Goal: Task Accomplishment & Management: Manage account settings

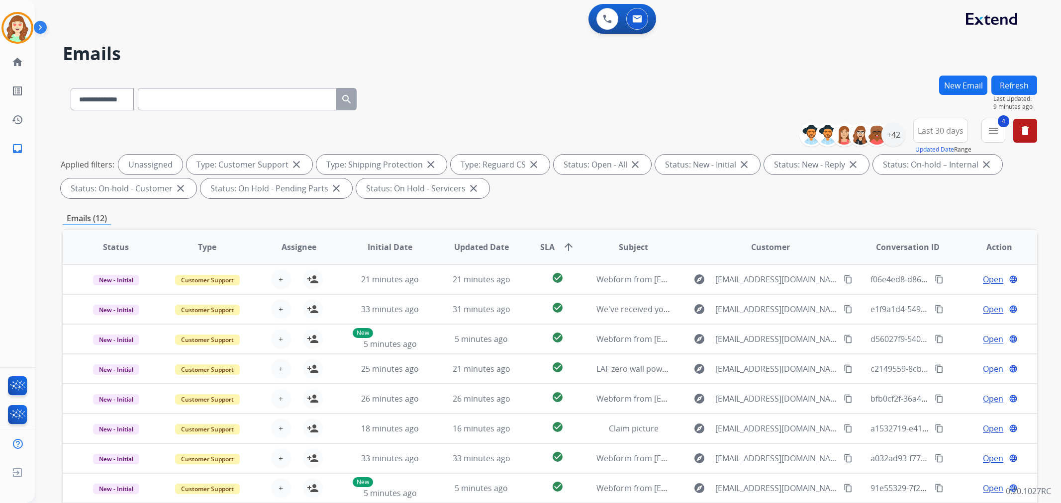
select select "**********"
drag, startPoint x: 555, startPoint y: 246, endPoint x: 548, endPoint y: 241, distance: 9.1
click at [558, 244] on span "SLA arrow_upward" at bounding box center [557, 247] width 34 height 12
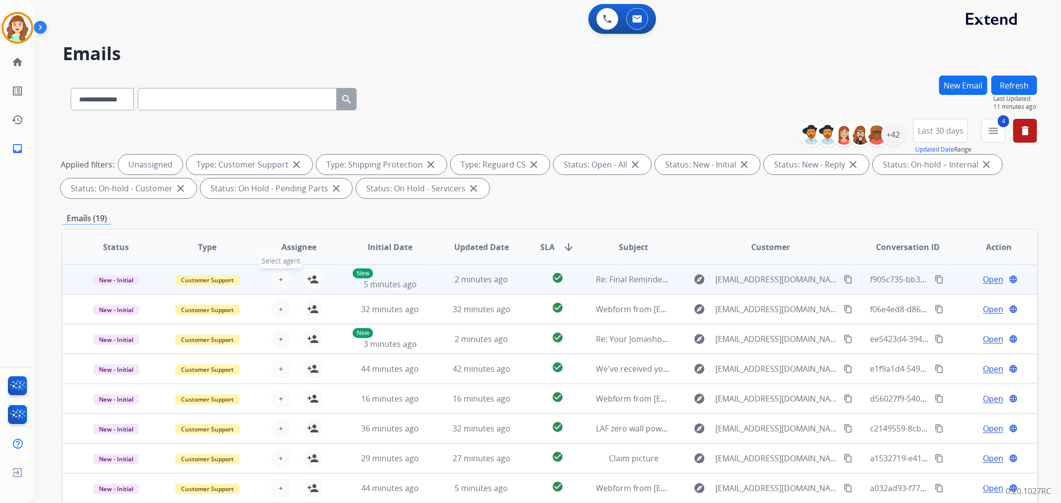
click at [275, 276] on button "+ Select agent" at bounding box center [281, 280] width 20 height 20
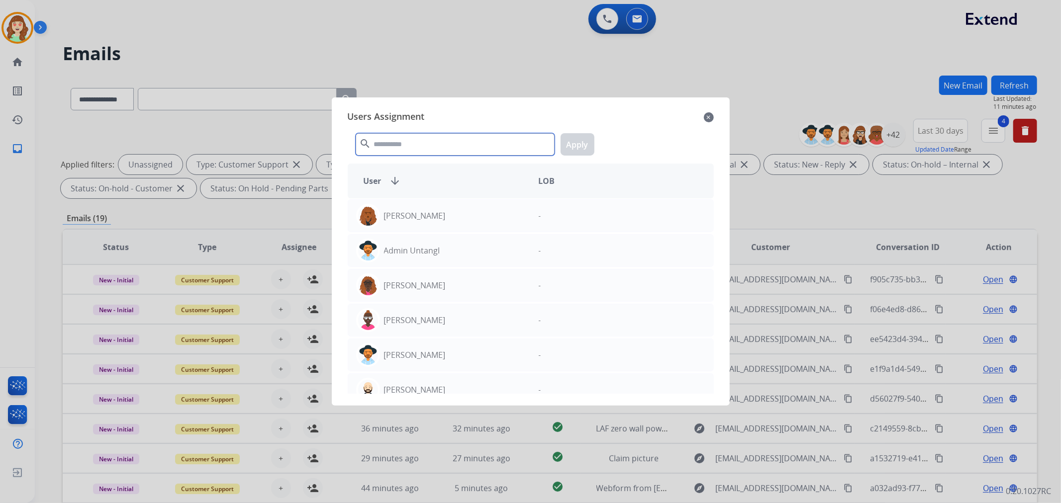
drag, startPoint x: 412, startPoint y: 133, endPoint x: 429, endPoint y: 122, distance: 20.3
click at [412, 135] on input "text" at bounding box center [455, 144] width 199 height 22
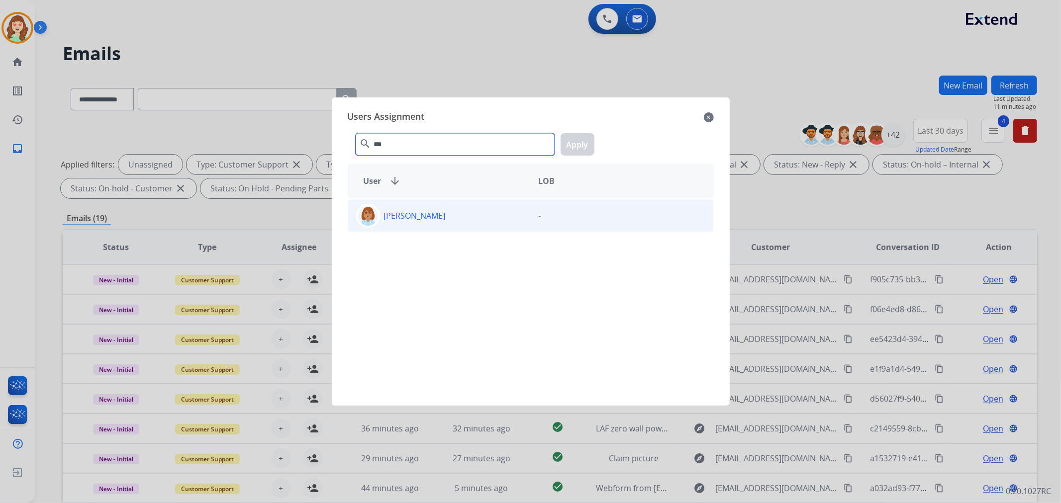
type input "***"
drag, startPoint x: 478, startPoint y: 211, endPoint x: 585, endPoint y: 154, distance: 120.8
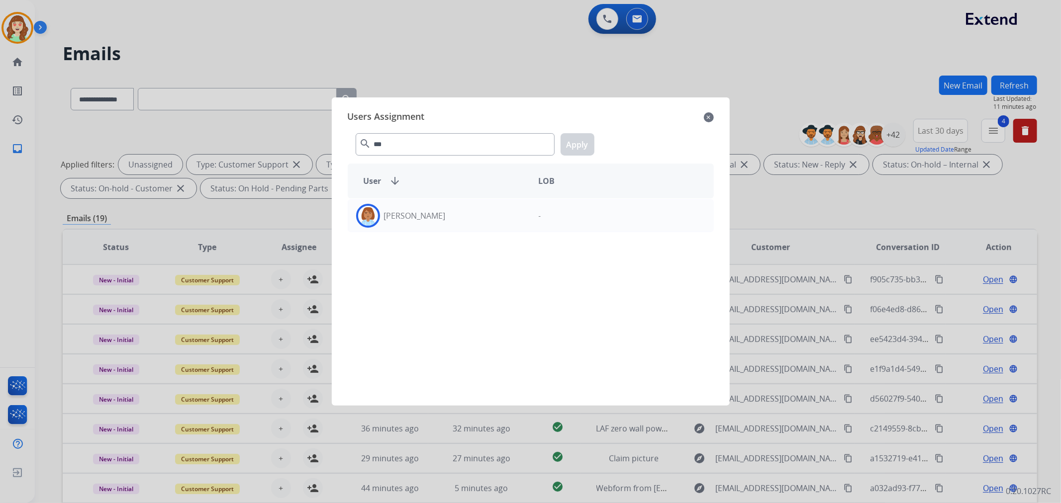
click at [483, 211] on div "[PERSON_NAME]" at bounding box center [439, 216] width 183 height 24
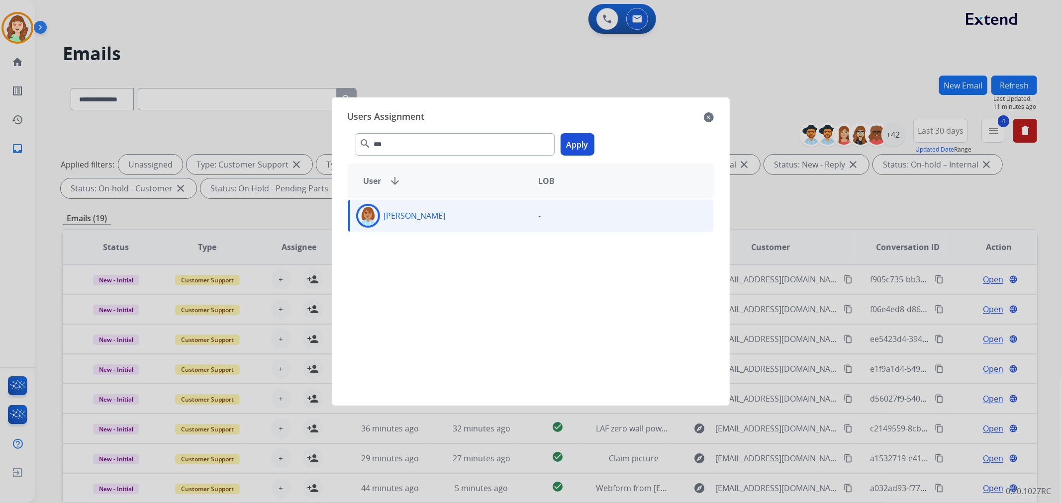
drag, startPoint x: 585, startPoint y: 141, endPoint x: 354, endPoint y: 268, distance: 263.5
click at [582, 143] on button "Apply" at bounding box center [577, 144] width 34 height 22
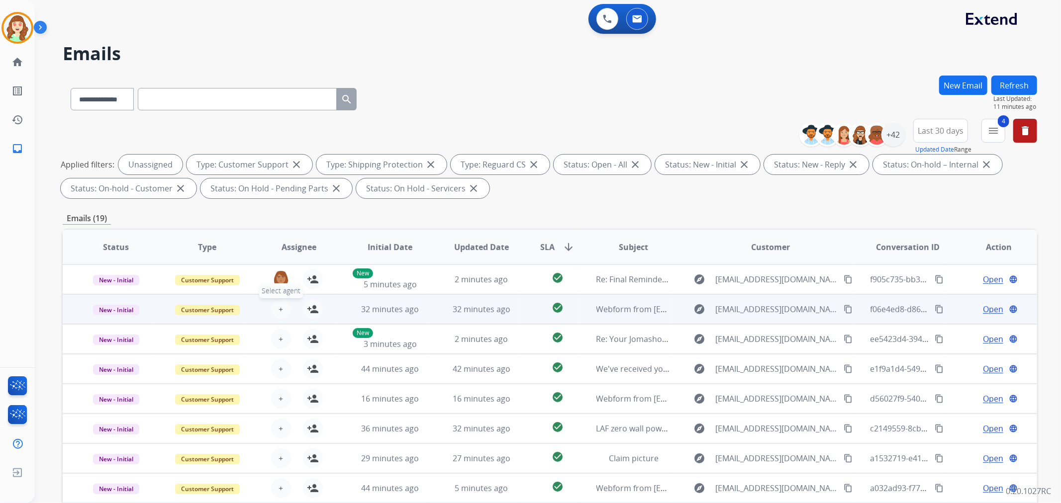
click at [278, 310] on span "+" at bounding box center [280, 309] width 4 height 12
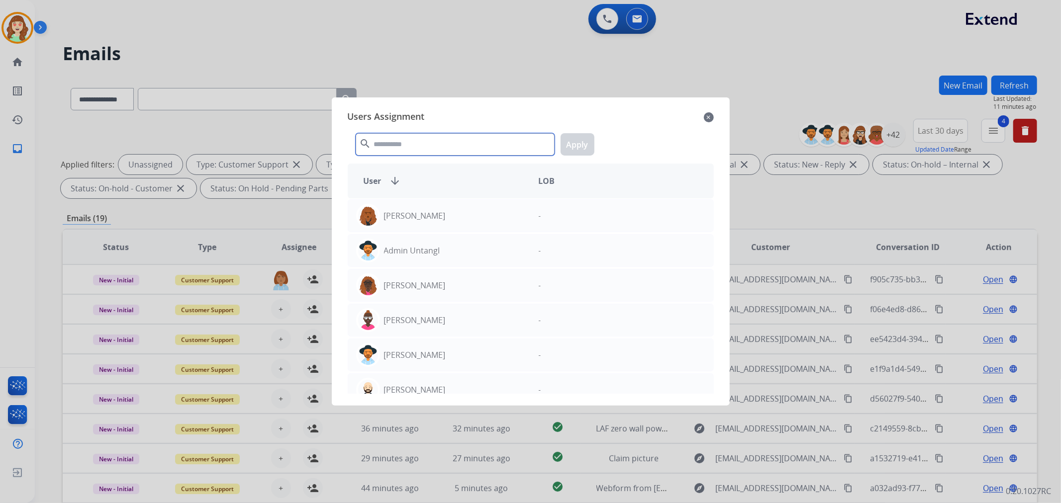
click at [423, 142] on input "text" at bounding box center [455, 144] width 199 height 22
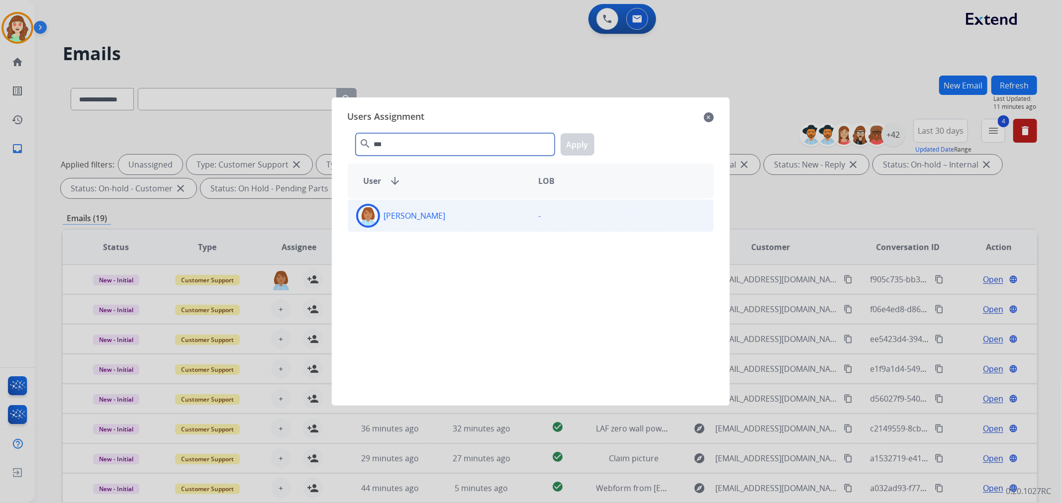
type input "***"
click at [477, 211] on div "[PERSON_NAME]" at bounding box center [439, 216] width 183 height 24
click at [568, 142] on button "Apply" at bounding box center [577, 144] width 34 height 22
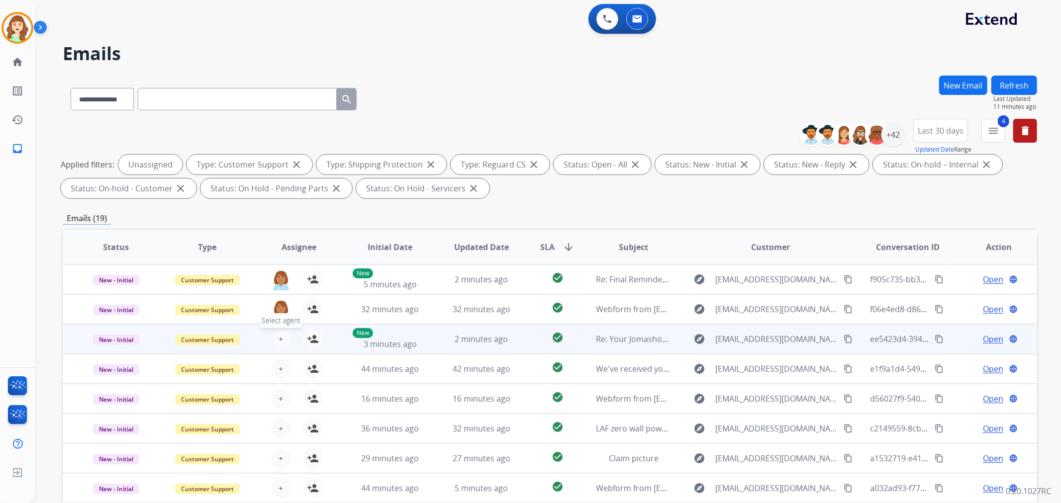
click at [273, 340] on button "+ Select agent" at bounding box center [281, 339] width 20 height 20
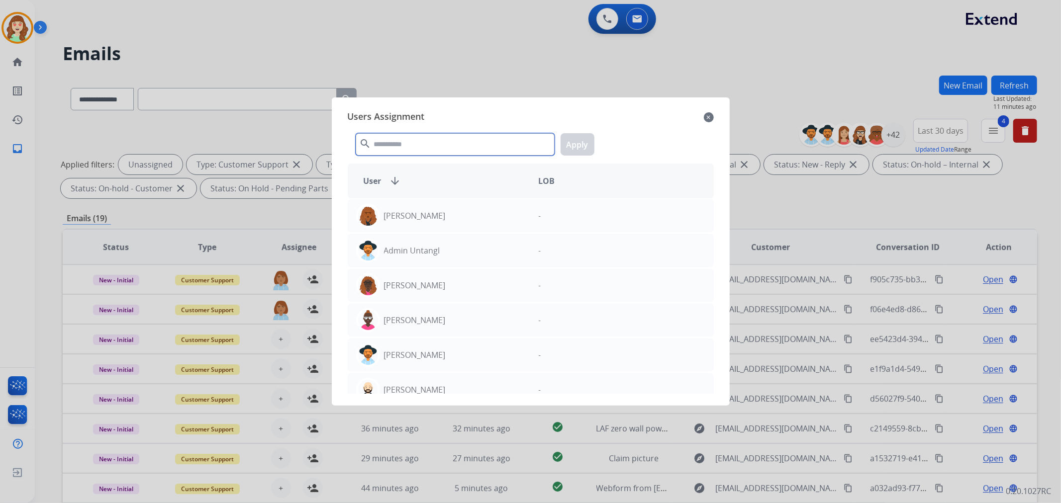
drag, startPoint x: 435, startPoint y: 143, endPoint x: 455, endPoint y: 135, distance: 21.6
click at [455, 138] on input "text" at bounding box center [455, 144] width 199 height 22
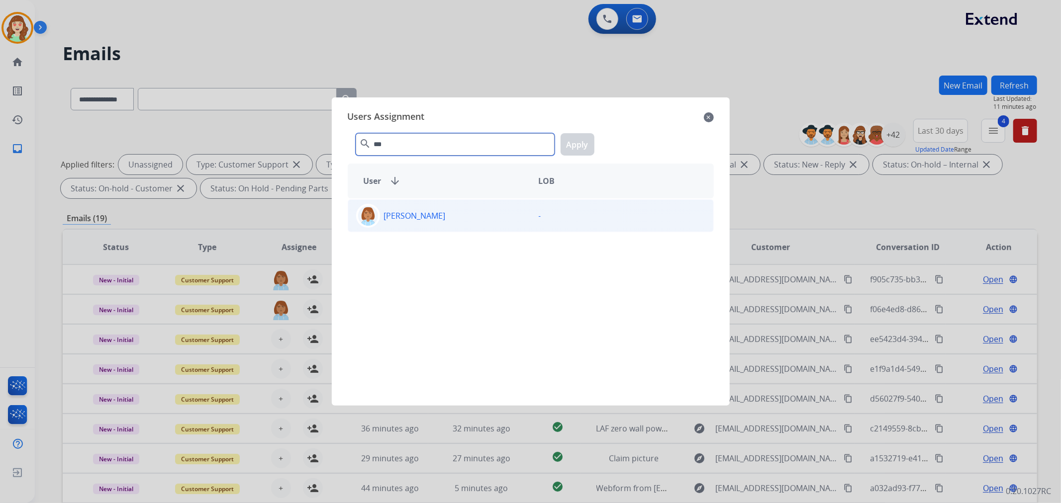
type input "***"
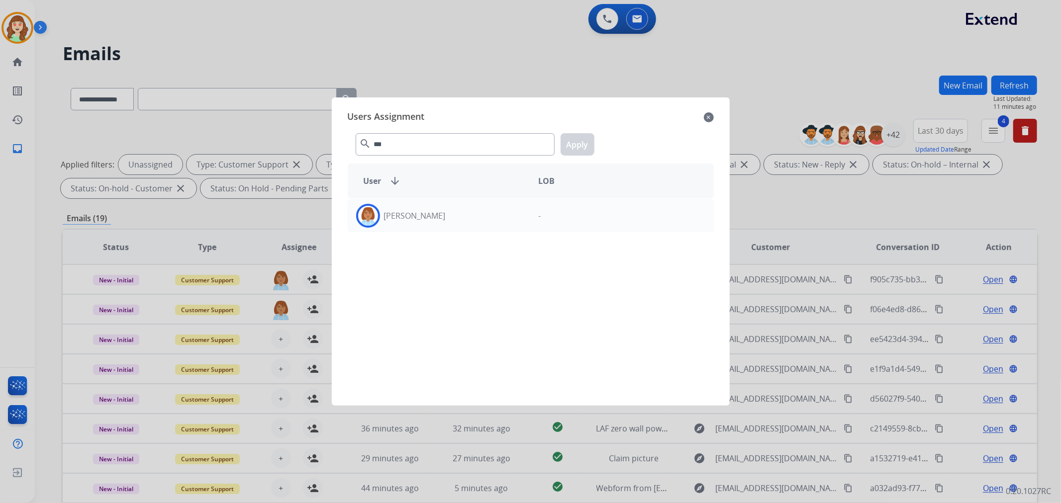
drag, startPoint x: 462, startPoint y: 207, endPoint x: 543, endPoint y: 169, distance: 89.0
click at [465, 206] on div "[PERSON_NAME]" at bounding box center [439, 216] width 183 height 24
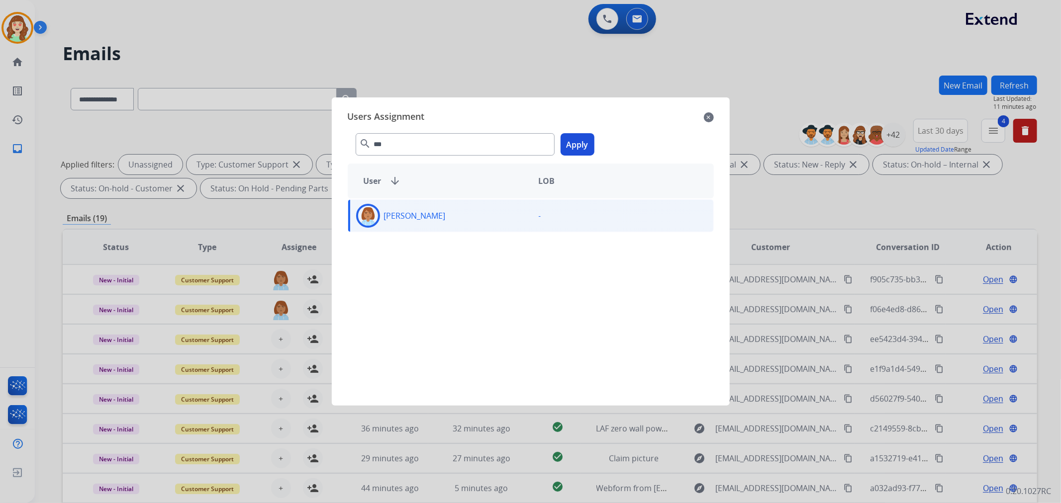
drag, startPoint x: 573, startPoint y: 145, endPoint x: 557, endPoint y: 148, distance: 16.6
click at [574, 144] on button "Apply" at bounding box center [577, 144] width 34 height 22
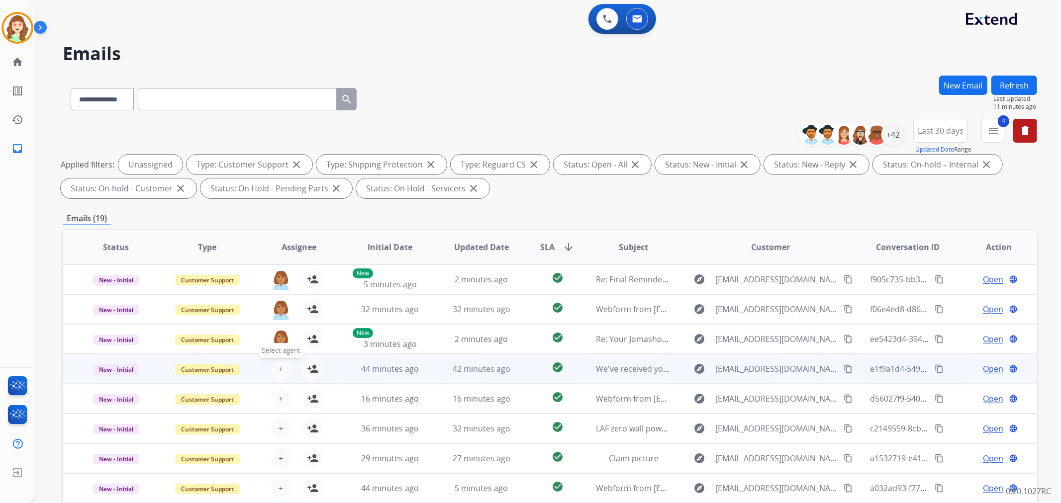
click at [280, 359] on div "+ Select agent person_add Assign to Me" at bounding box center [291, 369] width 64 height 20
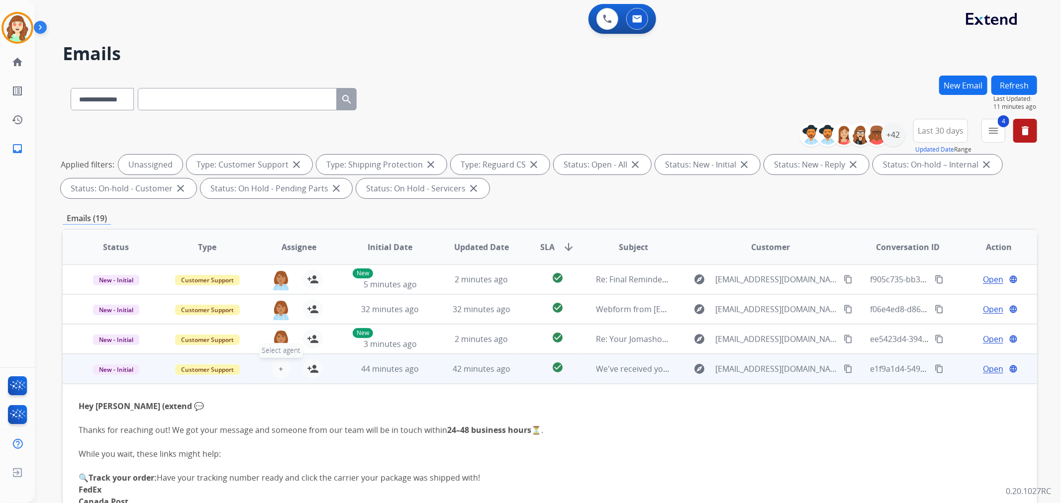
click at [278, 367] on span "+" at bounding box center [280, 369] width 4 height 12
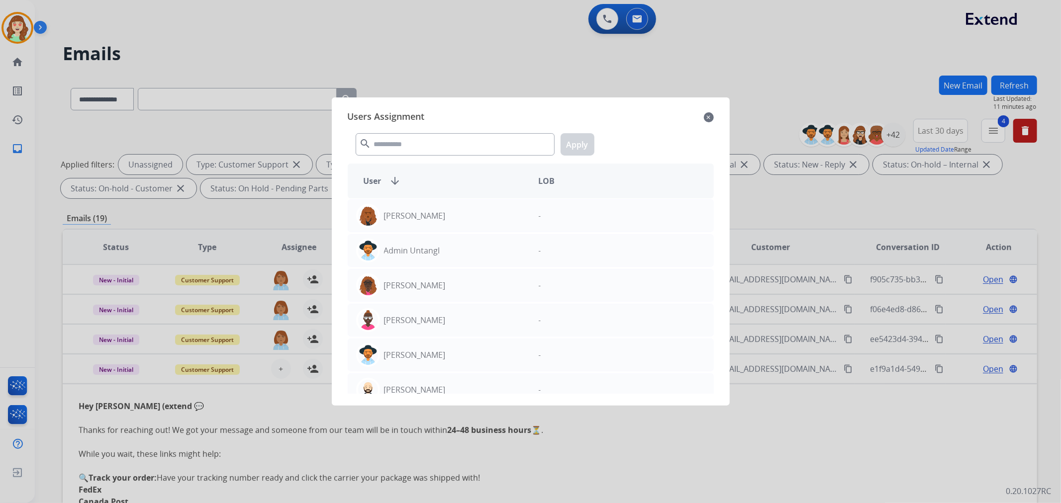
click at [709, 115] on mat-icon "close" at bounding box center [709, 117] width 10 height 12
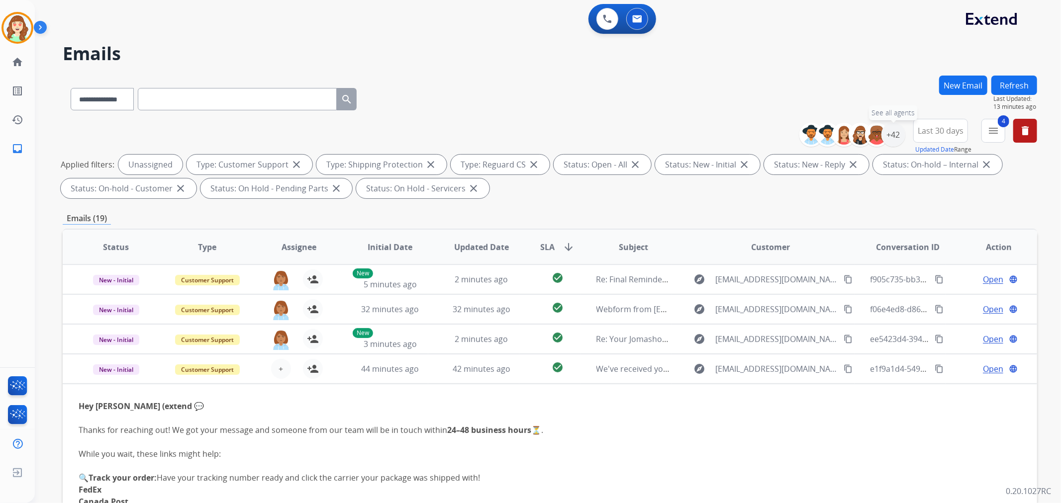
drag, startPoint x: 887, startPoint y: 139, endPoint x: 904, endPoint y: 132, distance: 18.0
click at [903, 132] on div "+42" at bounding box center [893, 135] width 24 height 24
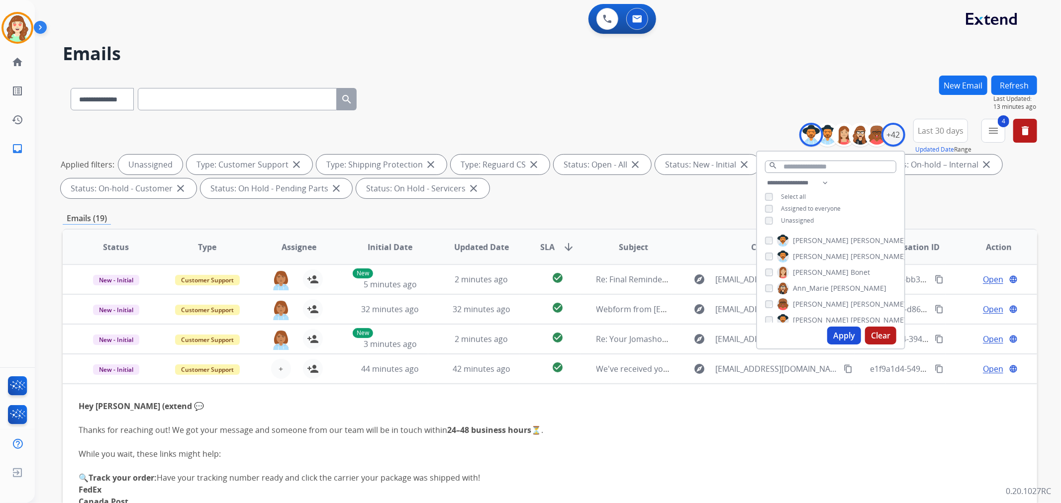
click at [843, 334] on button "Apply" at bounding box center [844, 336] width 34 height 18
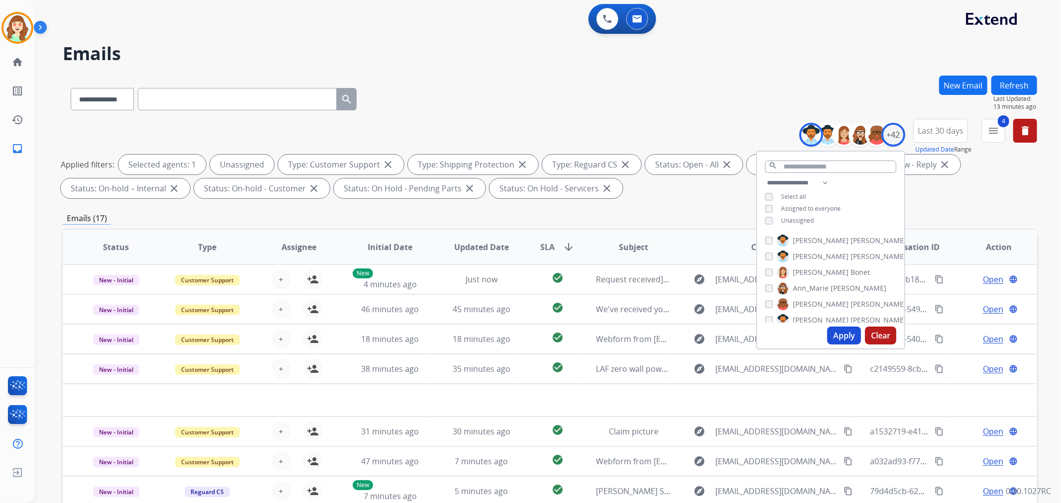
click at [765, 214] on div "**********" at bounding box center [830, 203] width 147 height 52
drag, startPoint x: 841, startPoint y: 339, endPoint x: 933, endPoint y: 242, distance: 133.7
click at [848, 332] on button "Apply" at bounding box center [844, 336] width 34 height 18
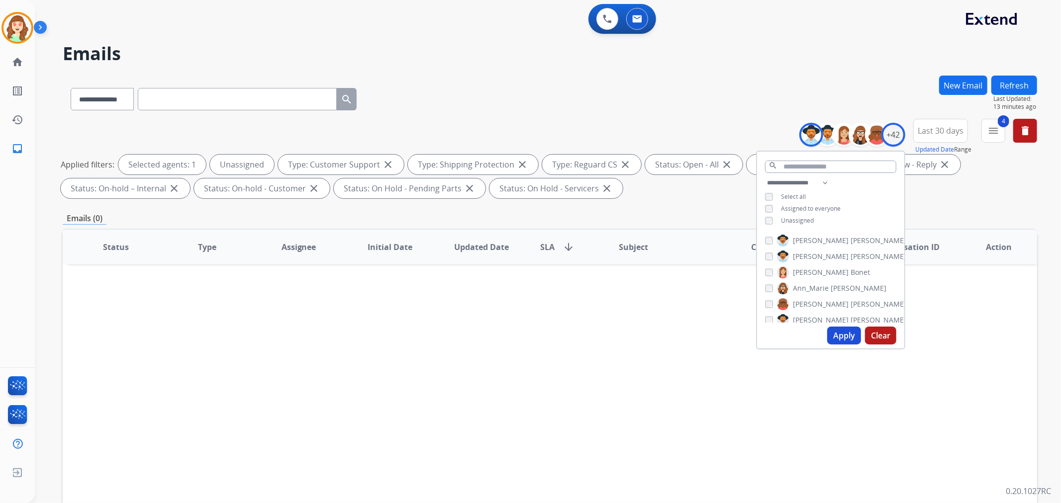
drag, startPoint x: 845, startPoint y: 332, endPoint x: 840, endPoint y: 321, distance: 11.6
click at [845, 331] on button "Apply" at bounding box center [844, 336] width 34 height 18
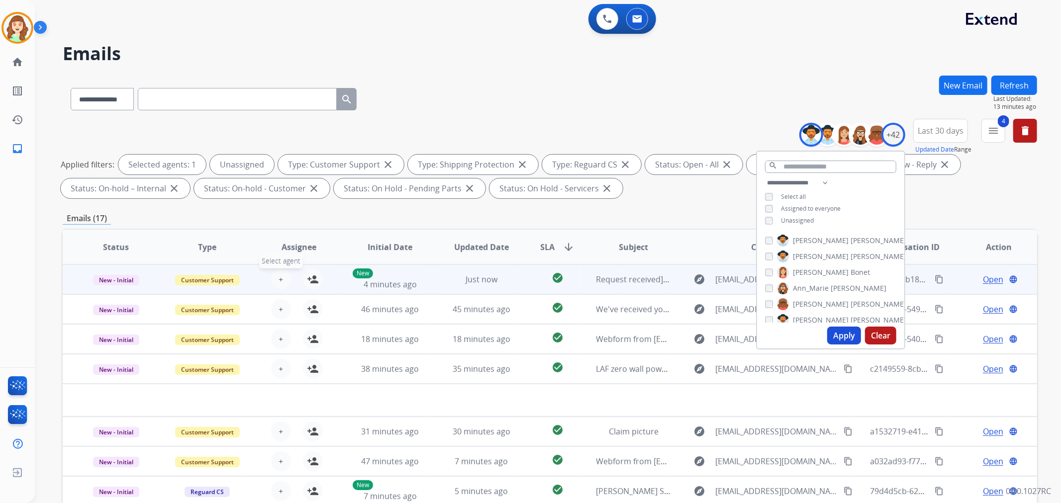
click at [279, 279] on span "+" at bounding box center [280, 280] width 4 height 12
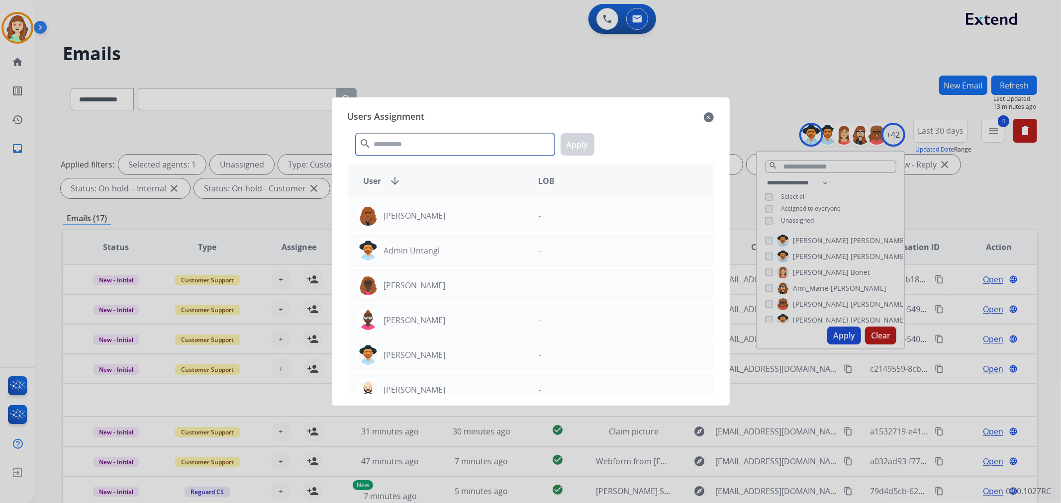
click at [420, 144] on input "text" at bounding box center [455, 144] width 199 height 22
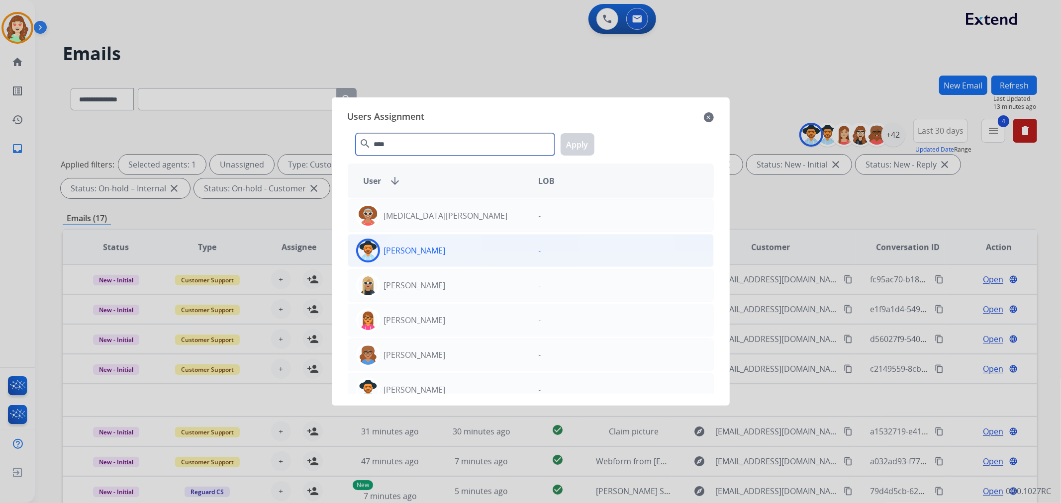
type input "****"
click at [444, 245] on div "[PERSON_NAME]" at bounding box center [439, 251] width 183 height 24
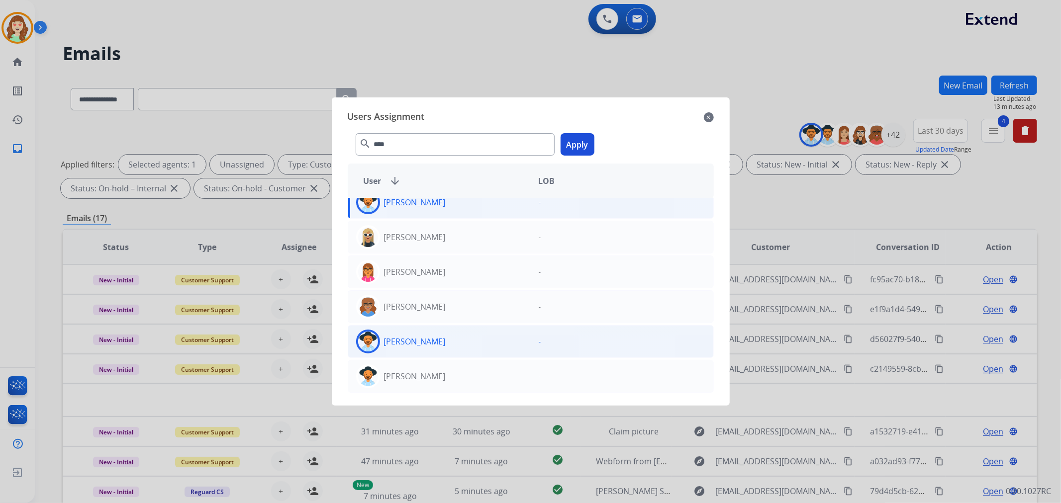
click at [462, 336] on div "[PERSON_NAME]" at bounding box center [439, 342] width 183 height 24
click at [578, 156] on div "**** search Apply" at bounding box center [531, 142] width 366 height 34
click at [572, 143] on button "Apply" at bounding box center [577, 144] width 34 height 22
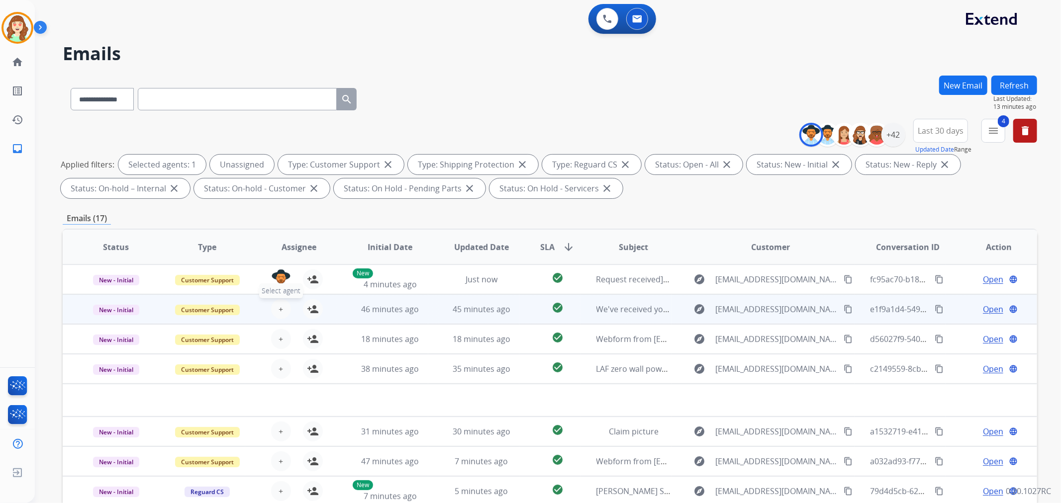
click at [282, 304] on button "+ Select agent" at bounding box center [281, 309] width 20 height 20
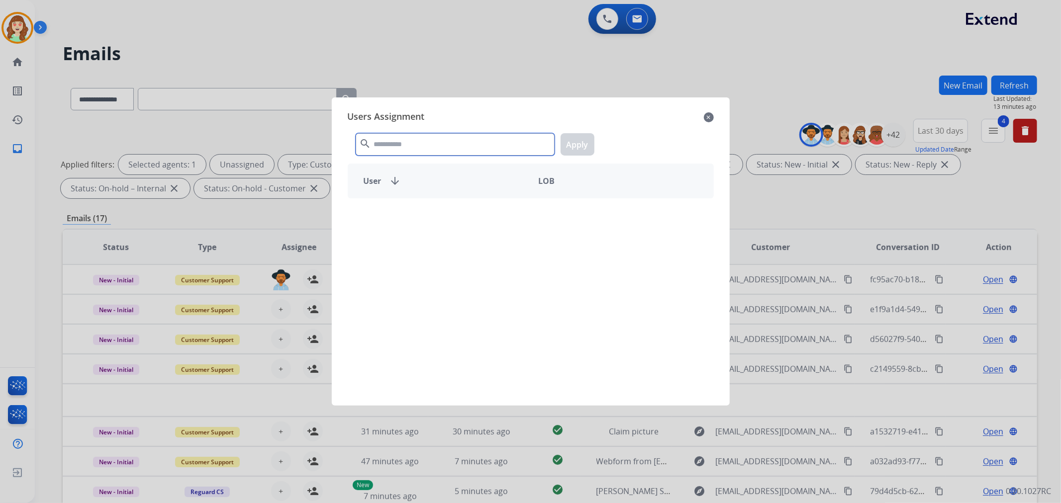
click at [419, 142] on input "text" at bounding box center [455, 144] width 199 height 22
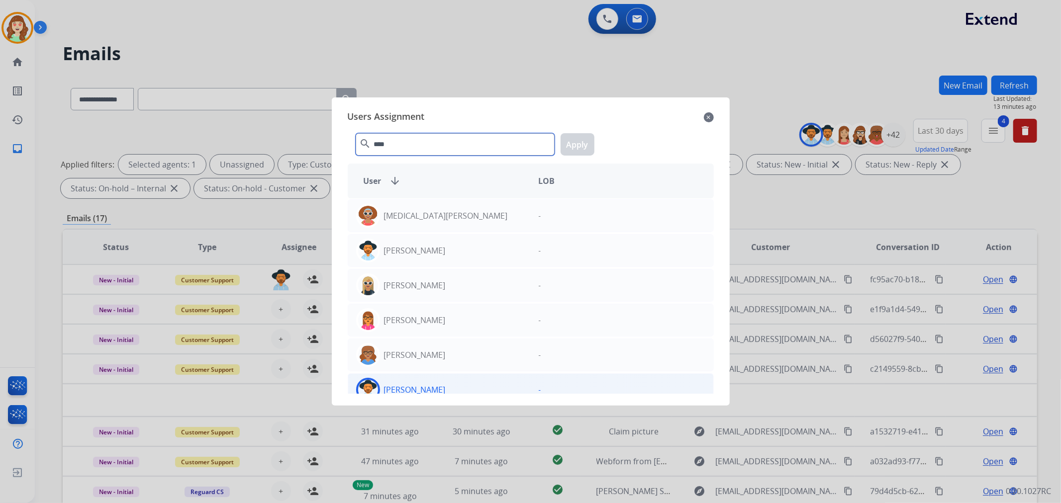
type input "****"
click at [448, 389] on div "[PERSON_NAME]" at bounding box center [439, 390] width 183 height 24
click at [577, 141] on button "Apply" at bounding box center [577, 144] width 34 height 22
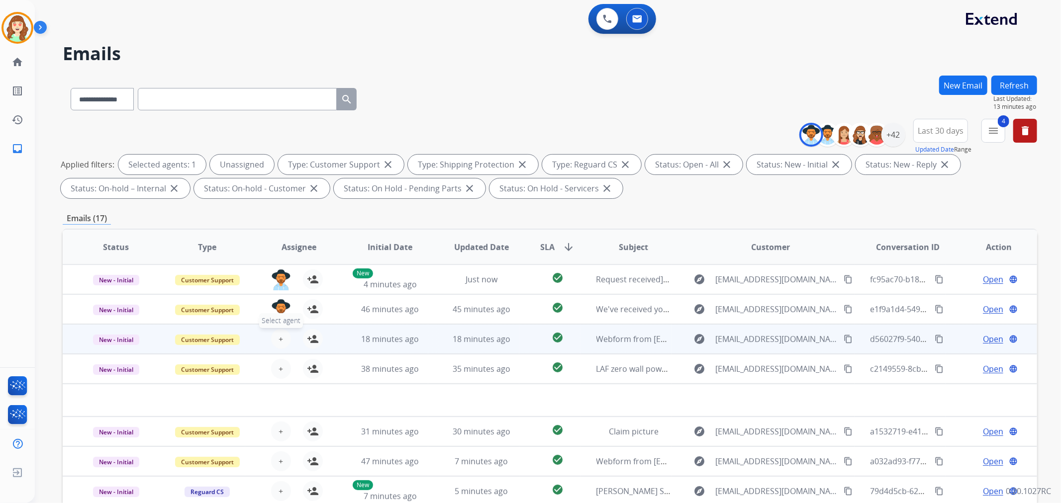
click at [280, 342] on span "+" at bounding box center [280, 339] width 4 height 12
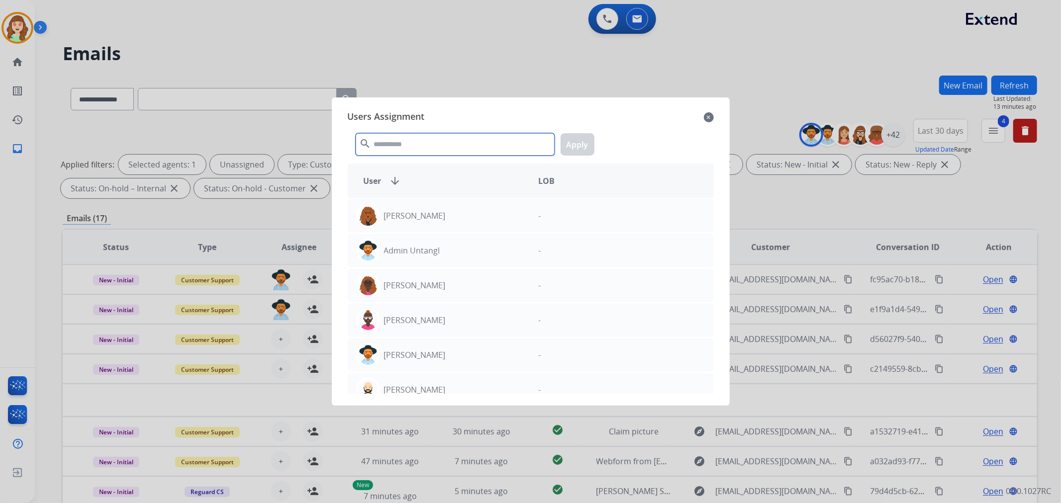
click at [416, 141] on input "text" at bounding box center [455, 144] width 199 height 22
type input "****"
click at [444, 387] on div "[PERSON_NAME]" at bounding box center [439, 390] width 183 height 24
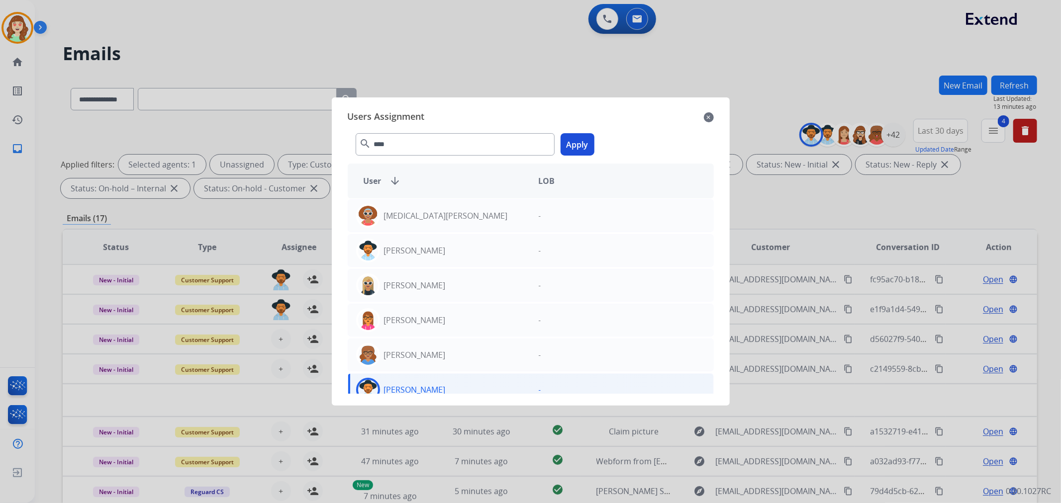
click at [576, 142] on button "Apply" at bounding box center [577, 144] width 34 height 22
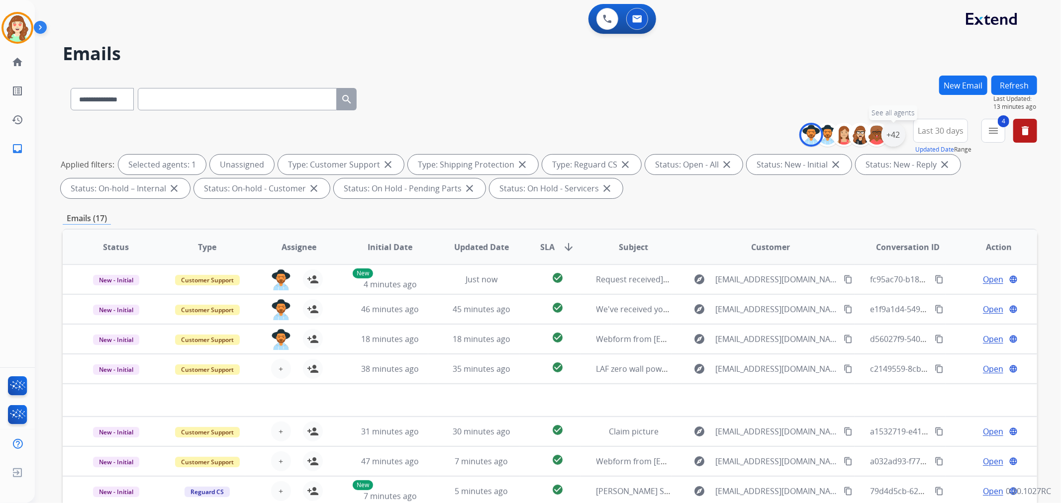
click at [893, 137] on div "+42" at bounding box center [893, 135] width 24 height 24
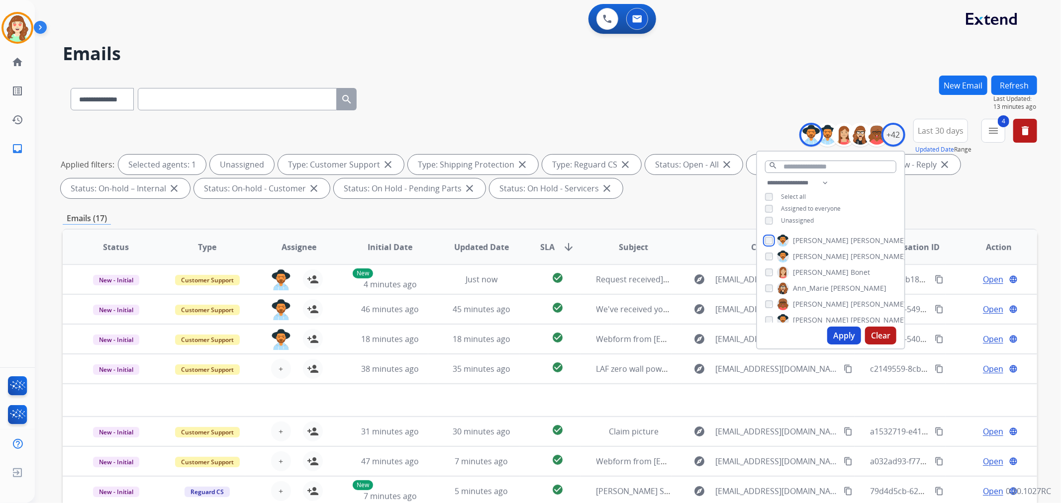
click at [772, 236] on div "[PERSON_NAME]" at bounding box center [835, 241] width 141 height 12
click at [841, 335] on button "Apply" at bounding box center [844, 336] width 34 height 18
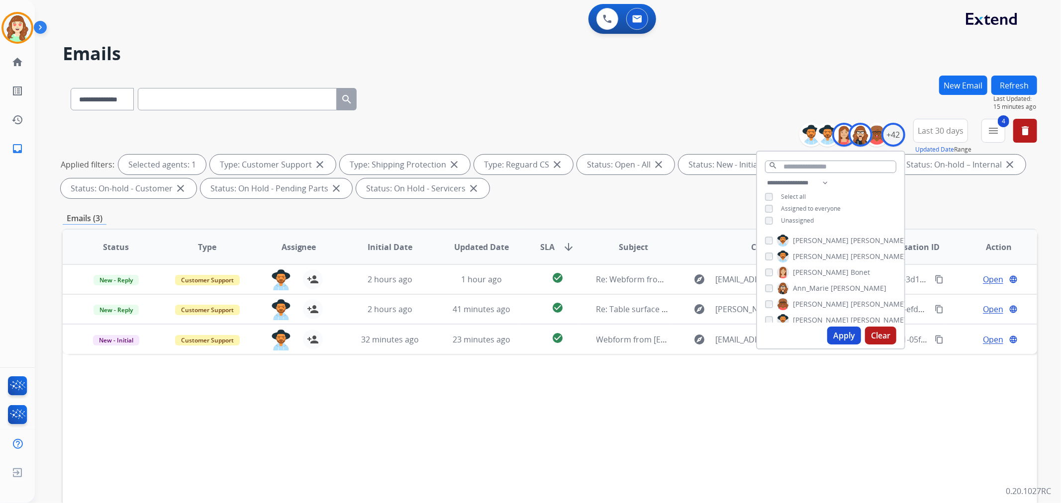
click at [842, 332] on button "Apply" at bounding box center [844, 336] width 34 height 18
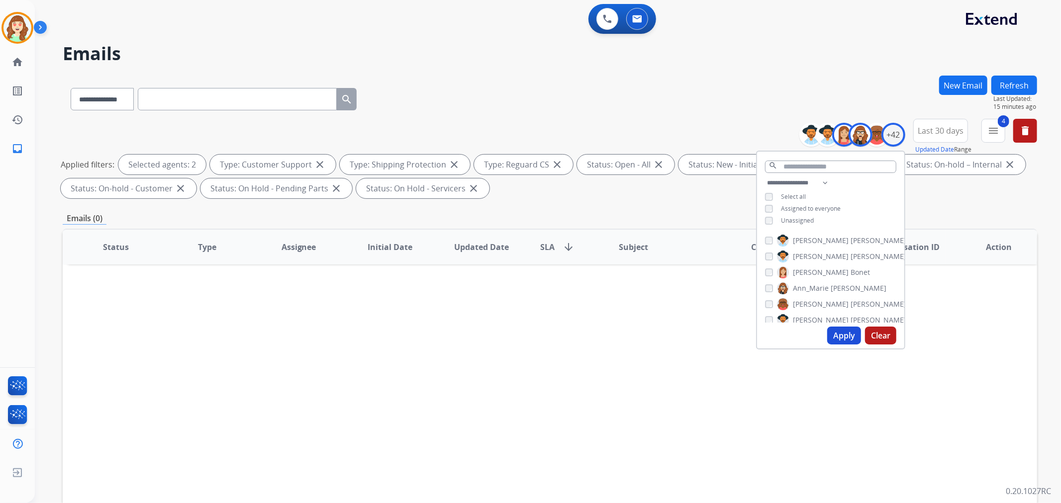
click at [764, 295] on div "[PERSON_NAME] [PERSON_NAME] [PERSON_NAME] [PERSON_NAME] [PERSON_NAME] [PERSON_N…" at bounding box center [830, 277] width 147 height 92
click at [838, 331] on button "Apply" at bounding box center [844, 336] width 34 height 18
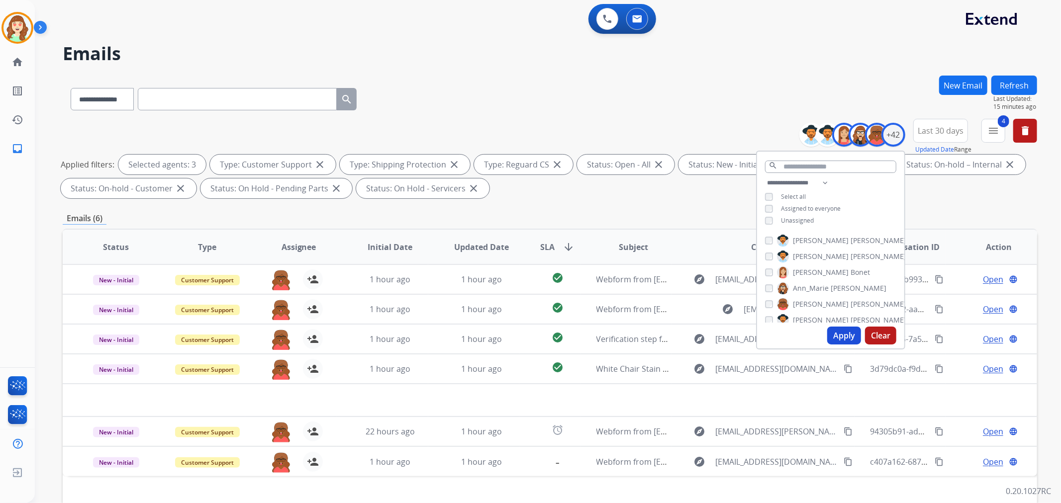
scroll to position [55, 0]
click at [768, 243] on div "[PERSON_NAME]" at bounding box center [835, 249] width 141 height 12
click at [846, 337] on button "Apply" at bounding box center [844, 336] width 34 height 18
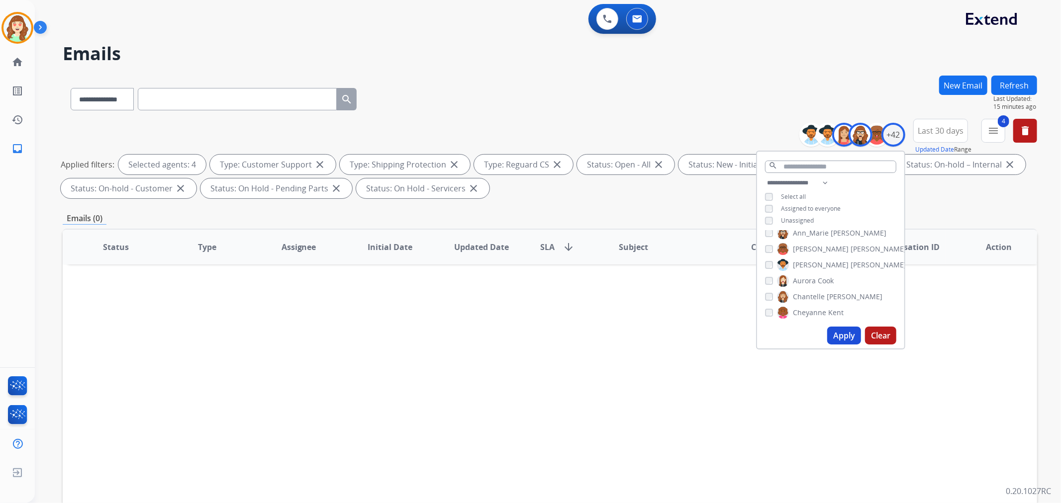
click at [843, 337] on button "Apply" at bounding box center [844, 336] width 34 height 18
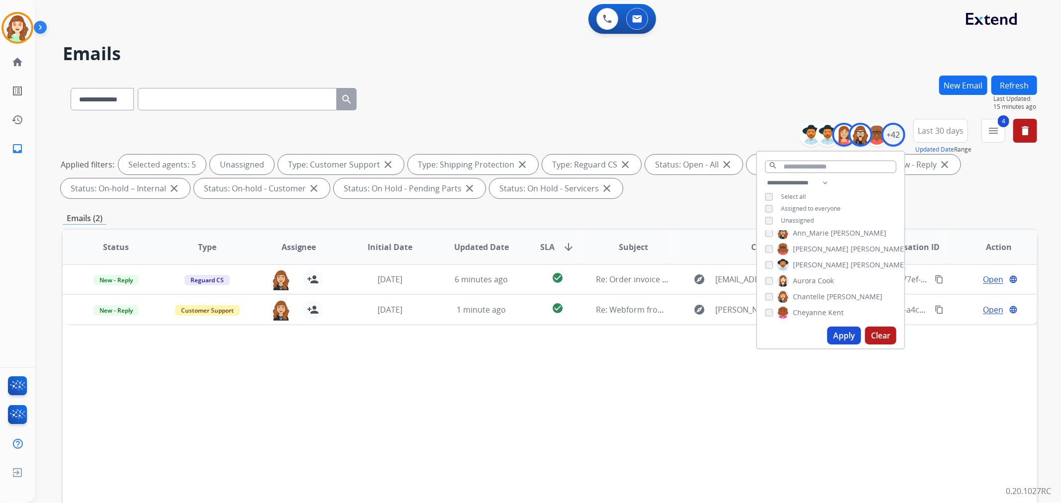
click at [844, 336] on button "Apply" at bounding box center [844, 336] width 34 height 18
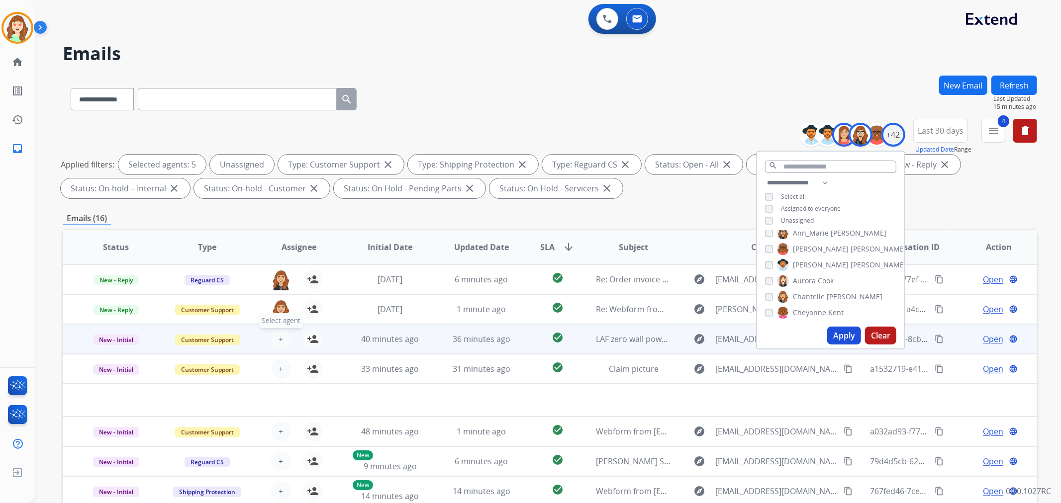
click at [277, 329] on button "+ Select agent" at bounding box center [281, 339] width 20 height 20
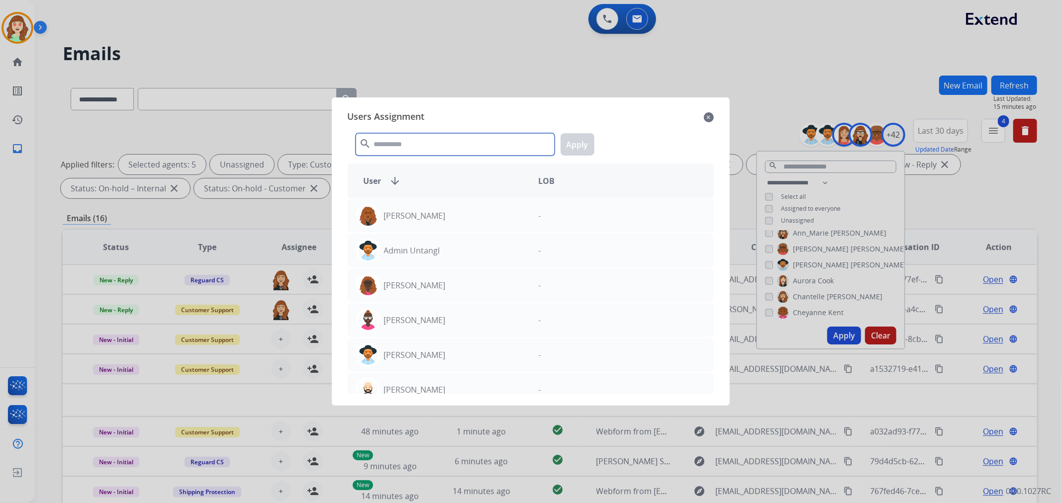
click at [436, 150] on input "text" at bounding box center [455, 144] width 199 height 22
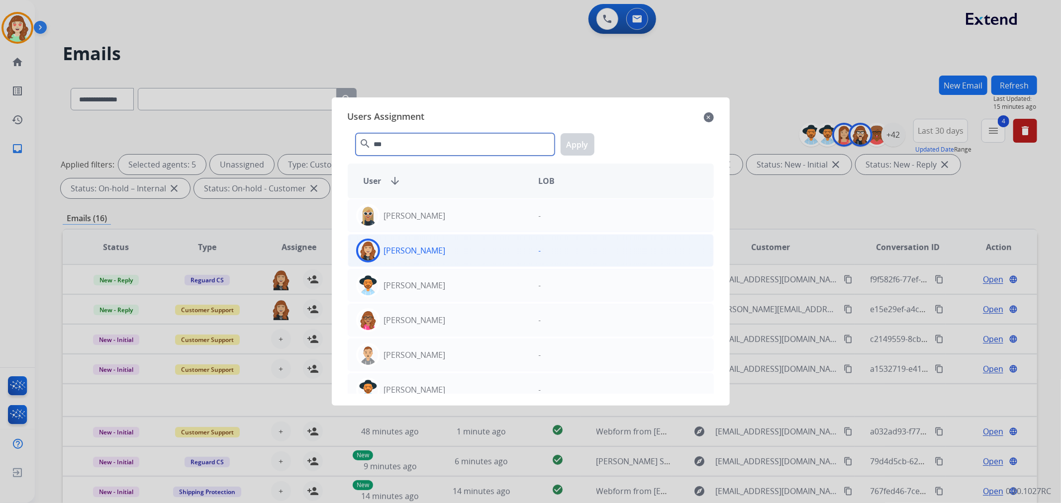
type input "***"
click at [463, 247] on div "[PERSON_NAME]" at bounding box center [439, 251] width 183 height 24
click at [578, 136] on button "Apply" at bounding box center [577, 144] width 34 height 22
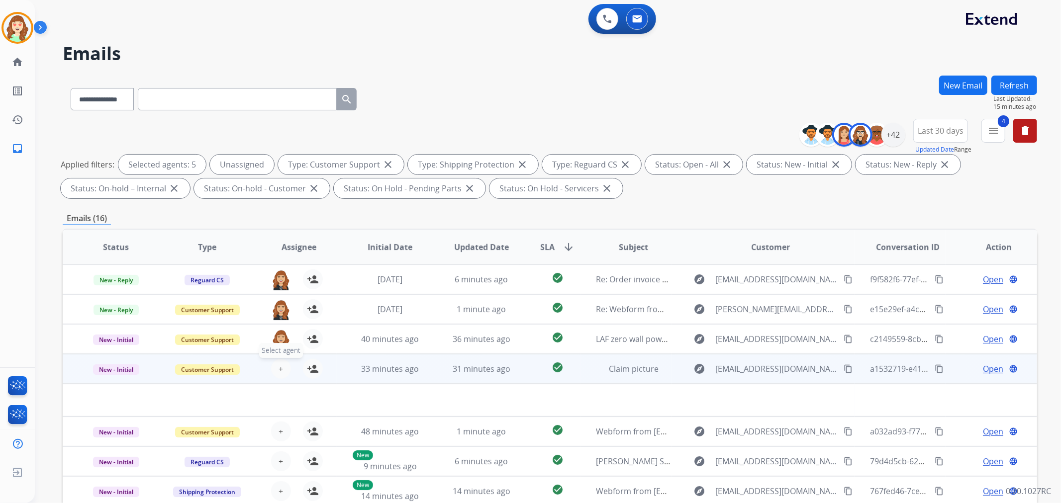
click at [281, 369] on button "+ Select agent" at bounding box center [281, 369] width 20 height 20
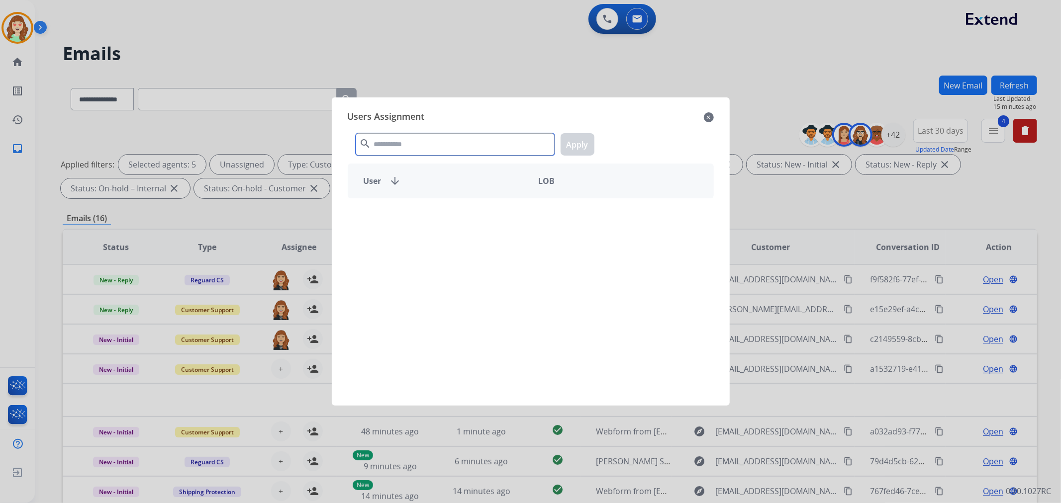
click at [415, 148] on input "text" at bounding box center [455, 144] width 199 height 22
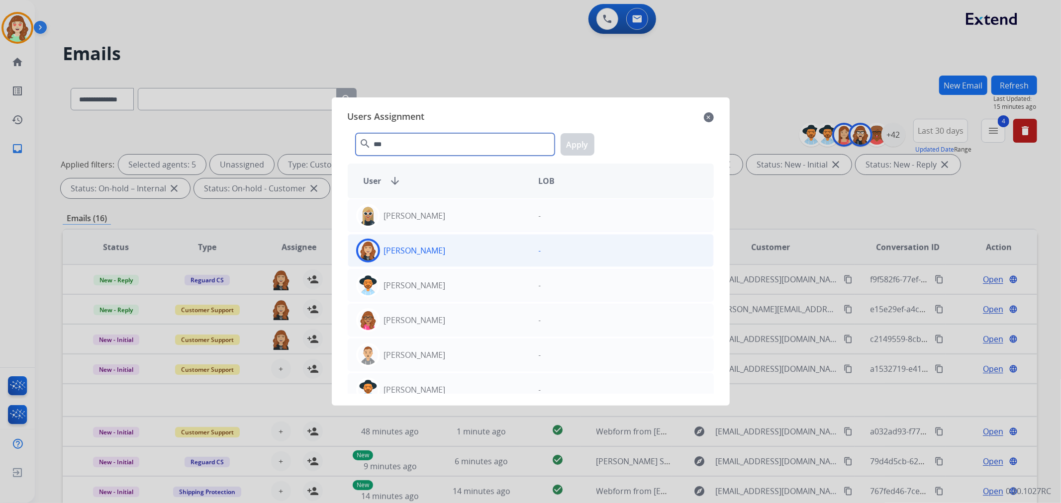
type input "***"
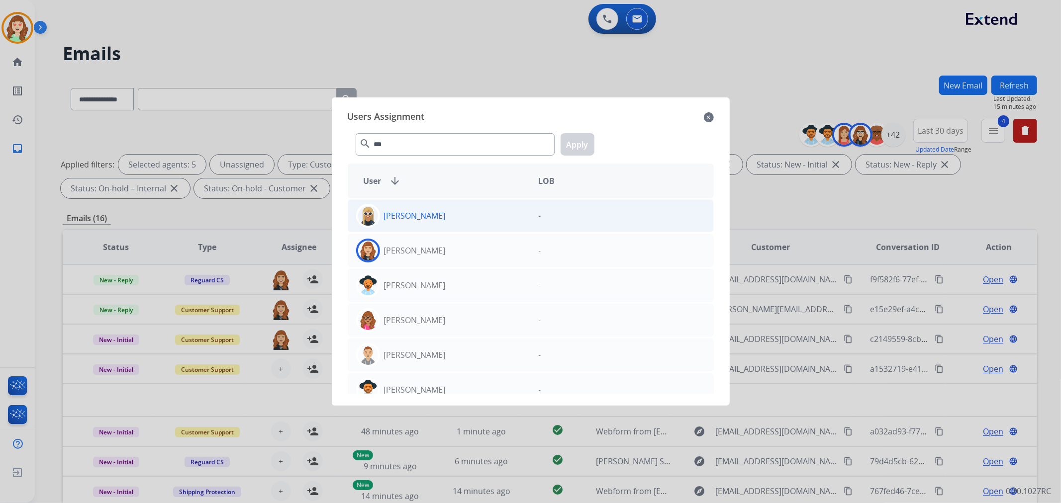
drag, startPoint x: 455, startPoint y: 252, endPoint x: 525, endPoint y: 218, distance: 78.1
click at [460, 247] on div "[PERSON_NAME]" at bounding box center [439, 251] width 183 height 24
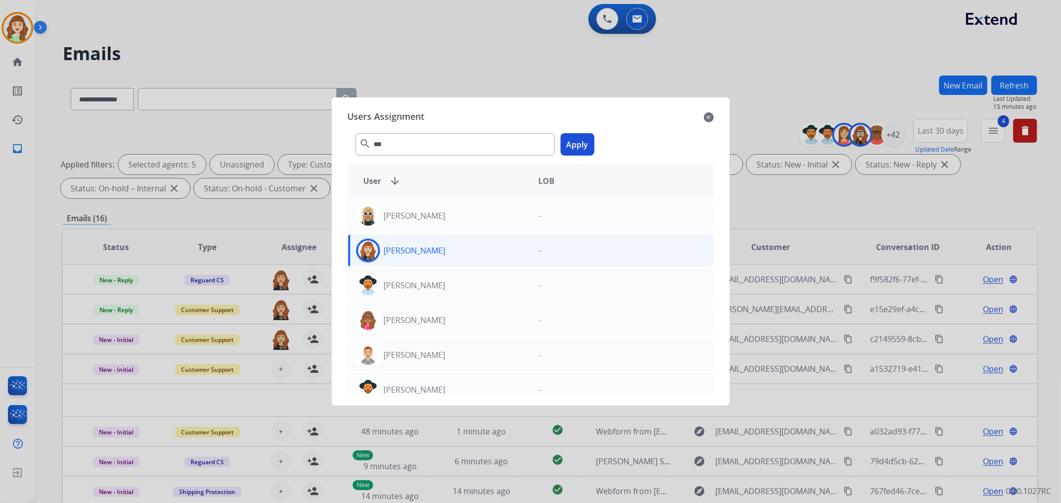
click at [574, 145] on button "Apply" at bounding box center [577, 144] width 34 height 22
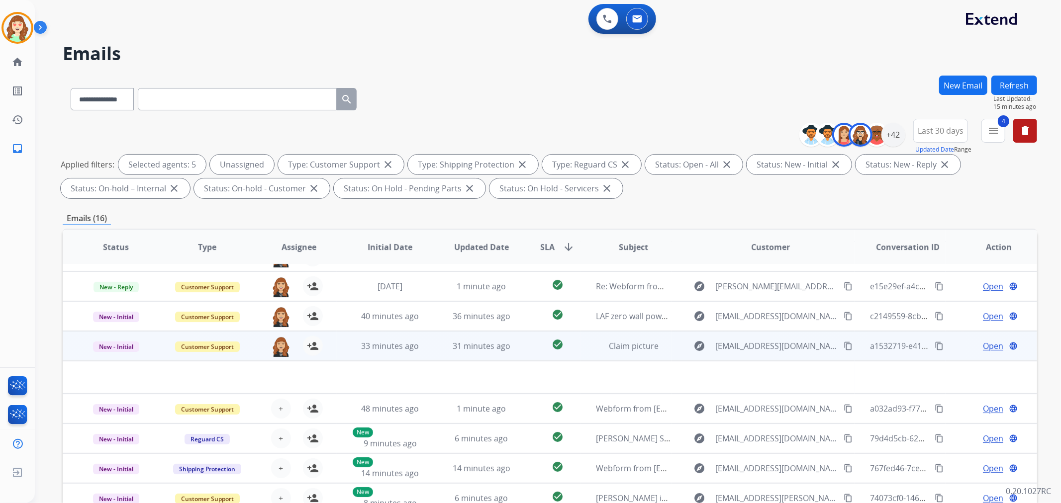
scroll to position [33, 0]
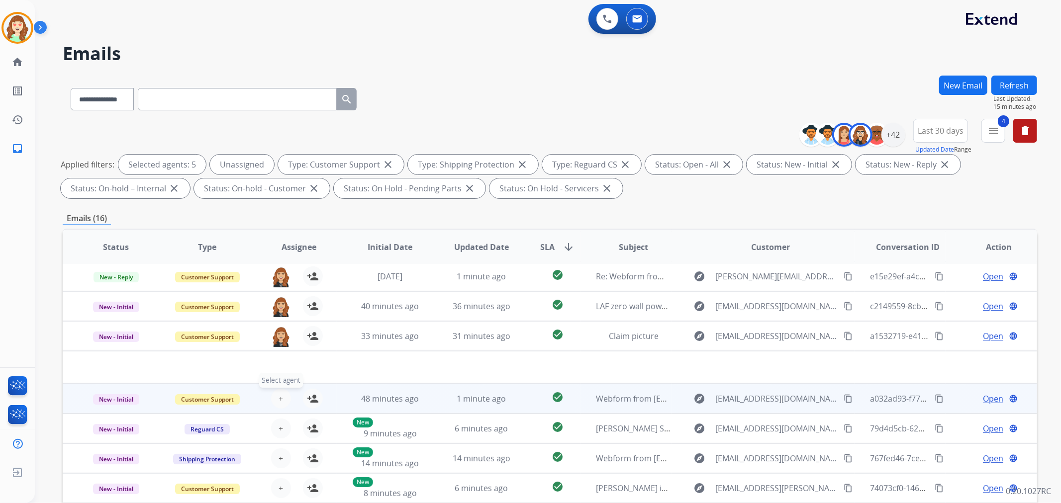
click at [284, 400] on button "+ Select agent" at bounding box center [281, 399] width 20 height 20
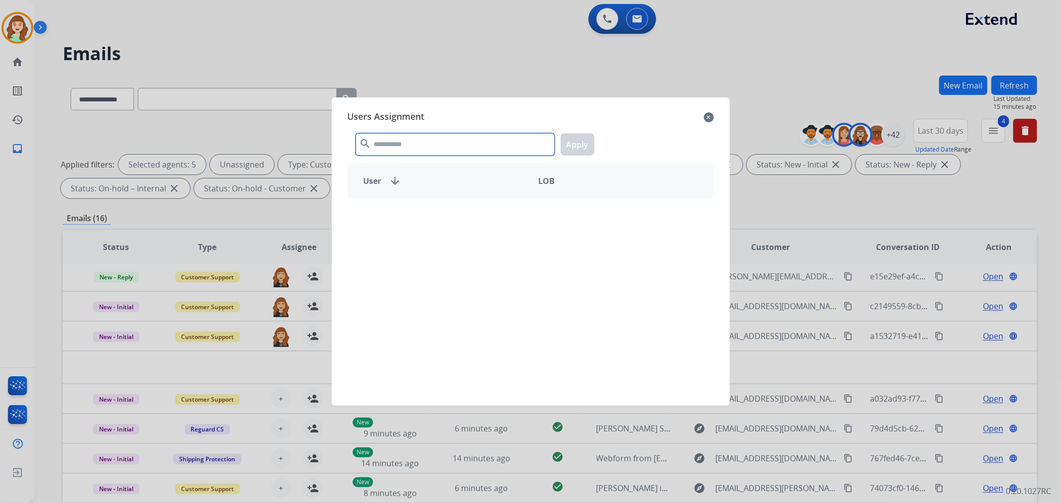
click at [405, 146] on input "text" at bounding box center [455, 144] width 199 height 22
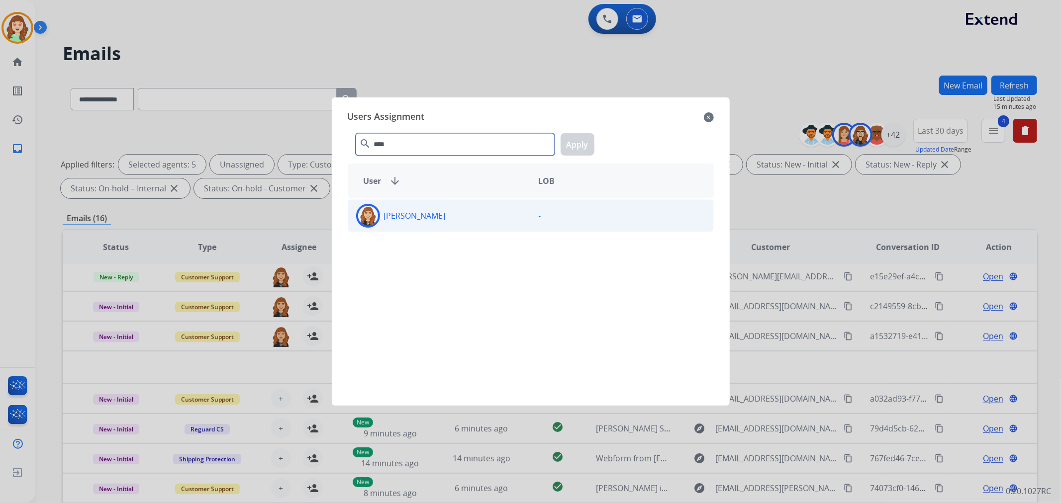
type input "****"
drag, startPoint x: 461, startPoint y: 219, endPoint x: 573, endPoint y: 163, distance: 125.0
click at [465, 219] on div "[PERSON_NAME]" at bounding box center [439, 216] width 183 height 24
click at [588, 134] on button "Apply" at bounding box center [577, 144] width 34 height 22
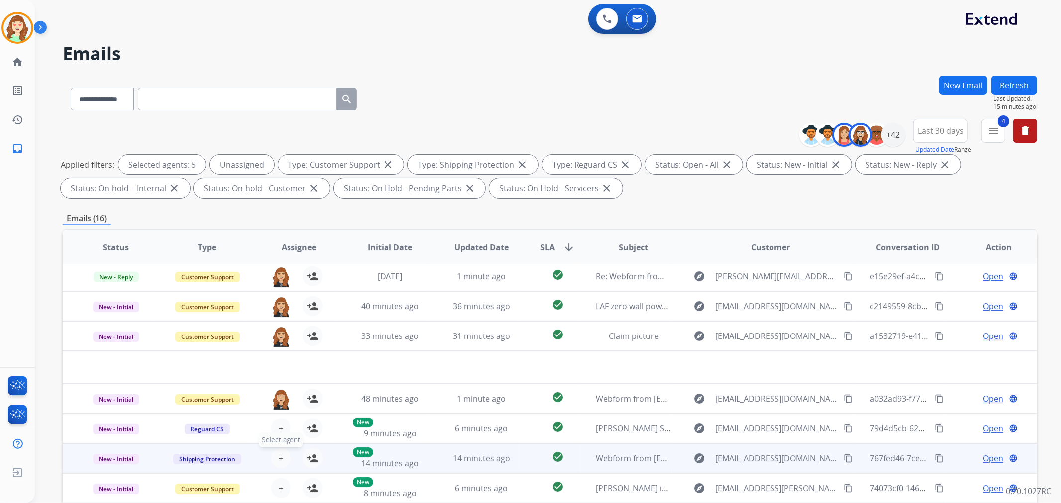
click at [281, 458] on button "+ Select agent" at bounding box center [281, 459] width 20 height 20
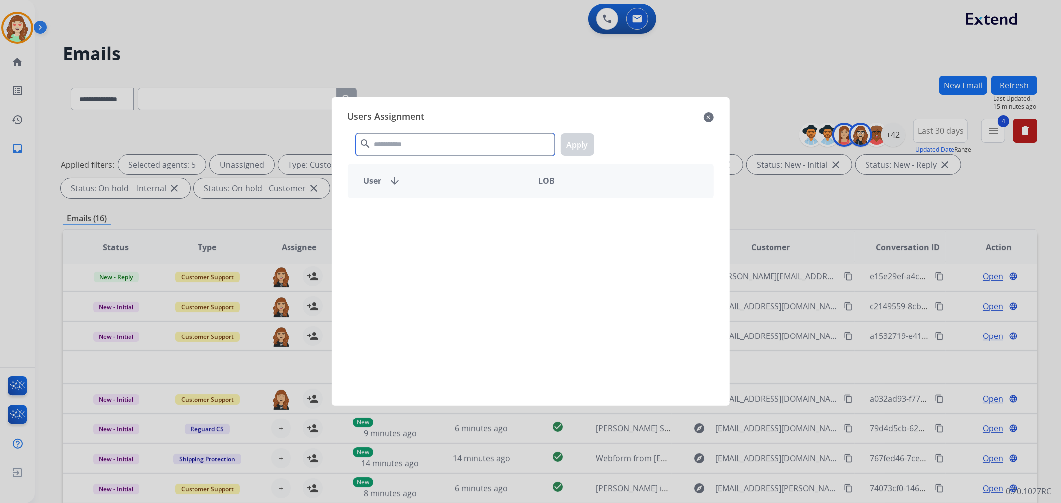
click at [439, 141] on input "text" at bounding box center [455, 144] width 199 height 22
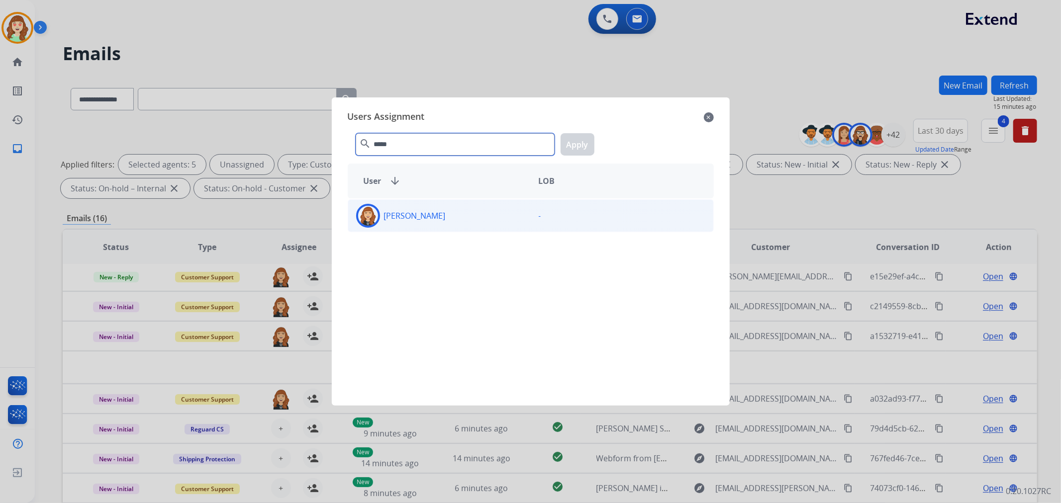
type input "*****"
drag, startPoint x: 475, startPoint y: 220, endPoint x: 595, endPoint y: 170, distance: 129.5
click at [483, 215] on div "[PERSON_NAME]" at bounding box center [439, 216] width 183 height 24
click at [575, 141] on button "Apply" at bounding box center [577, 144] width 34 height 22
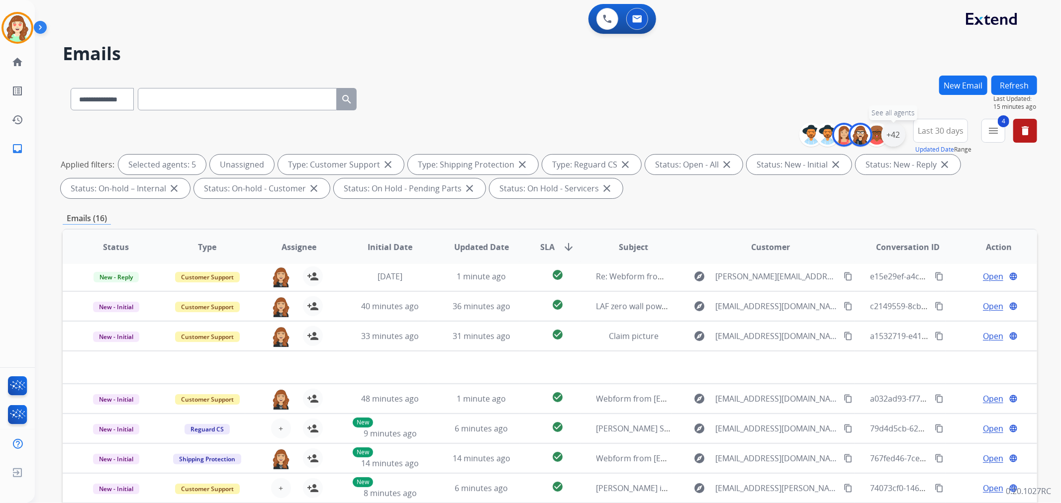
click at [894, 135] on div "+42" at bounding box center [893, 135] width 24 height 24
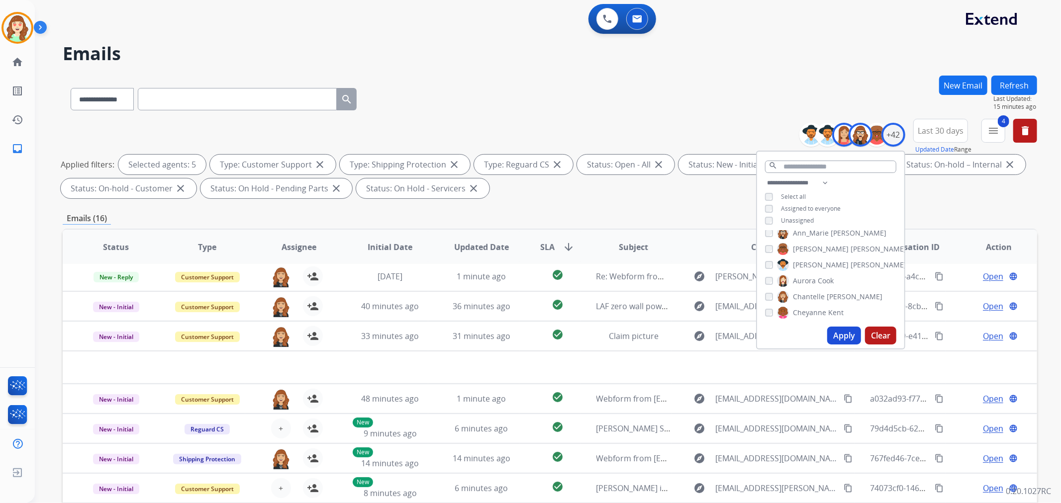
drag, startPoint x: 846, startPoint y: 337, endPoint x: 835, endPoint y: 274, distance: 64.1
click at [846, 337] on button "Apply" at bounding box center [844, 336] width 34 height 18
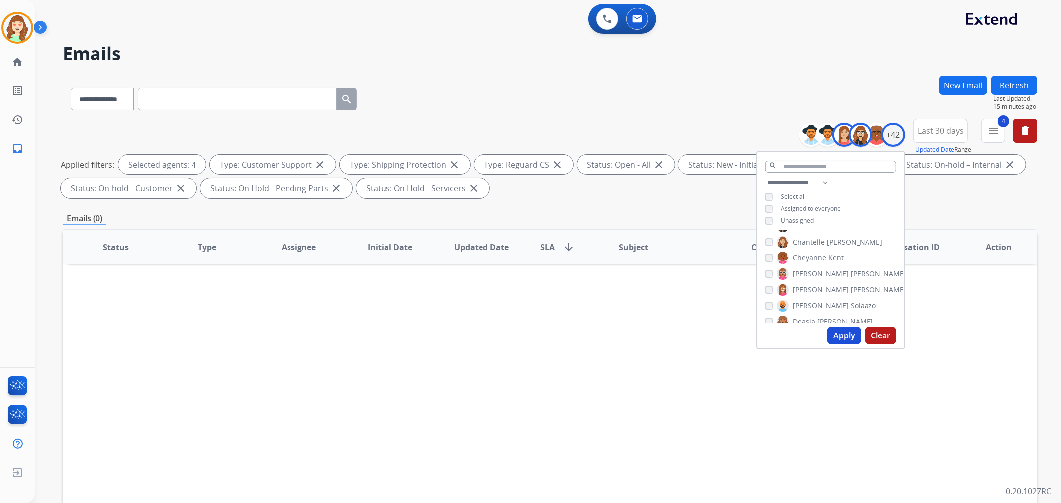
scroll to position [110, 0]
click at [841, 342] on button "Apply" at bounding box center [844, 336] width 34 height 18
click at [772, 288] on div "[PERSON_NAME]" at bounding box center [835, 289] width 141 height 12
click at [831, 334] on button "Apply" at bounding box center [844, 336] width 34 height 18
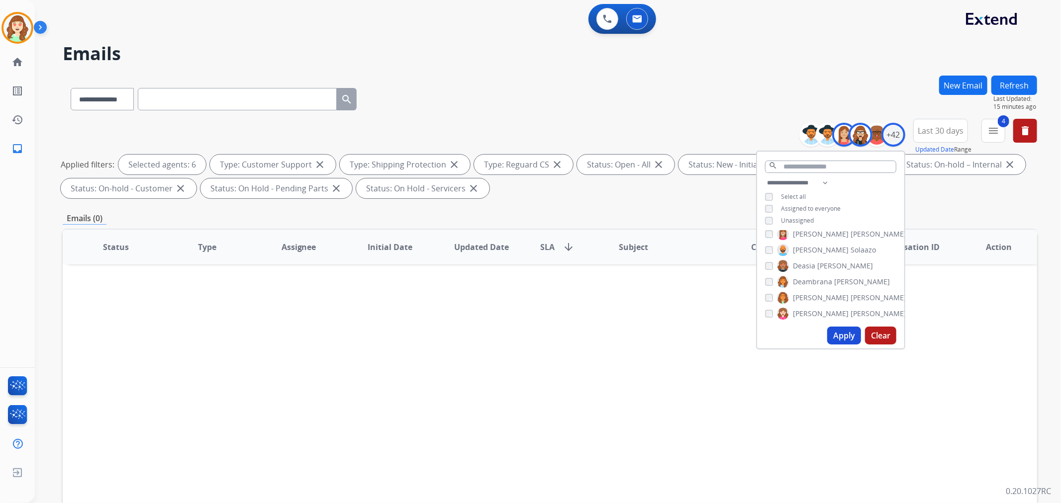
click at [848, 332] on button "Apply" at bounding box center [844, 336] width 34 height 18
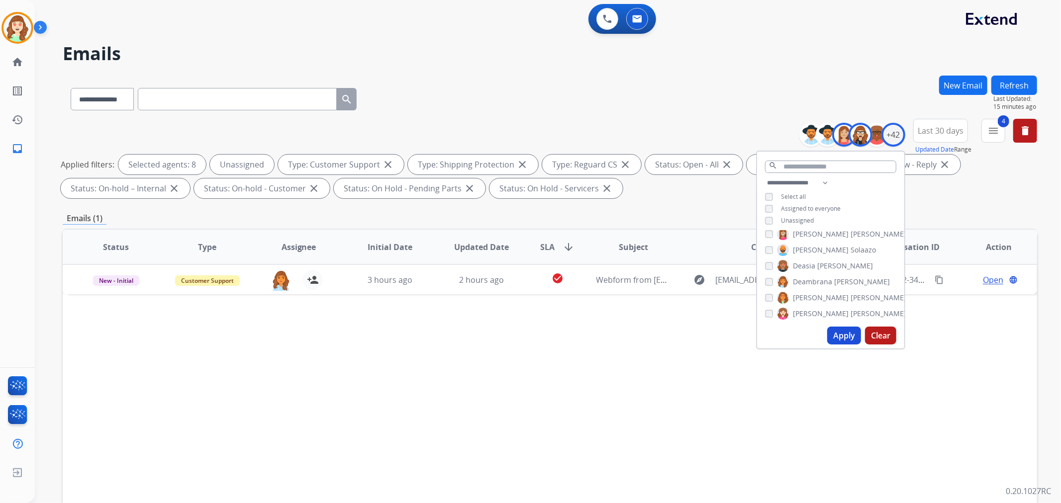
click at [843, 333] on button "Apply" at bounding box center [844, 336] width 34 height 18
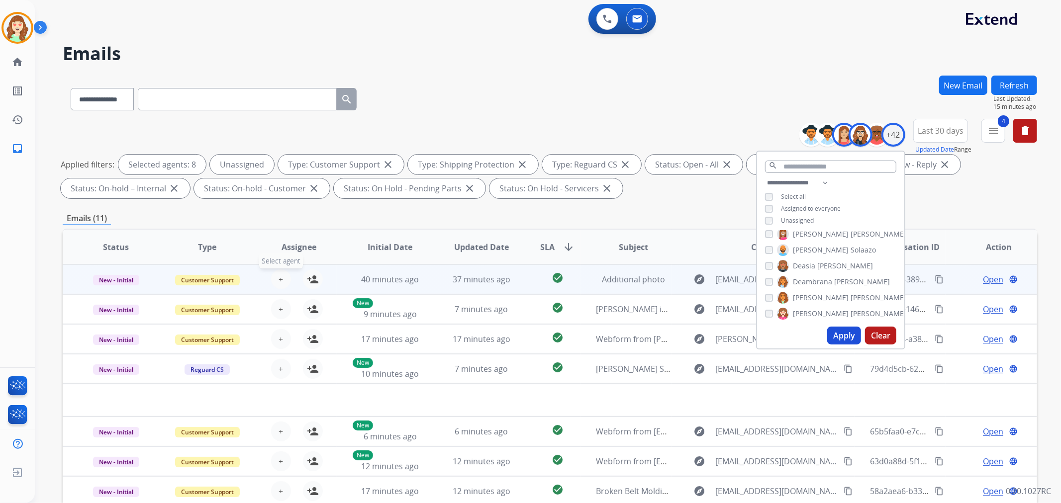
click at [276, 275] on button "+ Select agent" at bounding box center [281, 280] width 20 height 20
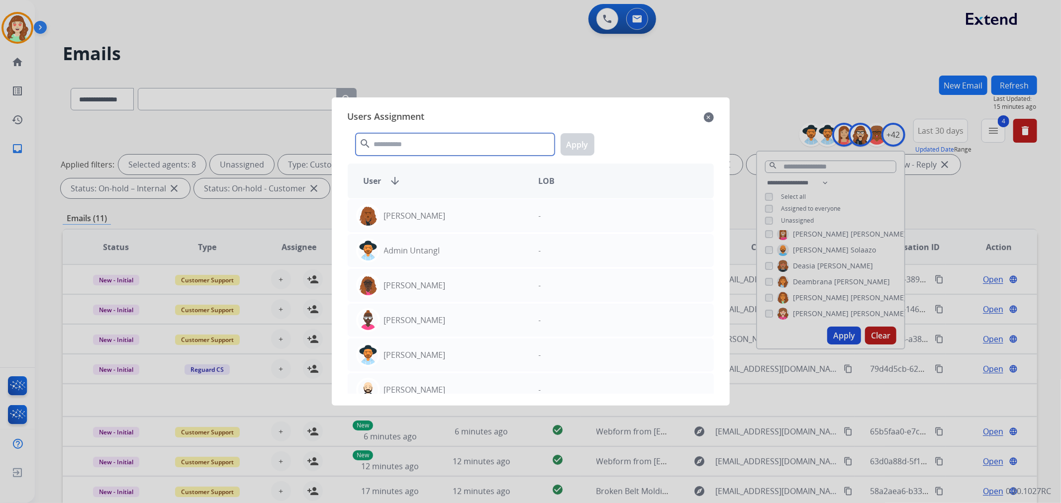
click at [459, 144] on input "text" at bounding box center [455, 144] width 199 height 22
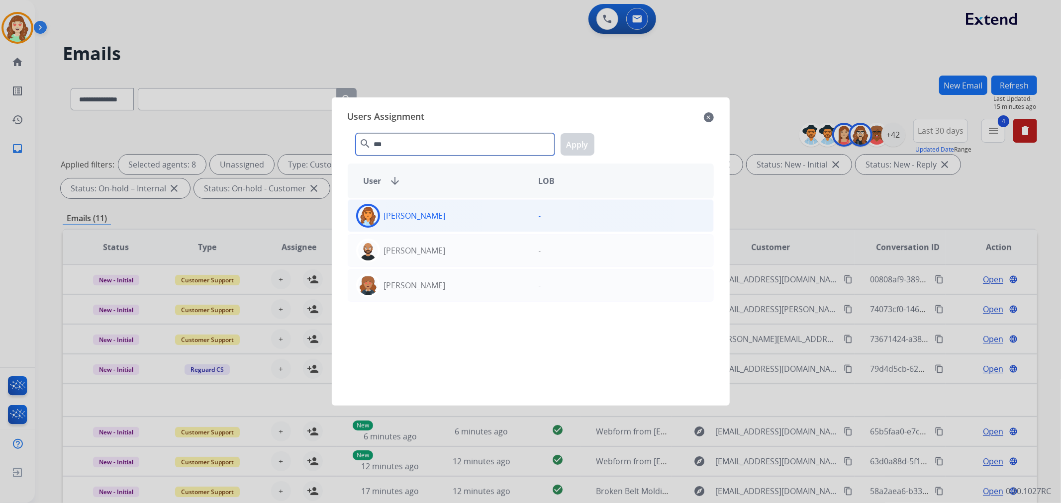
type input "***"
click at [498, 214] on div "[PERSON_NAME]" at bounding box center [439, 216] width 183 height 24
drag, startPoint x: 571, startPoint y: 143, endPoint x: 612, endPoint y: 142, distance: 41.3
click at [571, 144] on button "Apply" at bounding box center [577, 144] width 34 height 22
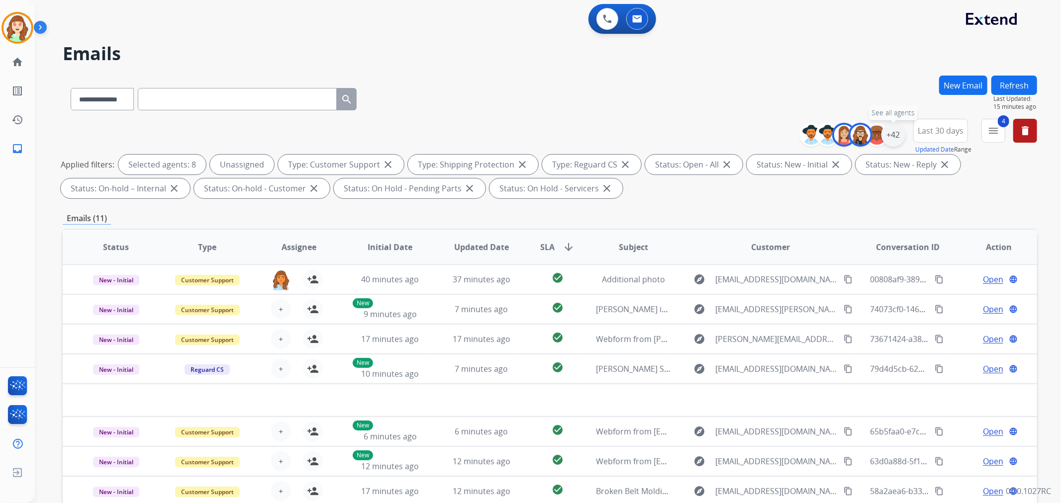
click at [896, 140] on div "+42" at bounding box center [893, 135] width 24 height 24
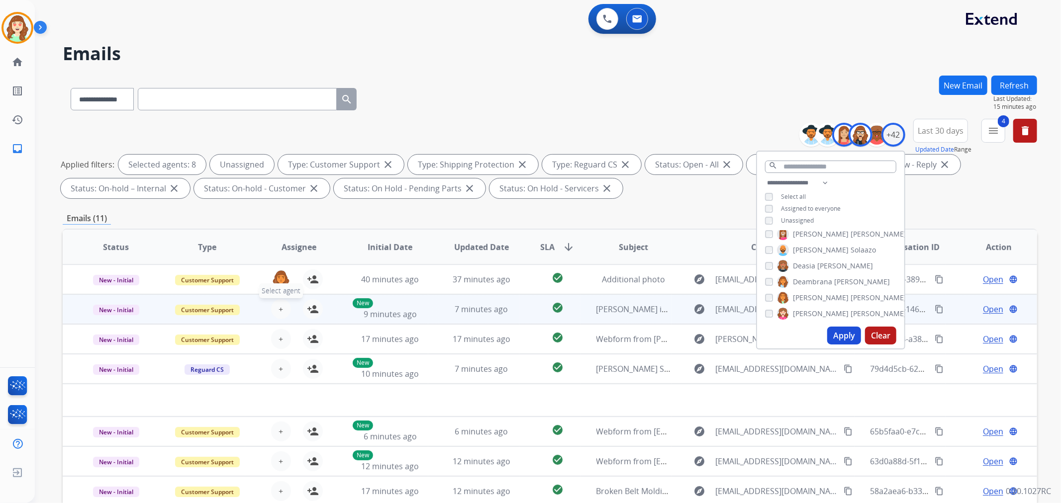
click at [281, 305] on button "+ Select agent" at bounding box center [281, 309] width 20 height 20
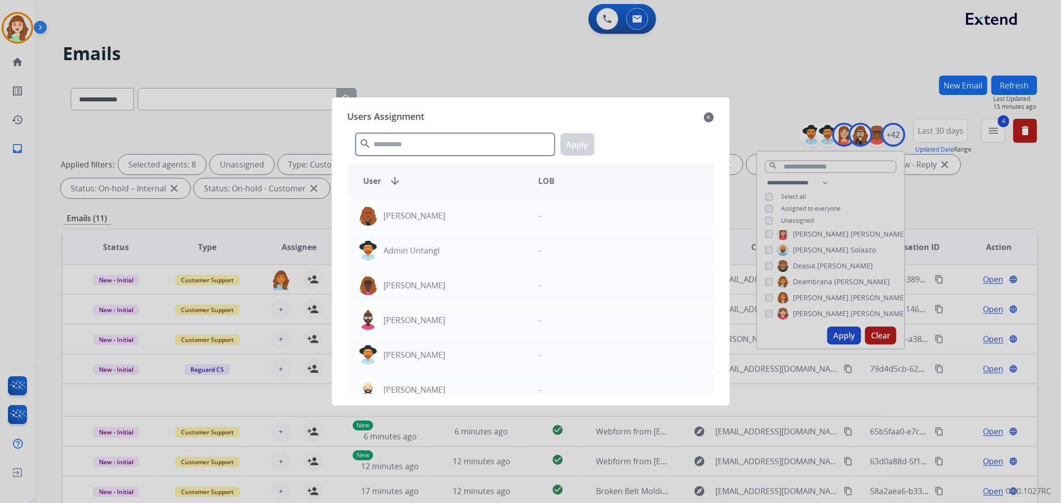
click at [439, 146] on input "text" at bounding box center [455, 144] width 199 height 22
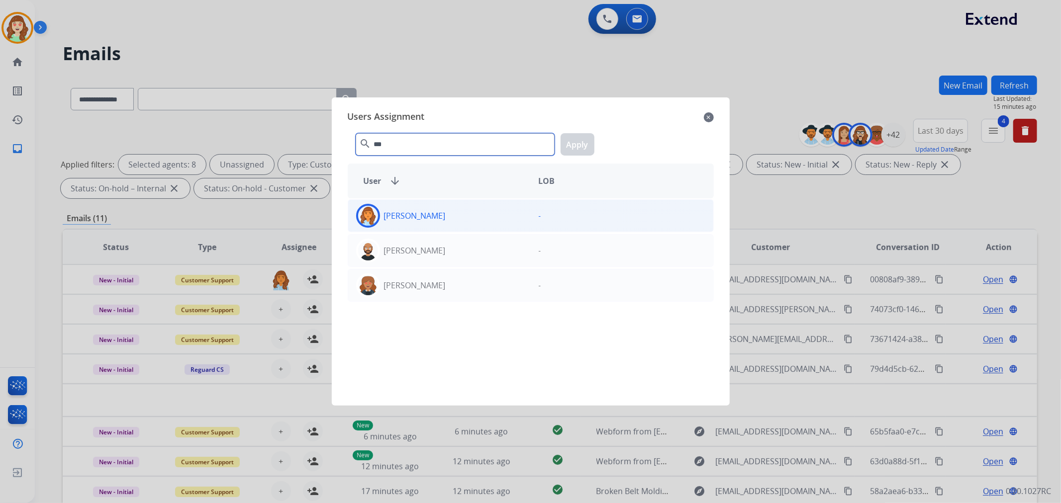
type input "***"
click at [476, 209] on div "[PERSON_NAME]" at bounding box center [439, 216] width 183 height 24
click at [560, 147] on button "Apply" at bounding box center [577, 144] width 34 height 22
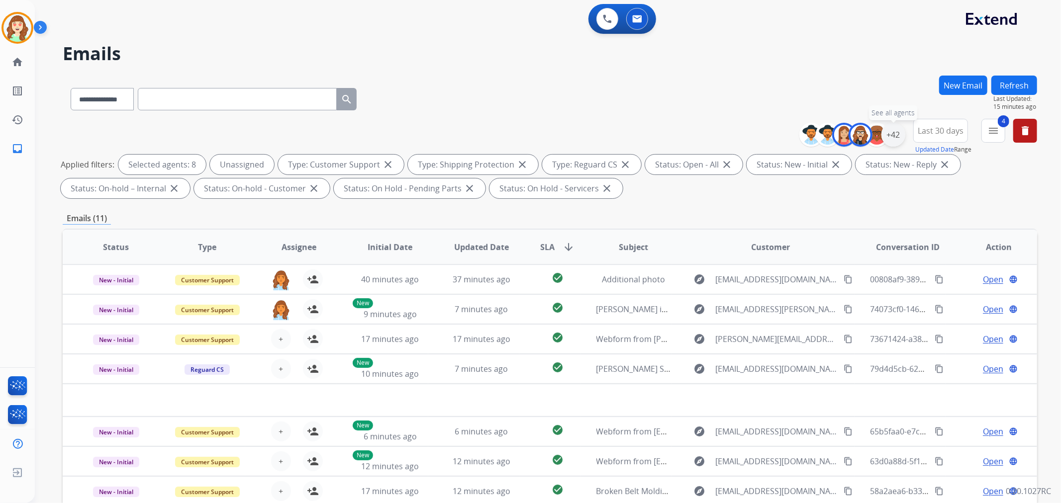
click at [896, 140] on div "+42" at bounding box center [893, 135] width 24 height 24
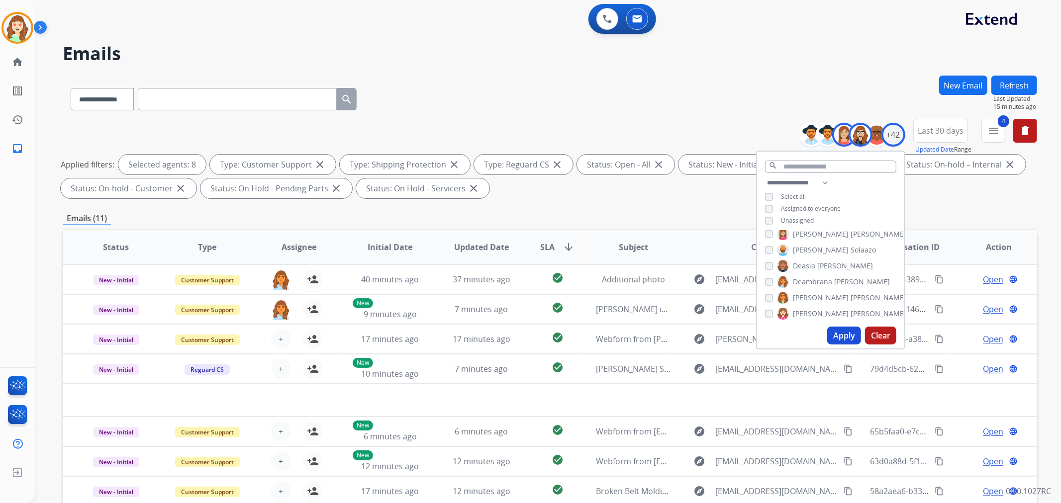
click at [845, 326] on div "Apply Clear" at bounding box center [830, 336] width 147 height 26
click at [834, 336] on button "Apply" at bounding box center [844, 336] width 34 height 18
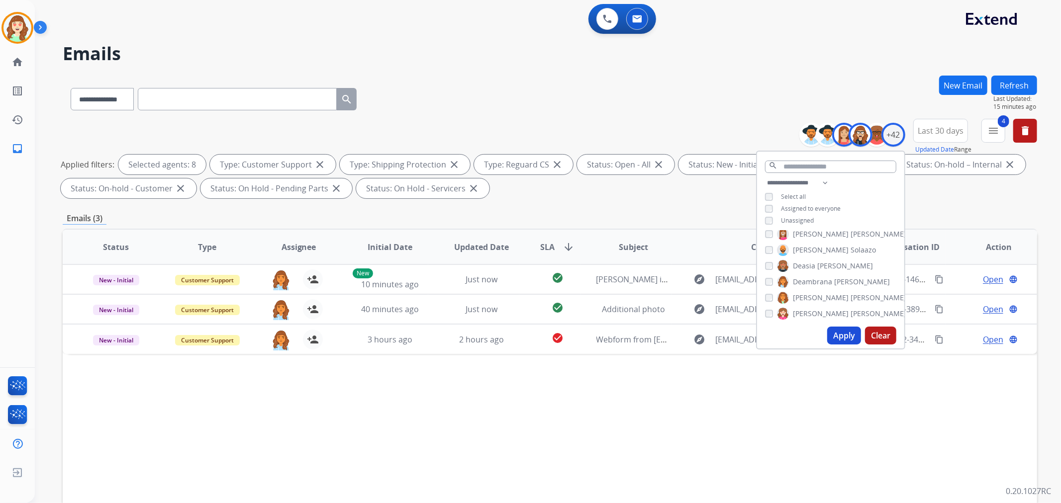
click at [765, 276] on div "[PERSON_NAME]" at bounding box center [827, 282] width 125 height 12
click at [836, 331] on button "Apply" at bounding box center [844, 336] width 34 height 18
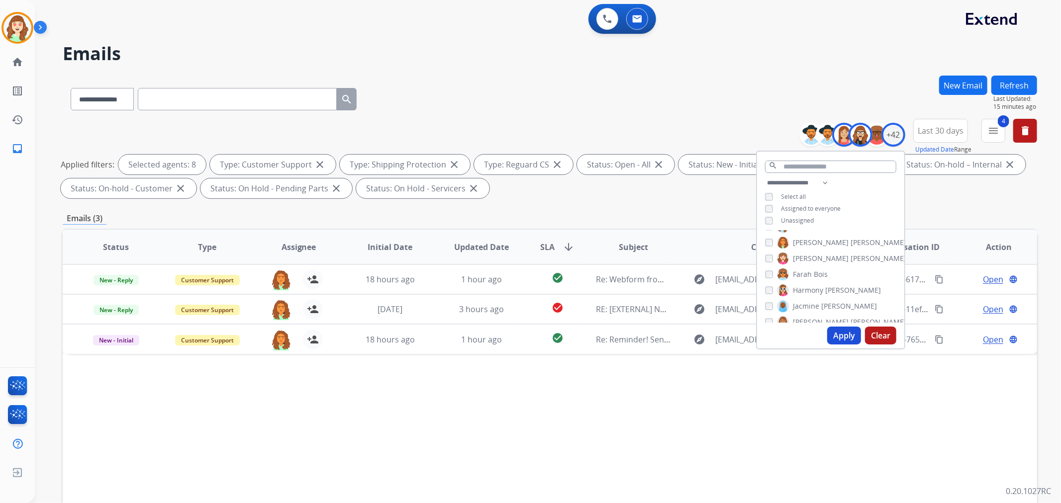
click at [844, 337] on button "Apply" at bounding box center [844, 336] width 34 height 18
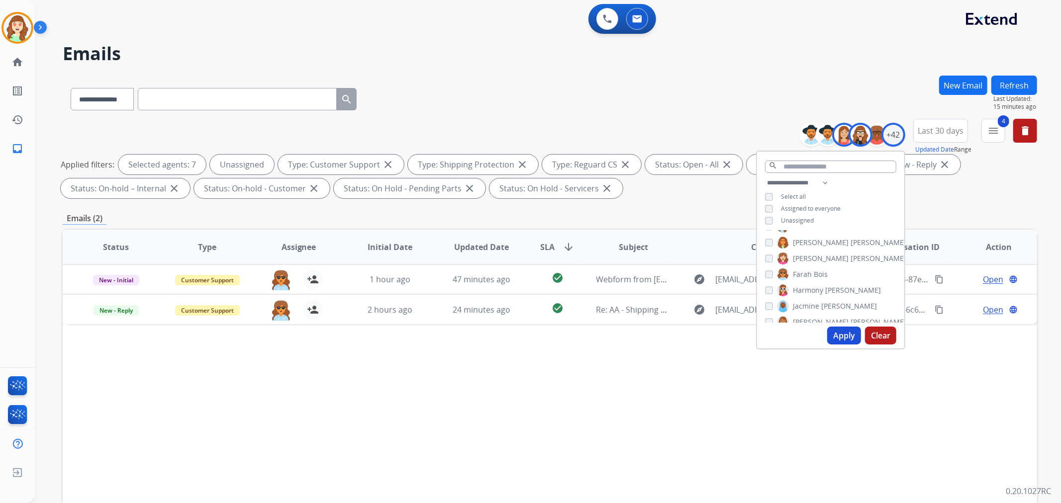
click at [832, 333] on button "Apply" at bounding box center [844, 336] width 34 height 18
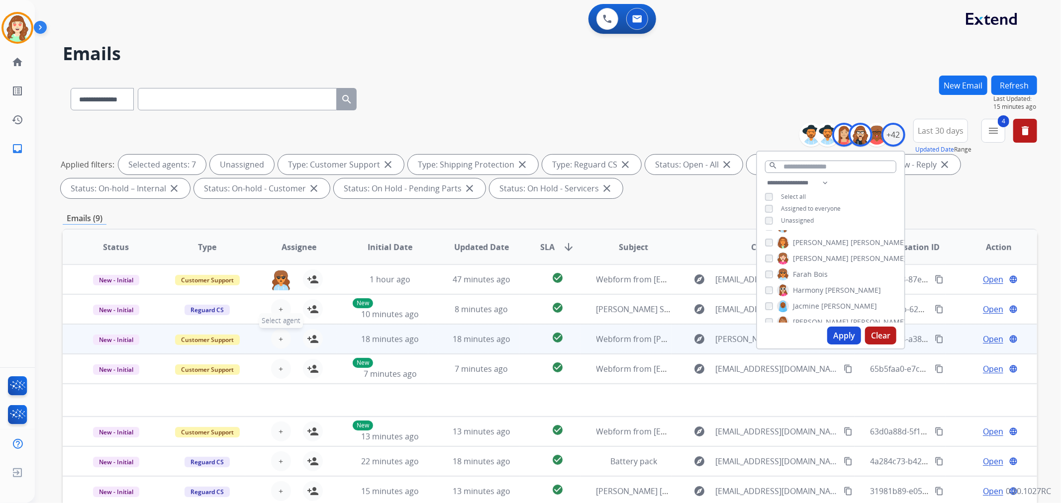
click at [276, 337] on button "+ Select agent" at bounding box center [281, 339] width 20 height 20
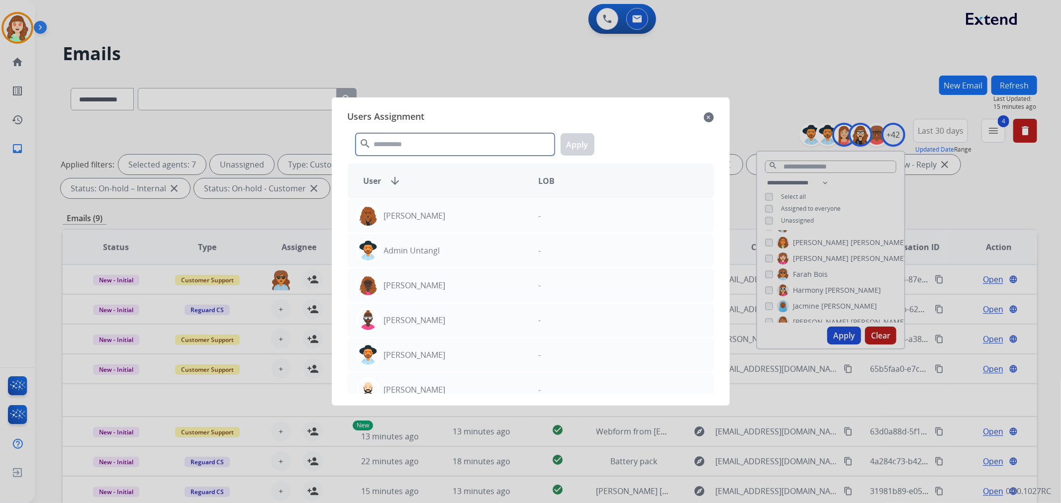
click at [395, 142] on input "text" at bounding box center [455, 144] width 199 height 22
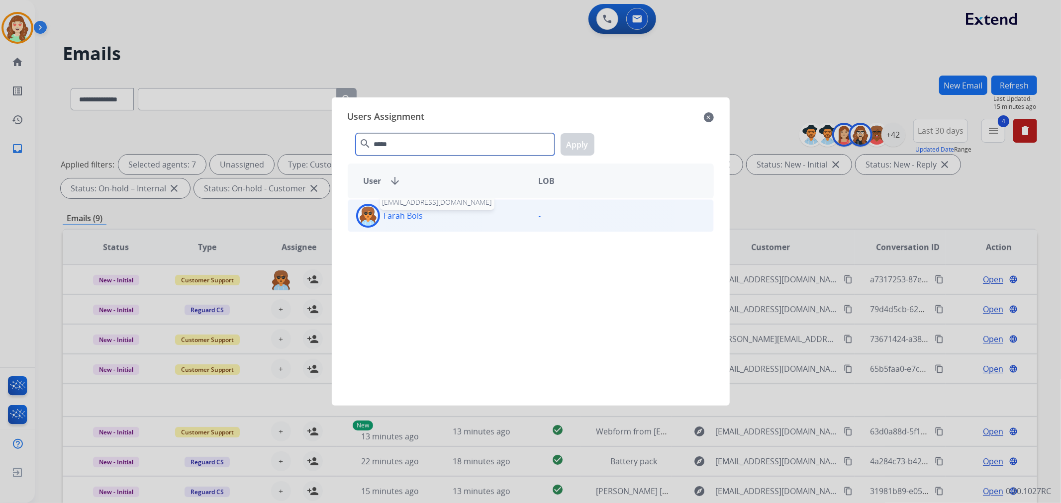
type input "*****"
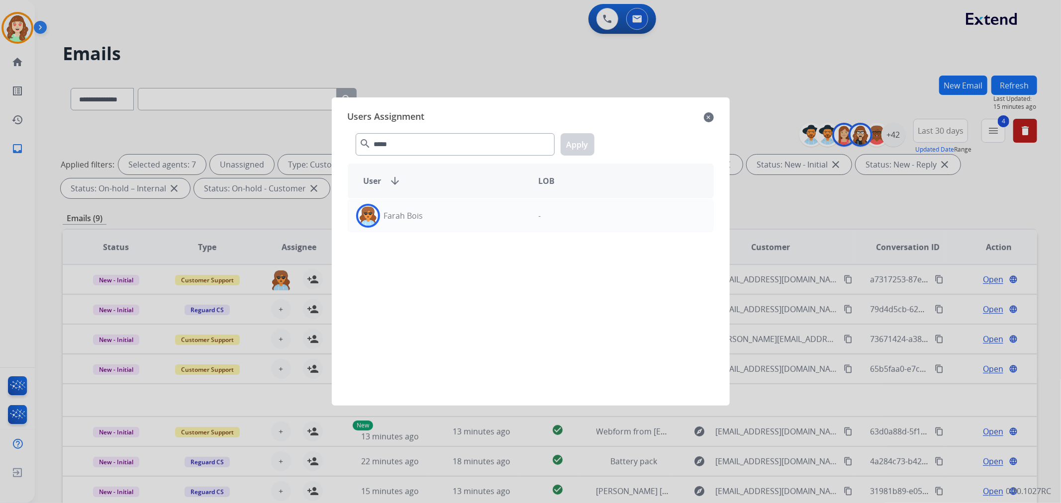
drag, startPoint x: 425, startPoint y: 216, endPoint x: 610, endPoint y: 143, distance: 199.4
click at [434, 212] on div "Farah Bois" at bounding box center [439, 216] width 183 height 24
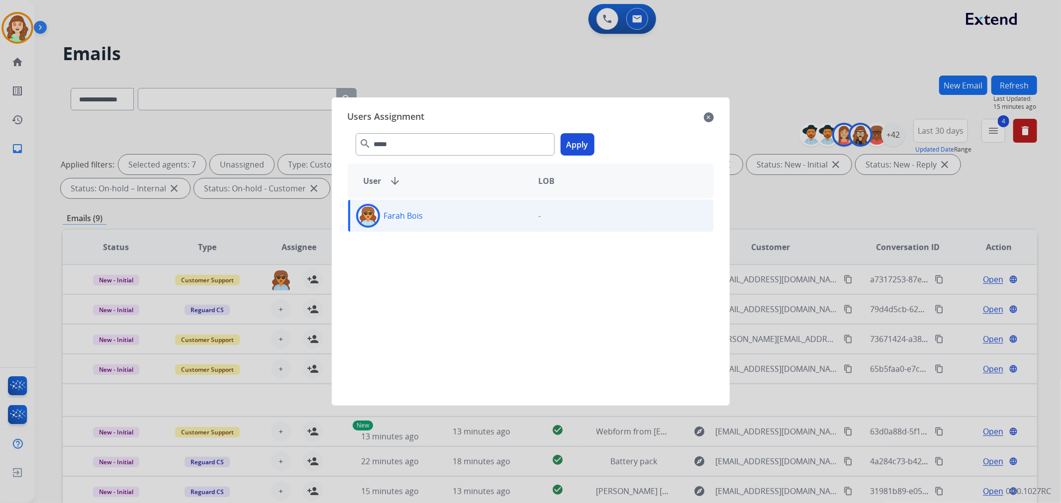
click at [580, 152] on button "Apply" at bounding box center [577, 144] width 34 height 22
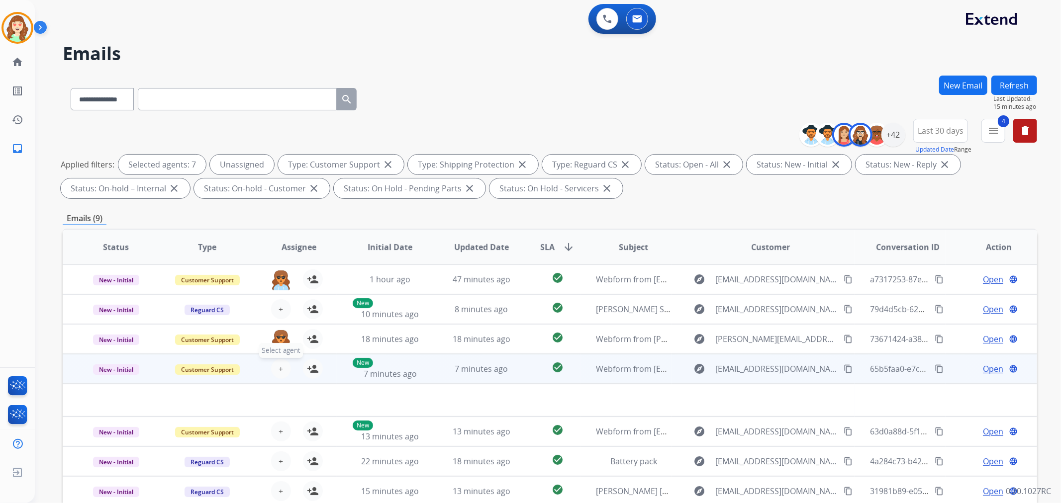
click at [286, 367] on button "+ Select agent" at bounding box center [281, 369] width 20 height 20
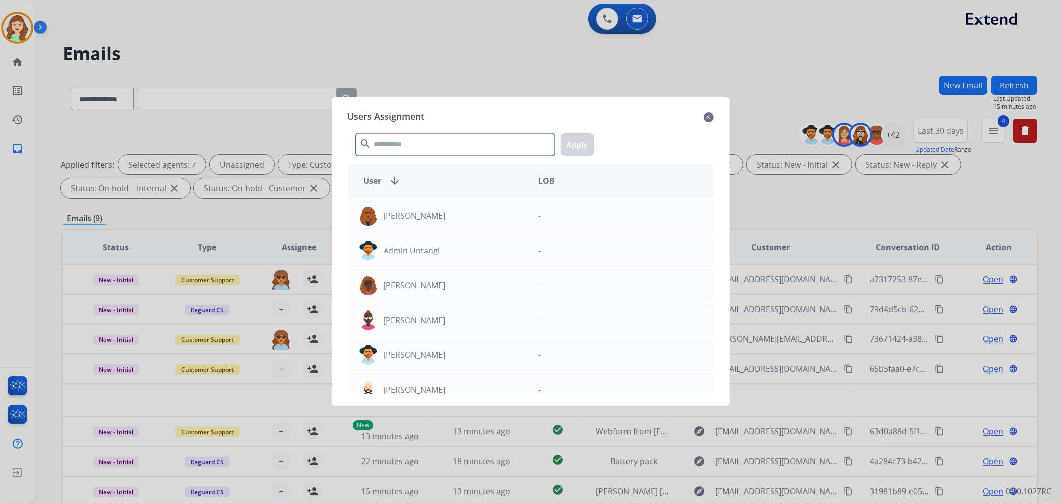
click at [428, 149] on input "text" at bounding box center [455, 144] width 199 height 22
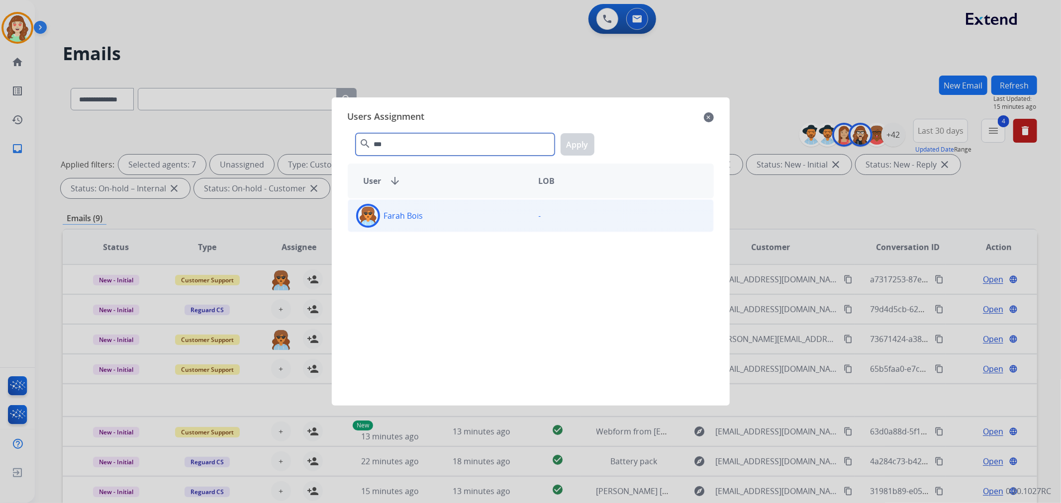
type input "***"
click at [434, 214] on div "Farah Bois" at bounding box center [439, 216] width 183 height 24
drag, startPoint x: 571, startPoint y: 142, endPoint x: 715, endPoint y: 119, distance: 145.5
click at [583, 143] on button "Apply" at bounding box center [577, 144] width 34 height 22
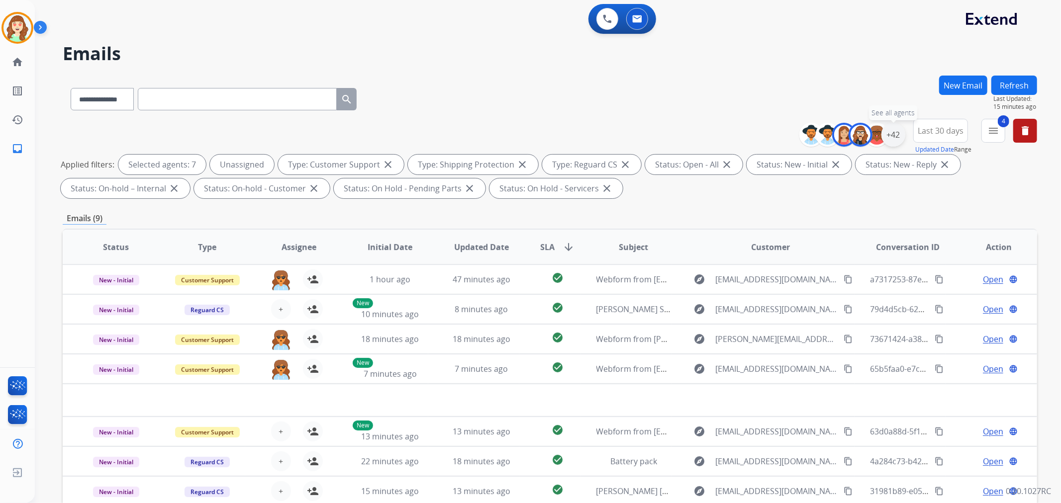
click at [894, 136] on div "+42" at bounding box center [893, 135] width 24 height 24
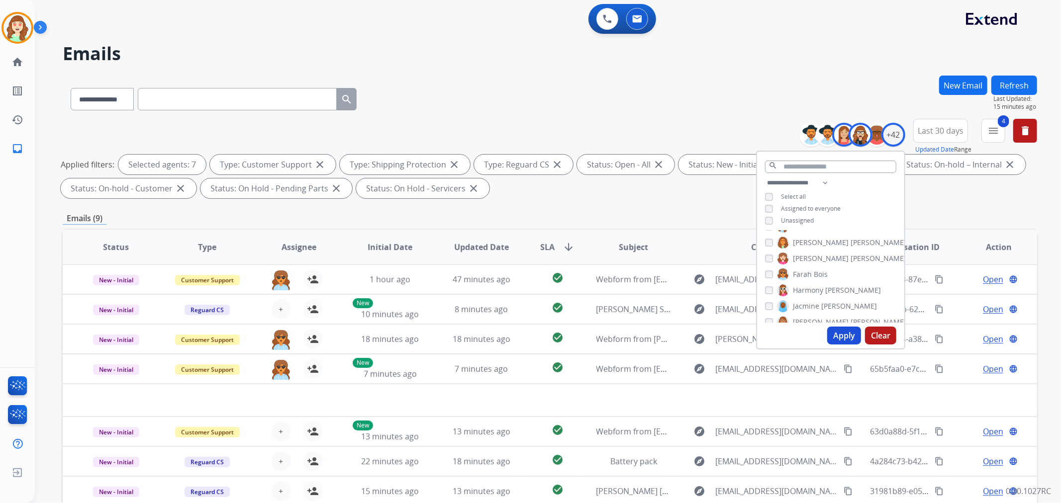
click at [839, 329] on button "Apply" at bounding box center [844, 336] width 34 height 18
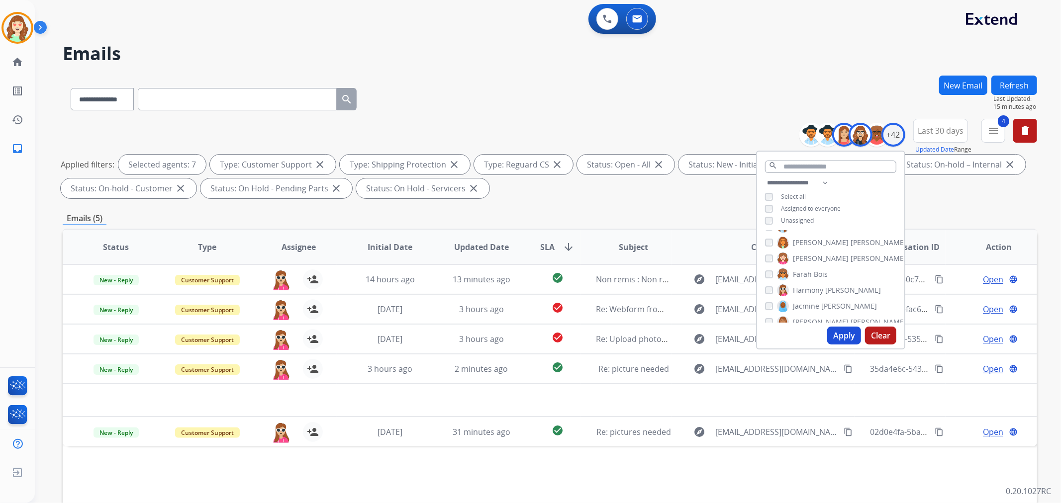
click at [838, 334] on button "Apply" at bounding box center [844, 336] width 34 height 18
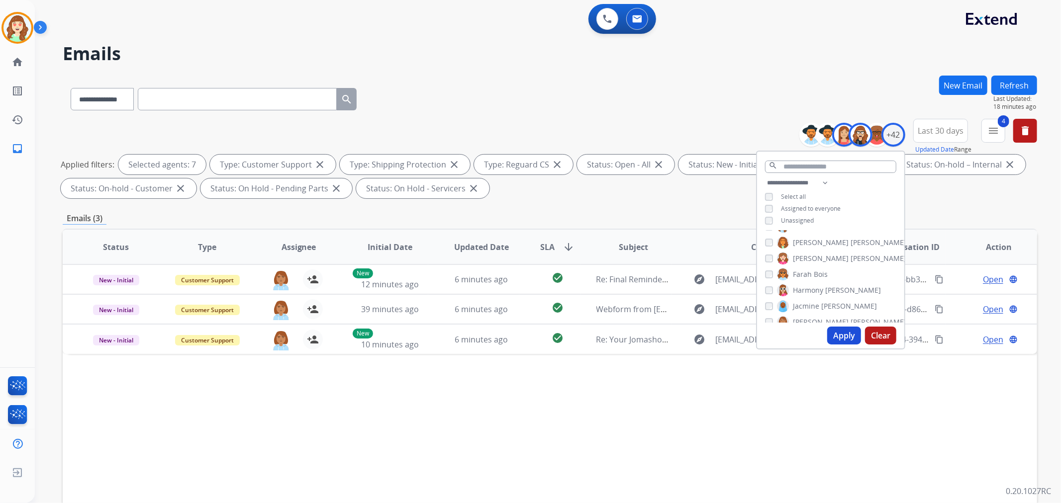
scroll to position [276, 0]
drag, startPoint x: 846, startPoint y: 336, endPoint x: 583, endPoint y: 186, distance: 303.4
click at [845, 336] on button "Apply" at bounding box center [844, 336] width 34 height 18
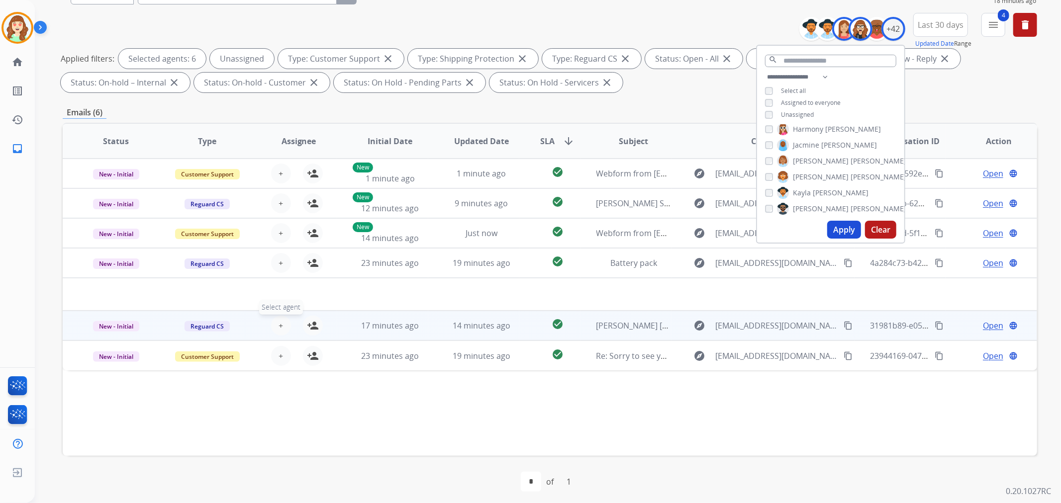
scroll to position [110, 0]
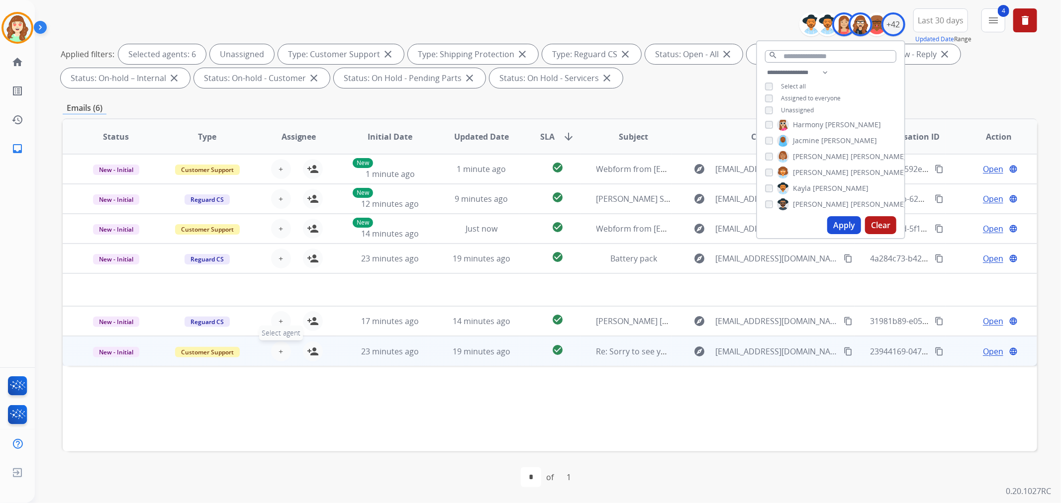
click at [279, 346] on span "+" at bounding box center [280, 352] width 4 height 12
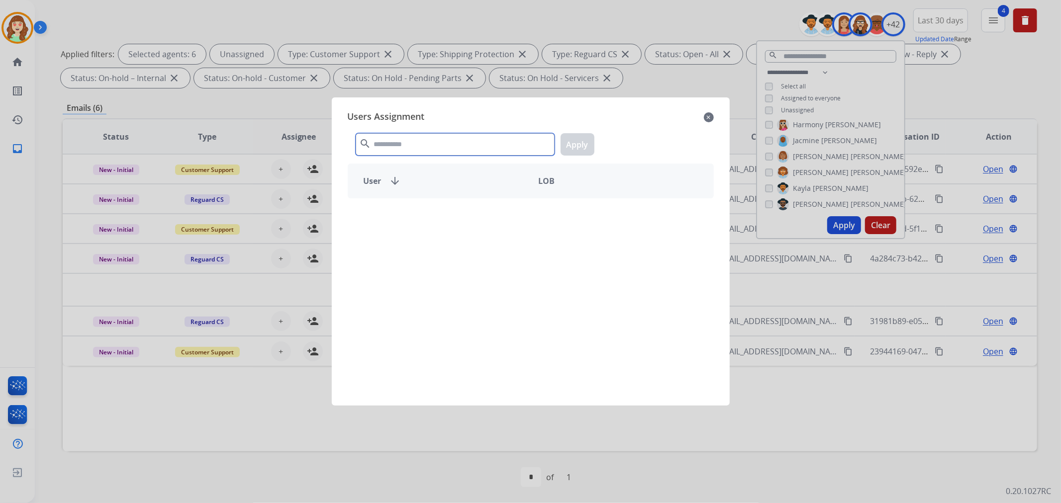
click at [435, 141] on input "text" at bounding box center [455, 144] width 199 height 22
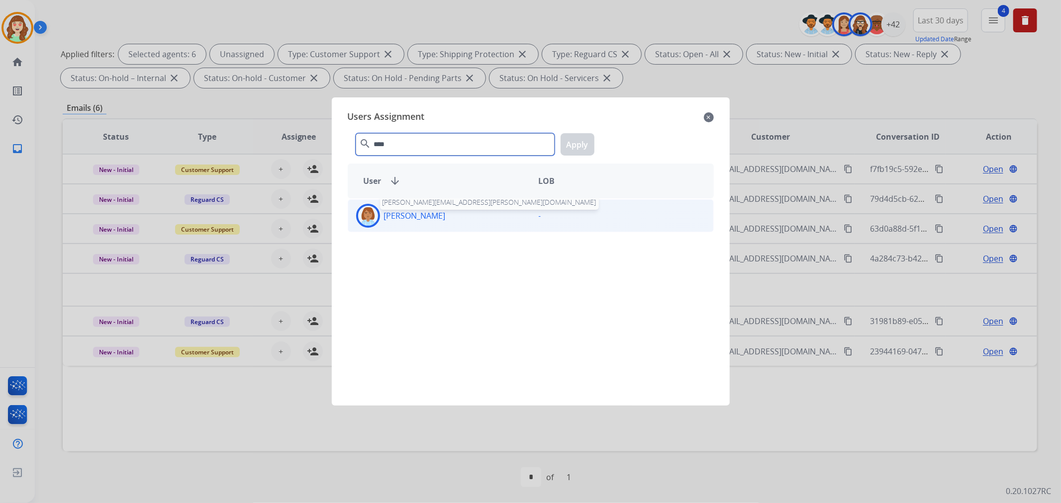
type input "****"
drag, startPoint x: 438, startPoint y: 216, endPoint x: 528, endPoint y: 172, distance: 99.9
click at [440, 215] on p "[PERSON_NAME]" at bounding box center [415, 216] width 62 height 12
click at [580, 145] on button "Apply" at bounding box center [577, 144] width 34 height 22
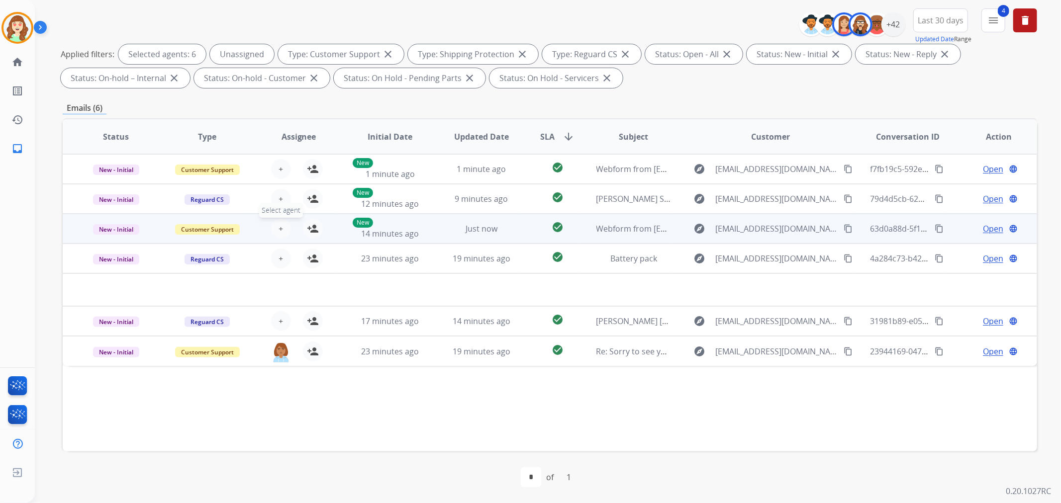
click at [278, 227] on span "+" at bounding box center [280, 229] width 4 height 12
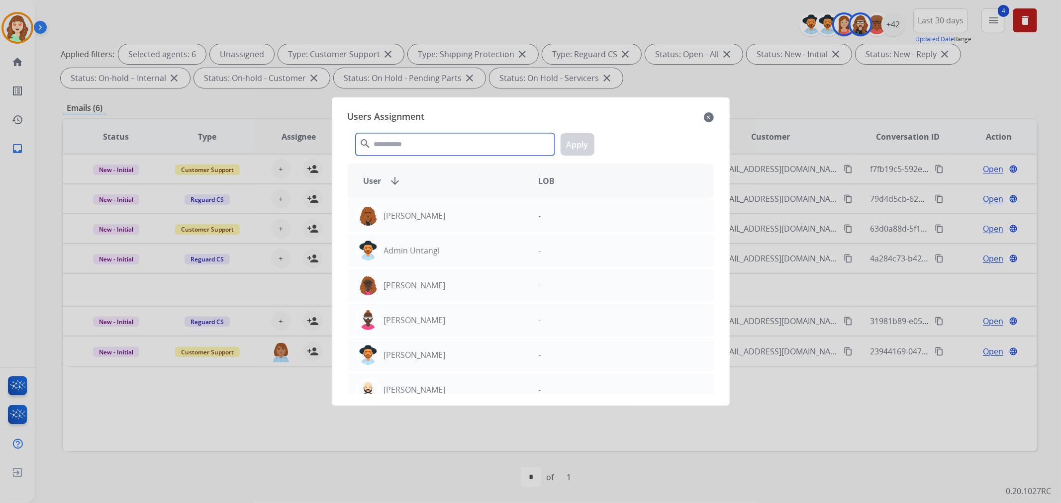
click at [443, 148] on input "text" at bounding box center [455, 144] width 199 height 22
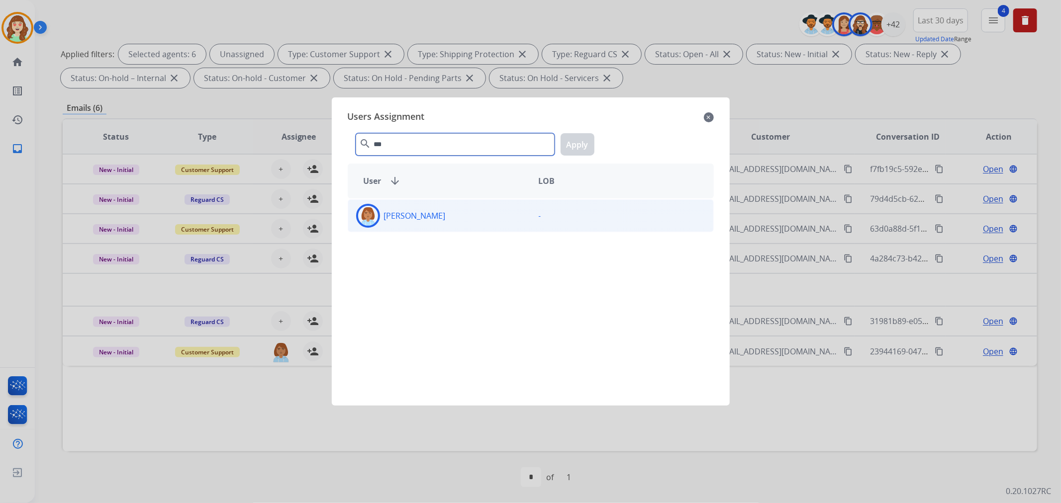
type input "***"
click at [460, 215] on div "[PERSON_NAME]" at bounding box center [439, 216] width 183 height 24
click at [582, 143] on button "Apply" at bounding box center [577, 144] width 34 height 22
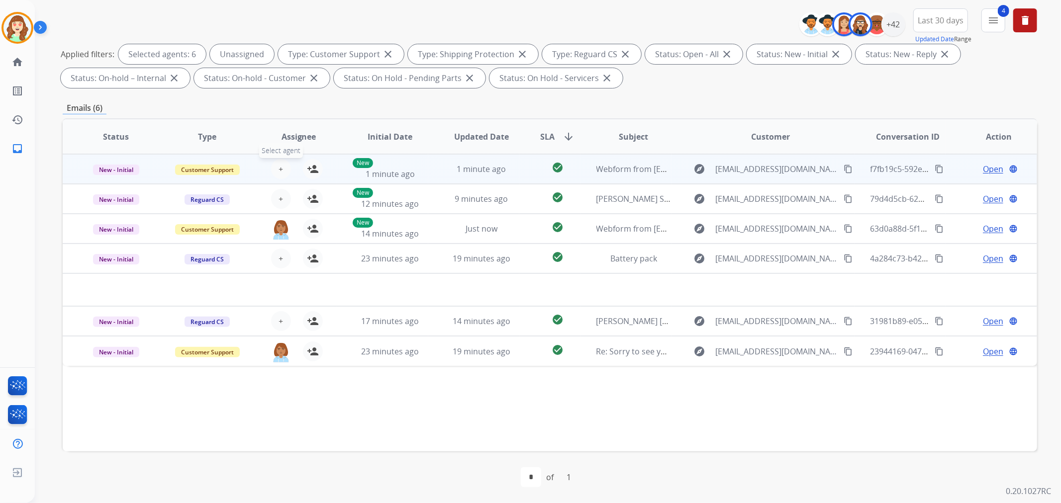
click at [286, 163] on button "+ Select agent" at bounding box center [281, 169] width 20 height 20
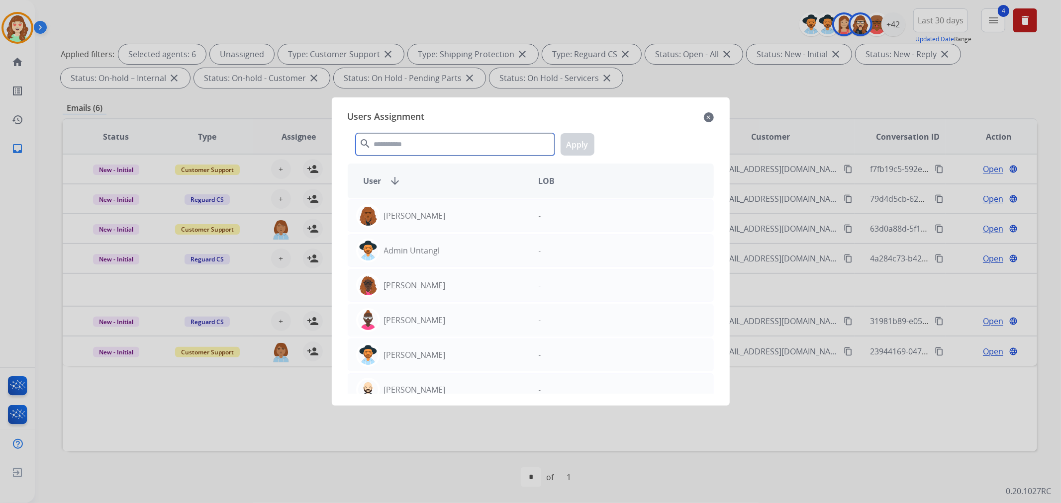
click at [432, 134] on input "text" at bounding box center [455, 144] width 199 height 22
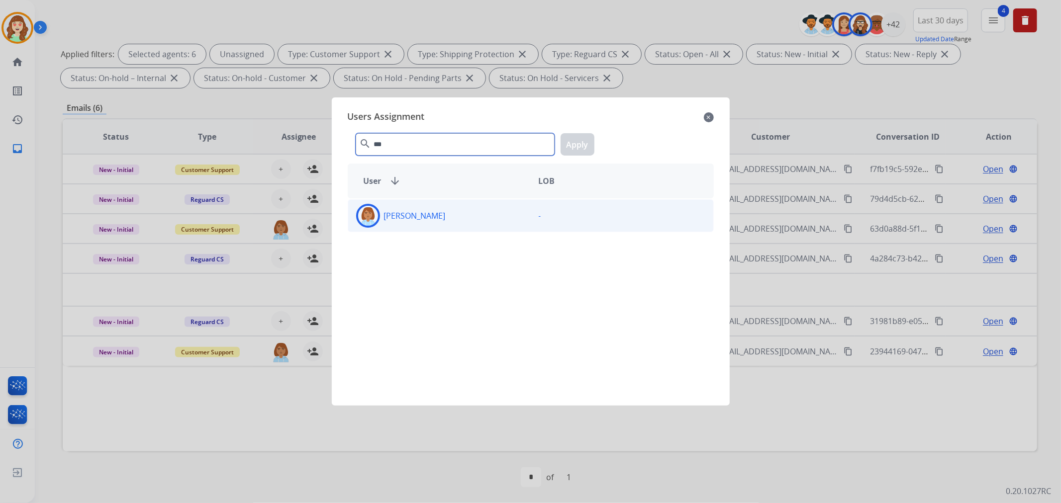
type input "***"
drag, startPoint x: 472, startPoint y: 214, endPoint x: 598, endPoint y: 168, distance: 133.6
click at [478, 212] on div "[PERSON_NAME]" at bounding box center [439, 216] width 183 height 24
drag, startPoint x: 569, startPoint y: 136, endPoint x: 579, endPoint y: 138, distance: 9.6
click at [573, 137] on button "Apply" at bounding box center [577, 144] width 34 height 22
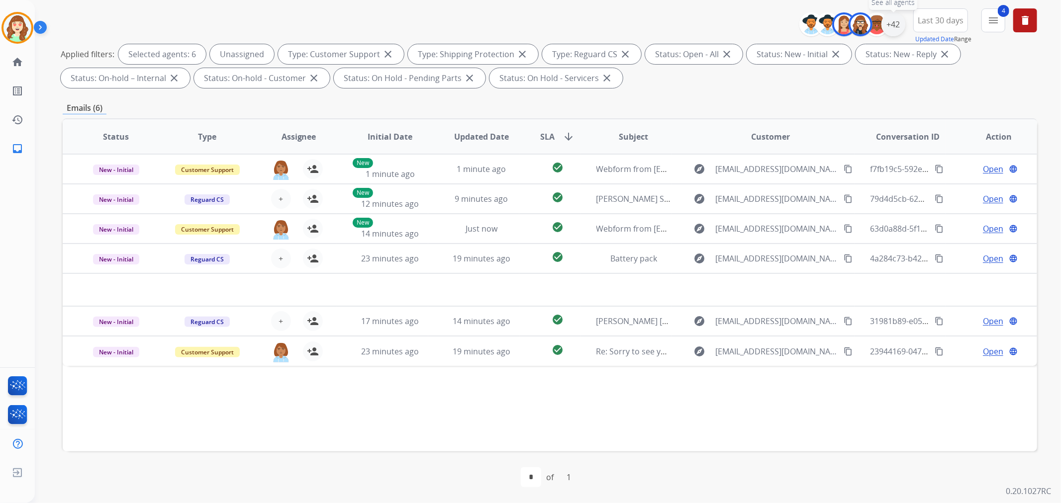
click at [892, 29] on div "+42" at bounding box center [893, 24] width 24 height 24
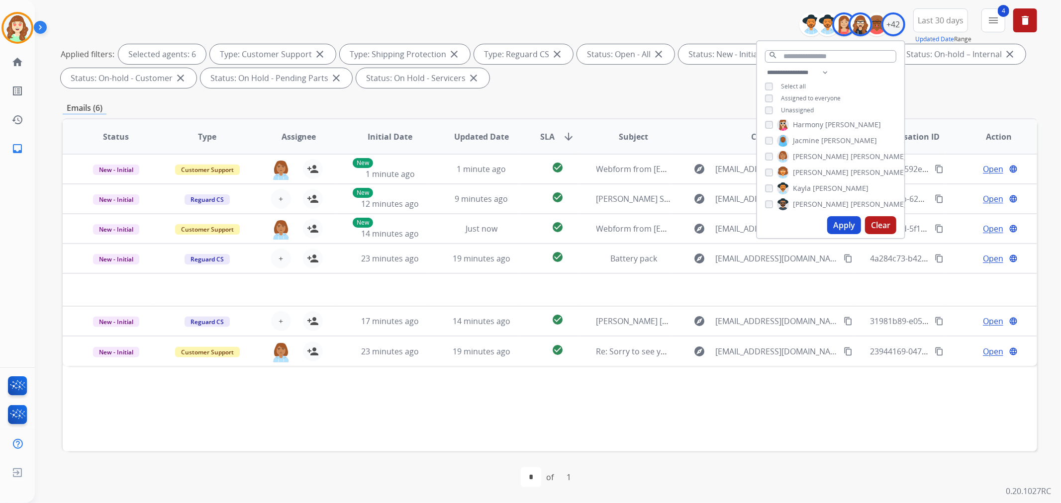
click at [842, 225] on button "Apply" at bounding box center [844, 225] width 34 height 18
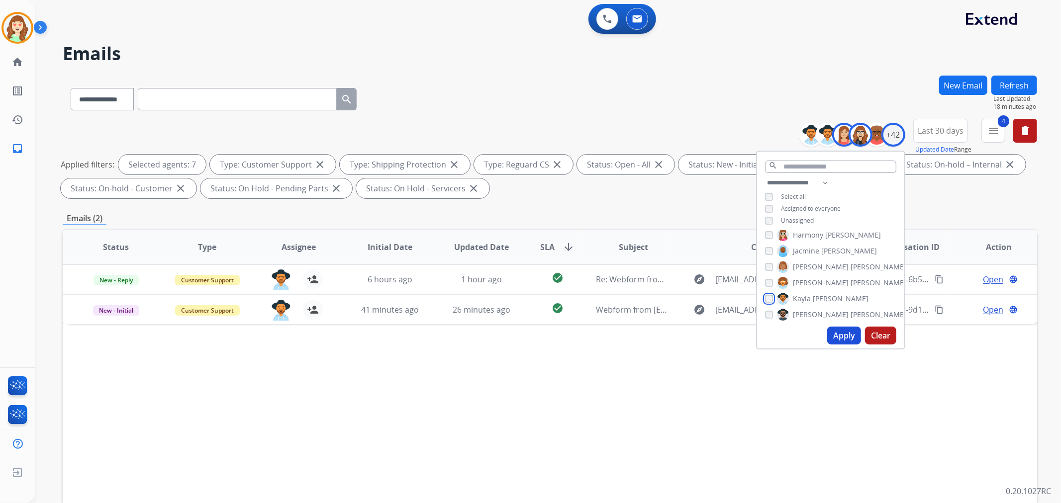
scroll to position [331, 0]
click at [834, 334] on button "Apply" at bounding box center [844, 336] width 34 height 18
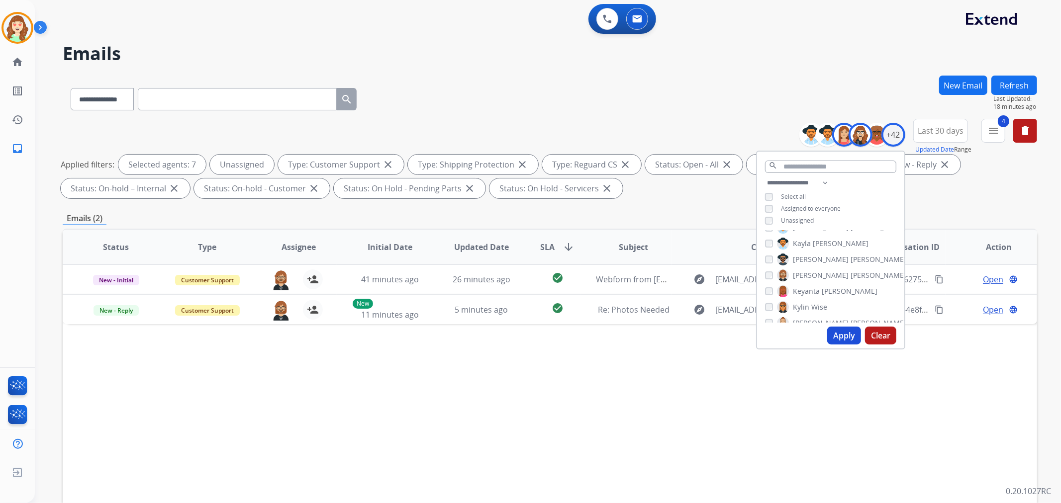
drag, startPoint x: 836, startPoint y: 336, endPoint x: 807, endPoint y: 305, distance: 42.6
click at [837, 336] on button "Apply" at bounding box center [844, 336] width 34 height 18
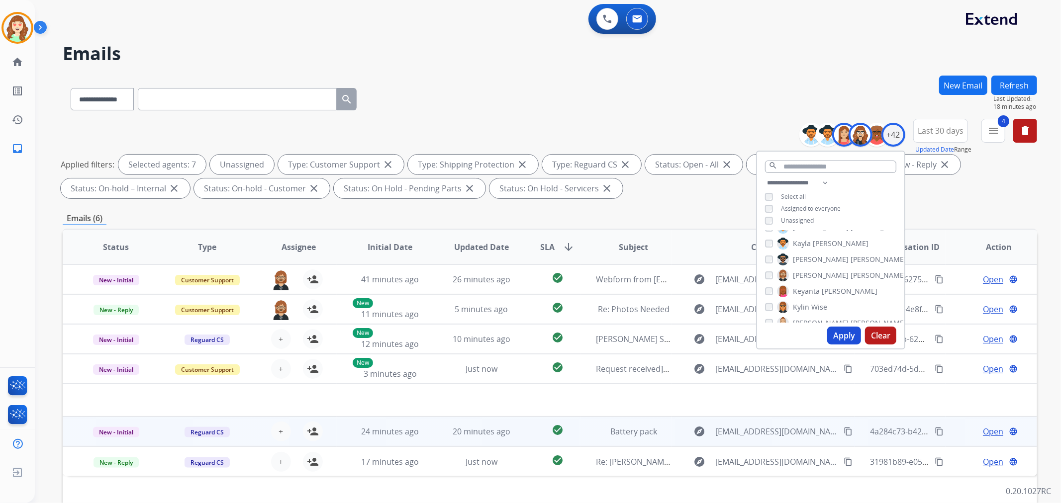
scroll to position [110, 0]
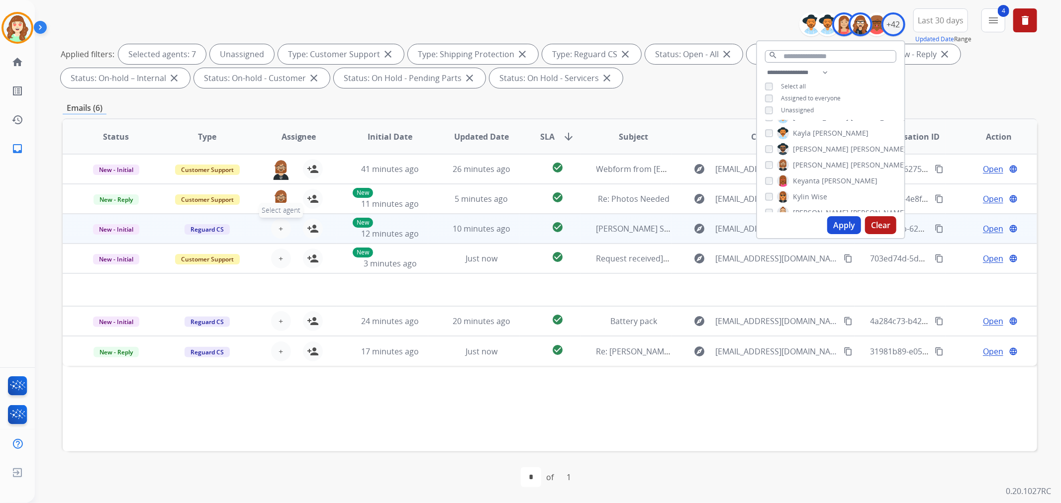
click at [279, 224] on span "+" at bounding box center [280, 229] width 4 height 12
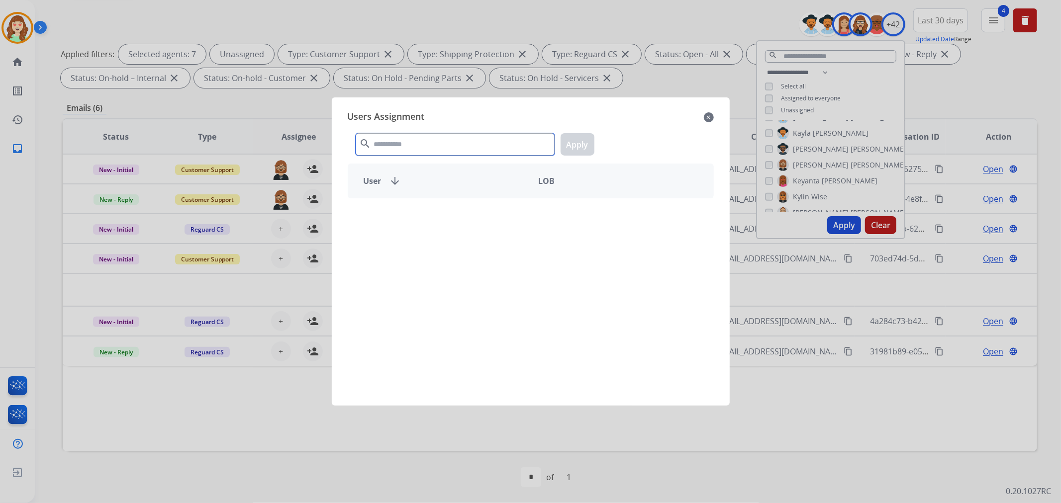
drag, startPoint x: 502, startPoint y: 147, endPoint x: 535, endPoint y: 106, distance: 52.0
click at [534, 126] on div "search Apply" at bounding box center [531, 142] width 366 height 34
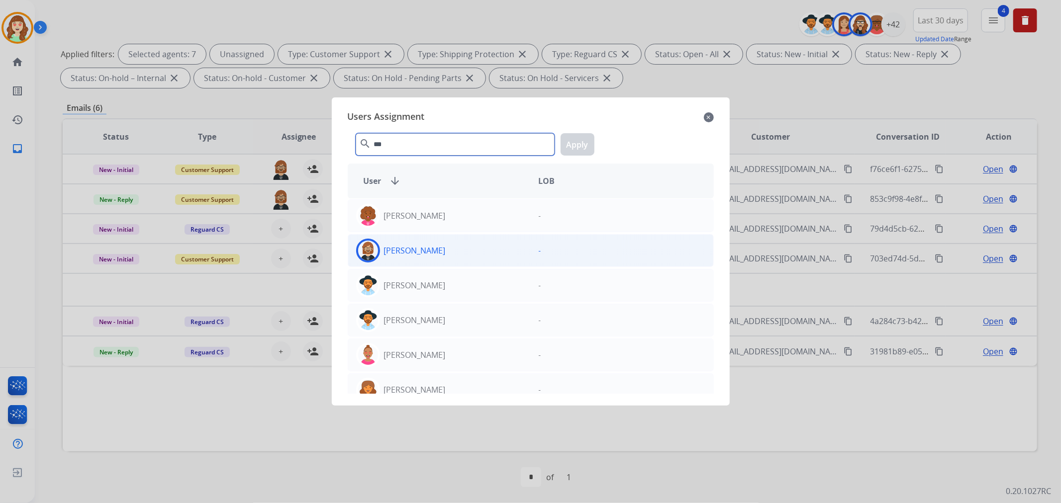
type input "***"
click at [441, 251] on div "[PERSON_NAME]" at bounding box center [439, 251] width 183 height 24
click at [594, 137] on div "*** search Apply" at bounding box center [531, 142] width 366 height 34
click at [588, 141] on button "Apply" at bounding box center [577, 144] width 34 height 22
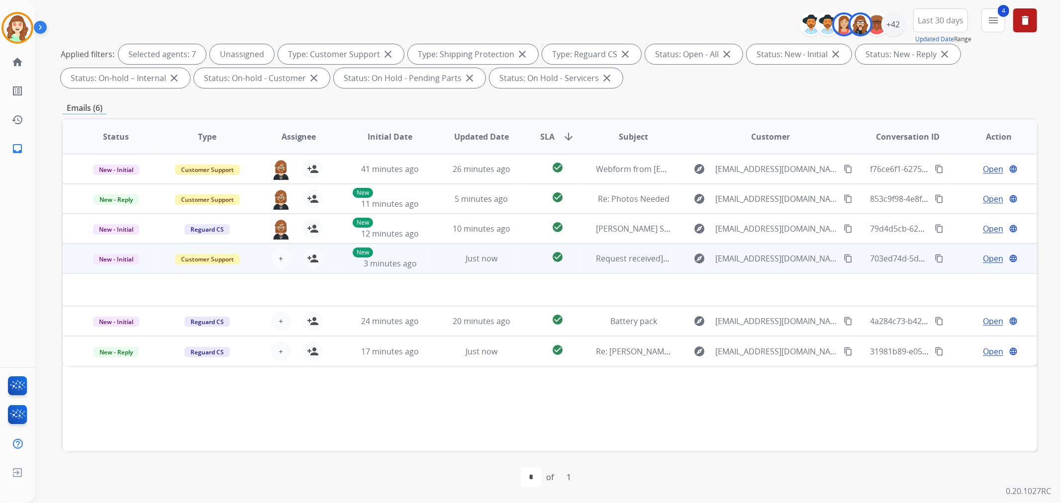
click at [289, 251] on div "+ Select agent person_add Assign to Me" at bounding box center [291, 259] width 64 height 20
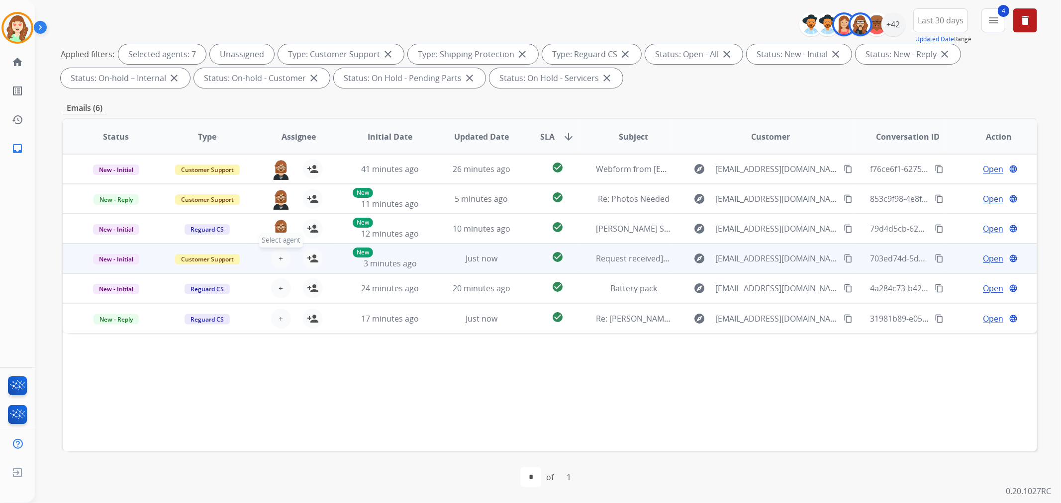
click at [282, 252] on button "+ Select agent" at bounding box center [281, 259] width 20 height 20
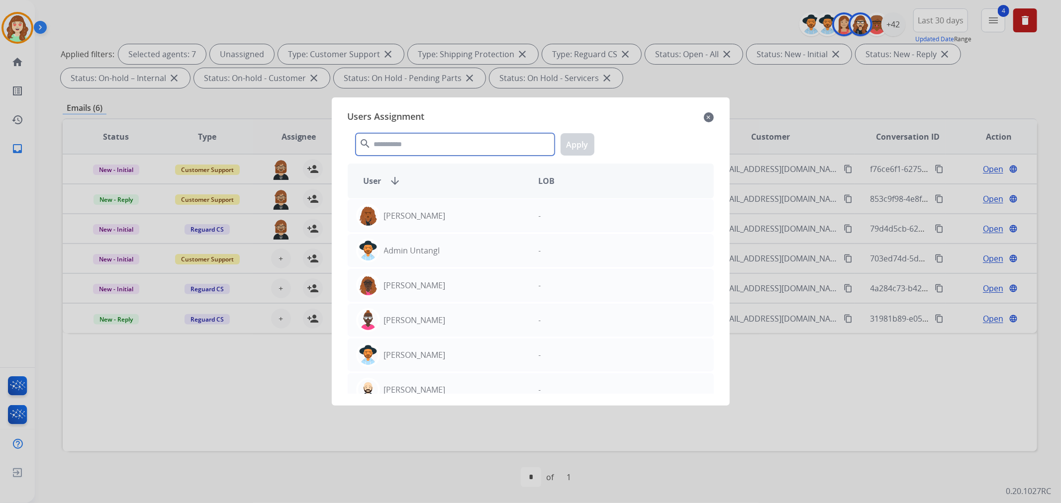
click at [475, 143] on input "text" at bounding box center [455, 144] width 199 height 22
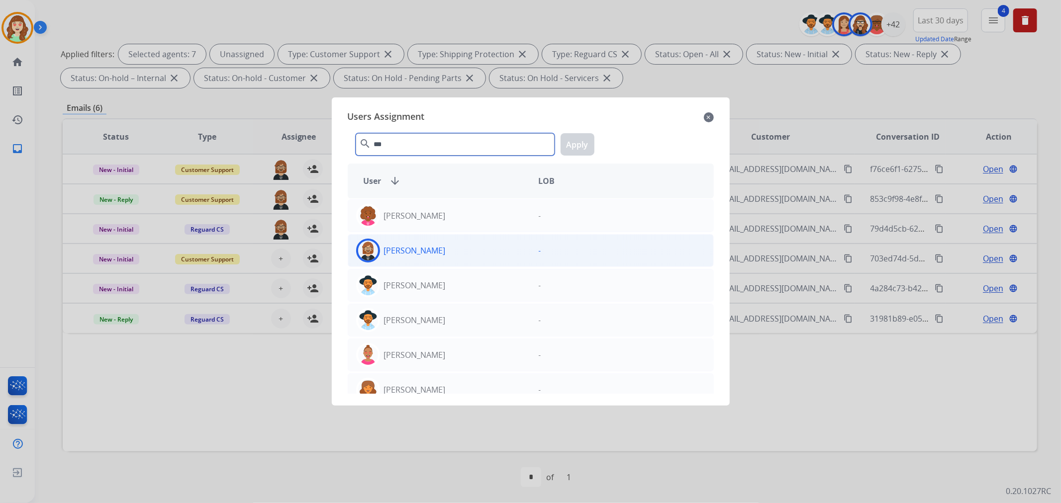
type input "***"
click at [458, 247] on div "[PERSON_NAME]" at bounding box center [439, 251] width 183 height 24
click at [578, 148] on button "Apply" at bounding box center [577, 144] width 34 height 22
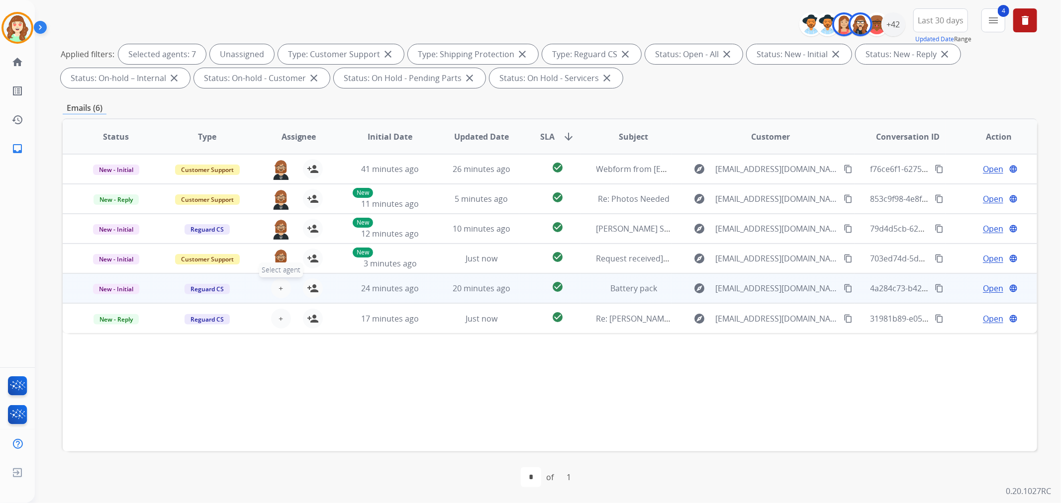
click at [278, 287] on span "+" at bounding box center [280, 288] width 4 height 12
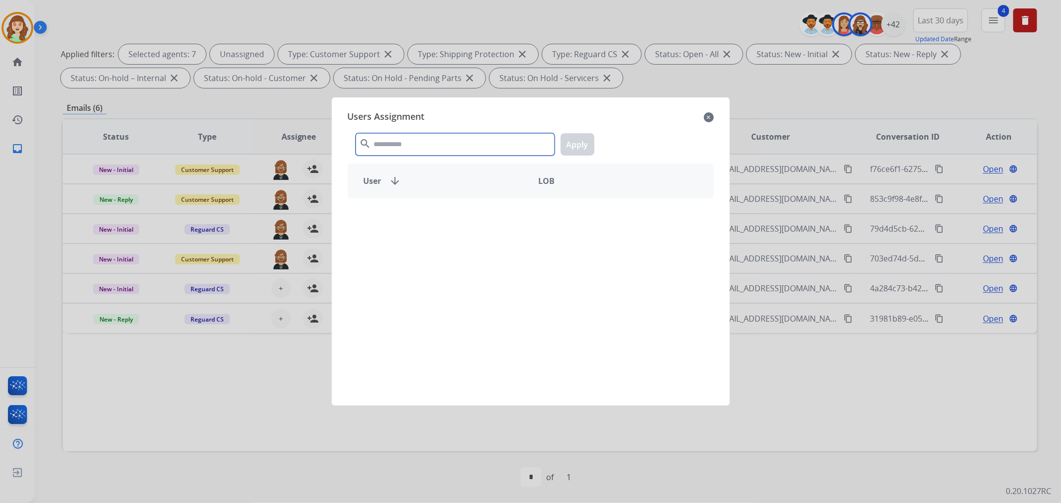
drag, startPoint x: 431, startPoint y: 147, endPoint x: 453, endPoint y: 138, distance: 23.0
click at [448, 141] on input "text" at bounding box center [455, 144] width 199 height 22
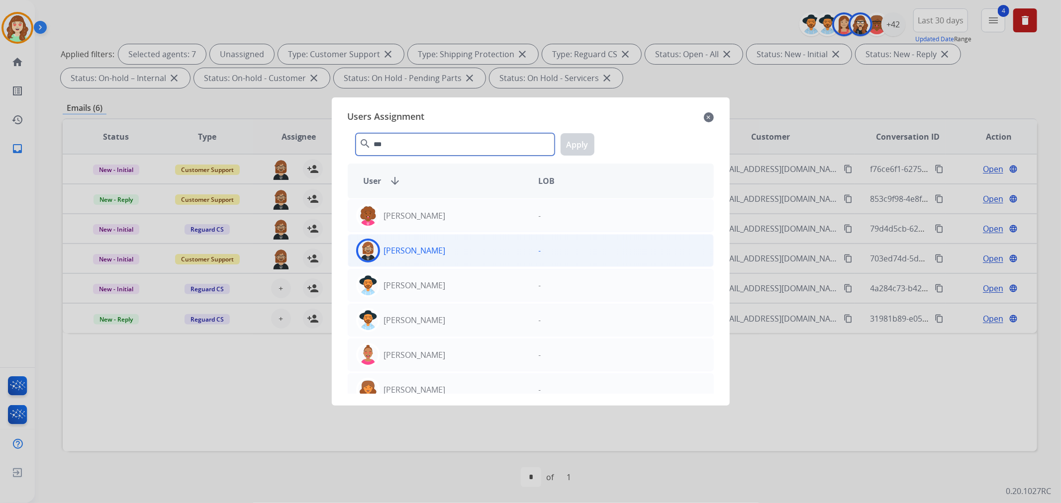
type input "***"
drag, startPoint x: 433, startPoint y: 251, endPoint x: 568, endPoint y: 161, distance: 162.2
click at [439, 247] on div "[PERSON_NAME]" at bounding box center [439, 251] width 183 height 24
click at [589, 143] on button "Apply" at bounding box center [577, 144] width 34 height 22
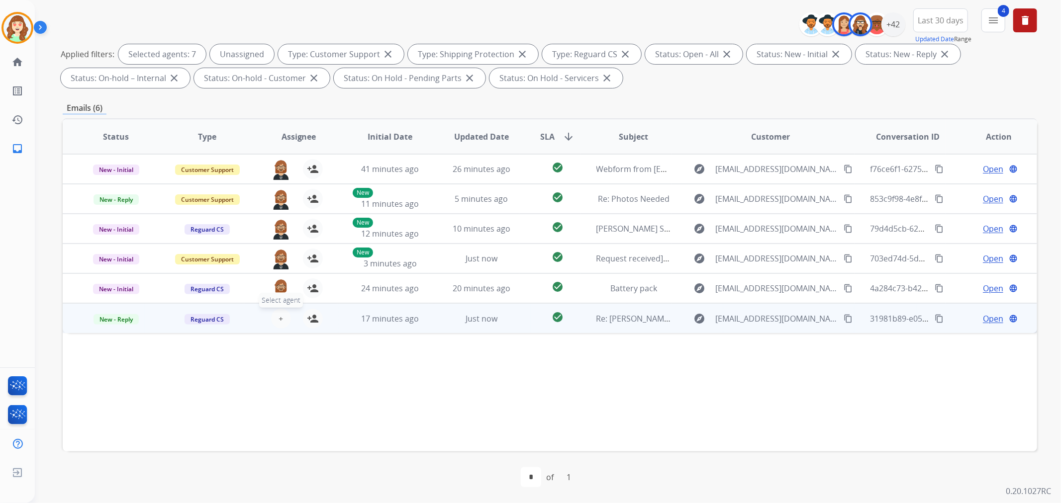
click at [275, 325] on button "+ Select agent" at bounding box center [281, 319] width 20 height 20
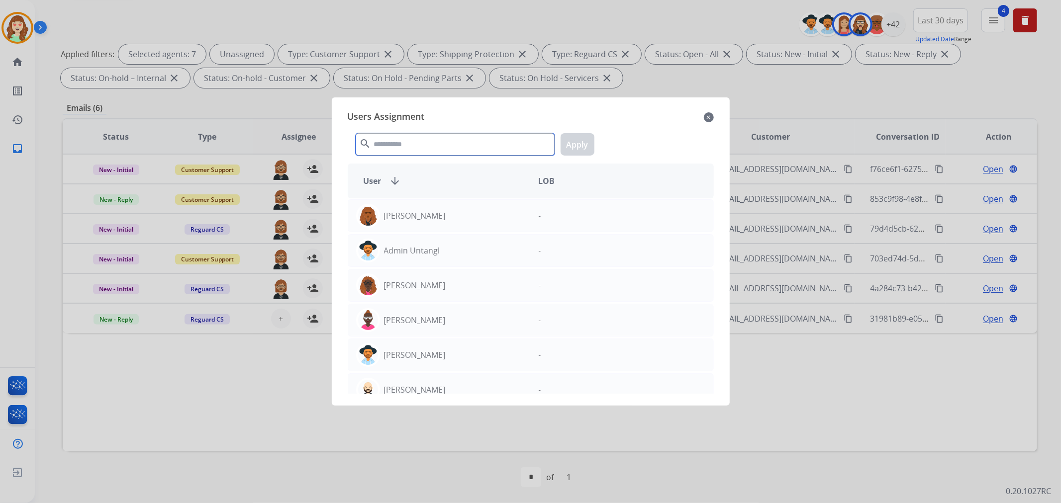
click at [401, 150] on input "text" at bounding box center [455, 144] width 199 height 22
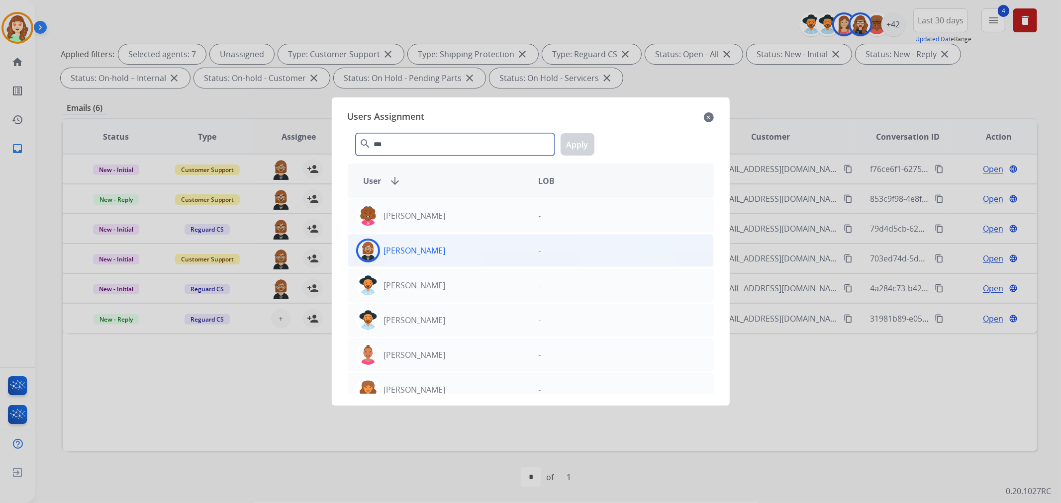
type input "***"
drag, startPoint x: 472, startPoint y: 254, endPoint x: 523, endPoint y: 234, distance: 54.2
click at [478, 249] on div "[PERSON_NAME]" at bounding box center [439, 251] width 183 height 24
click at [583, 145] on button "Apply" at bounding box center [577, 144] width 34 height 22
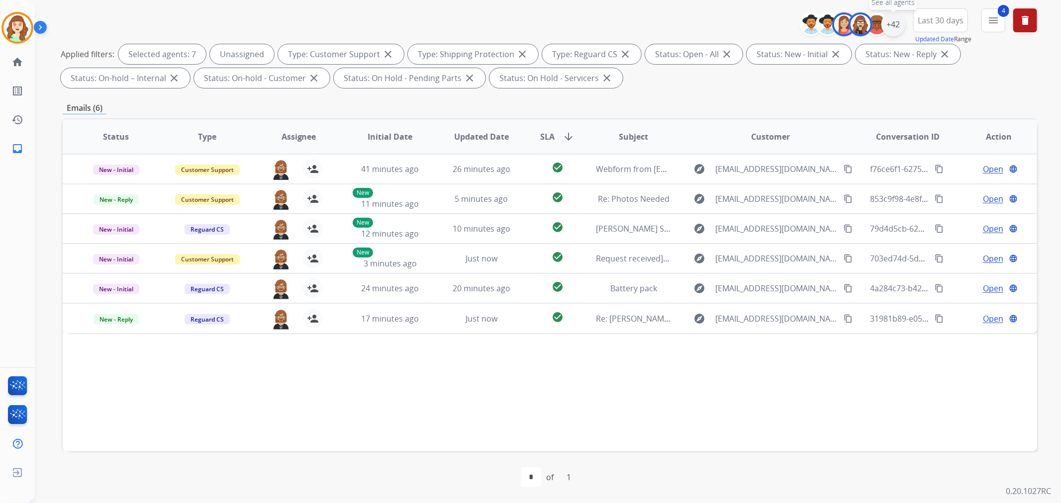
click at [893, 20] on div "+42" at bounding box center [893, 24] width 24 height 24
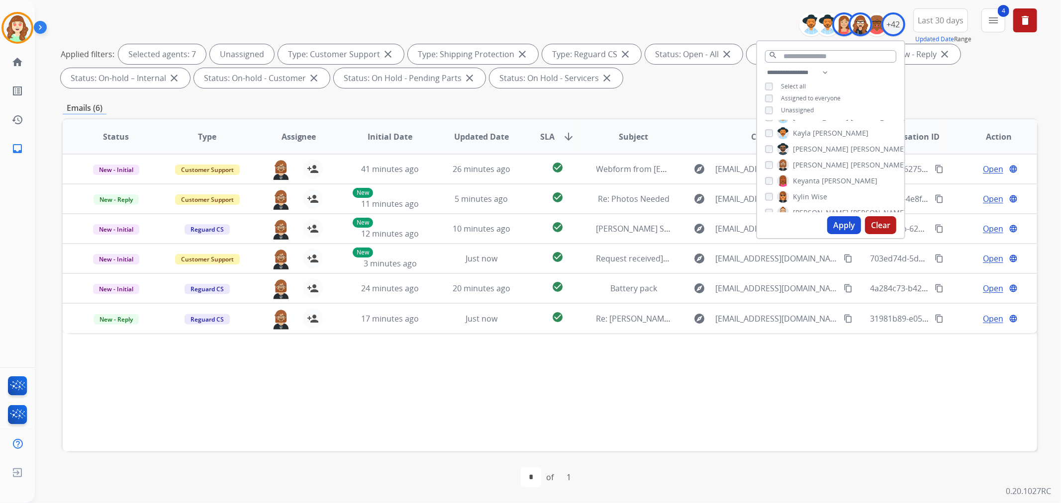
click at [768, 101] on div "**********" at bounding box center [830, 93] width 147 height 52
drag, startPoint x: 844, startPoint y: 221, endPoint x: 847, endPoint y: 189, distance: 31.5
click at [845, 221] on button "Apply" at bounding box center [844, 225] width 34 height 18
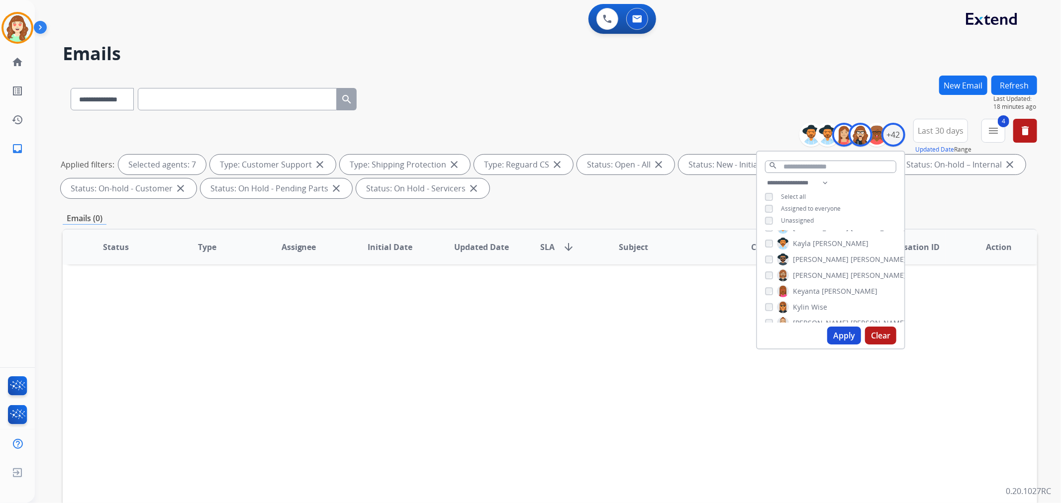
click at [773, 302] on div "[PERSON_NAME]" at bounding box center [796, 307] width 62 height 12
click at [767, 310] on div "[PERSON_NAME]" at bounding box center [796, 307] width 62 height 12
click at [840, 335] on button "Apply" at bounding box center [844, 336] width 34 height 18
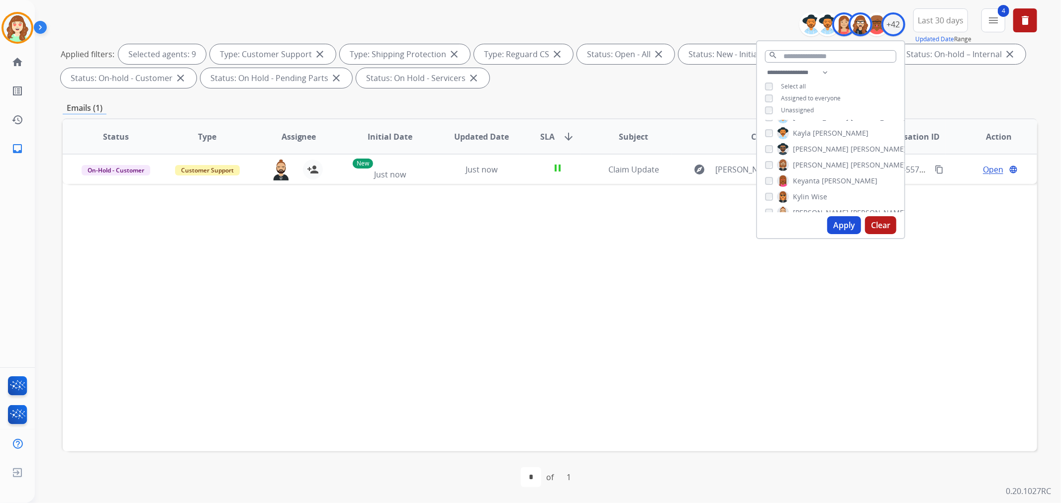
scroll to position [386, 0]
click at [842, 230] on button "Apply" at bounding box center [844, 225] width 34 height 18
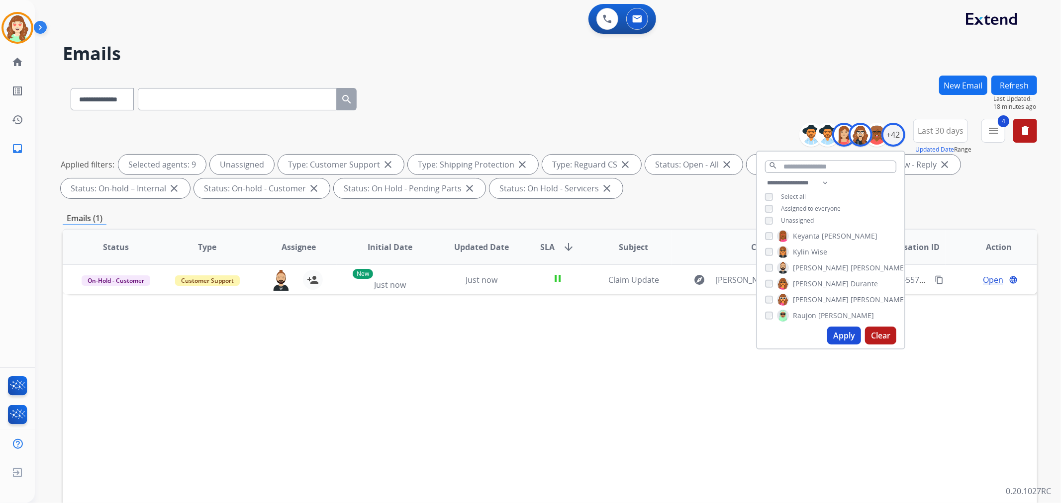
click at [844, 334] on button "Apply" at bounding box center [844, 336] width 34 height 18
click at [838, 330] on button "Apply" at bounding box center [844, 336] width 34 height 18
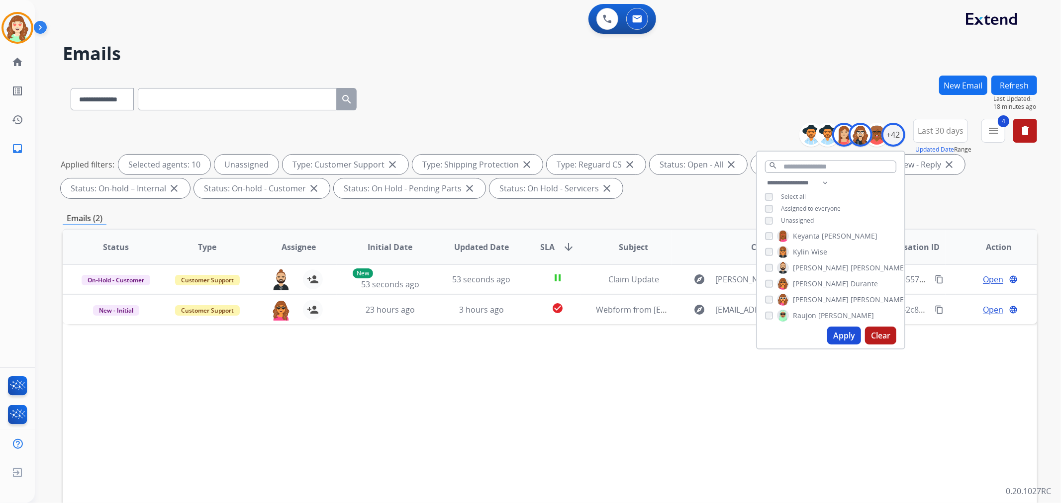
click at [848, 337] on button "Apply" at bounding box center [844, 336] width 34 height 18
click at [837, 328] on button "Apply" at bounding box center [844, 336] width 34 height 18
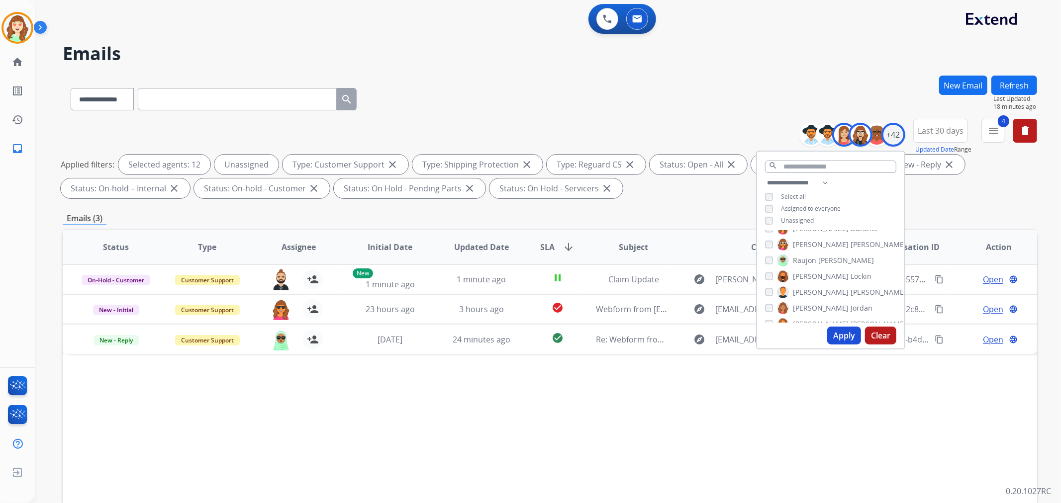
click at [843, 339] on button "Apply" at bounding box center [844, 336] width 34 height 18
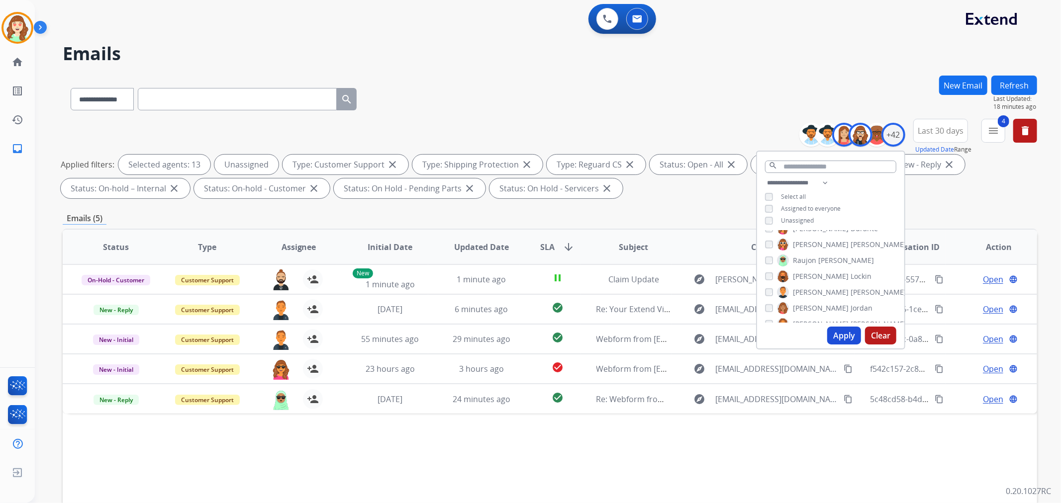
click at [847, 328] on button "Apply" at bounding box center [844, 336] width 34 height 18
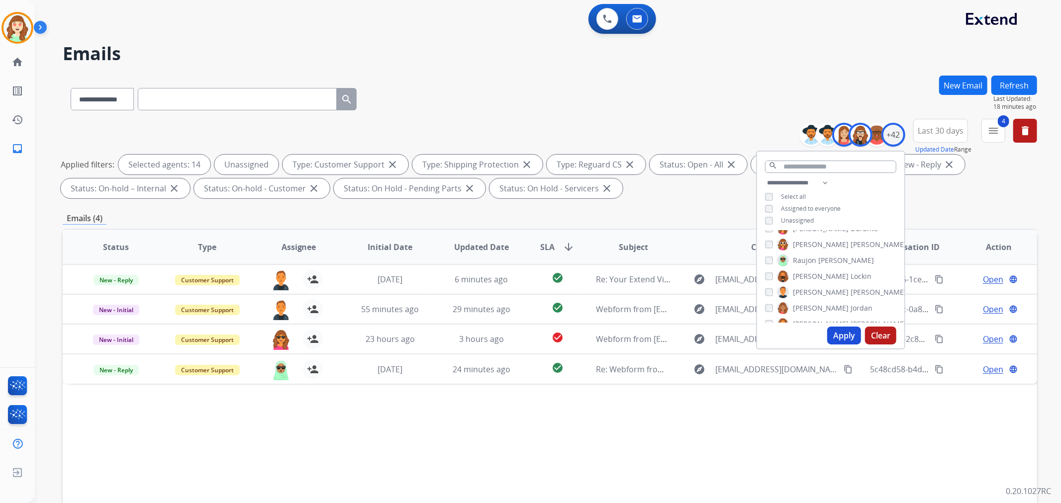
scroll to position [497, 0]
click at [839, 332] on button "Apply" at bounding box center [844, 336] width 34 height 18
click at [835, 332] on button "Apply" at bounding box center [844, 336] width 34 height 18
click at [848, 340] on button "Apply" at bounding box center [844, 336] width 34 height 18
click at [838, 334] on button "Apply" at bounding box center [844, 336] width 34 height 18
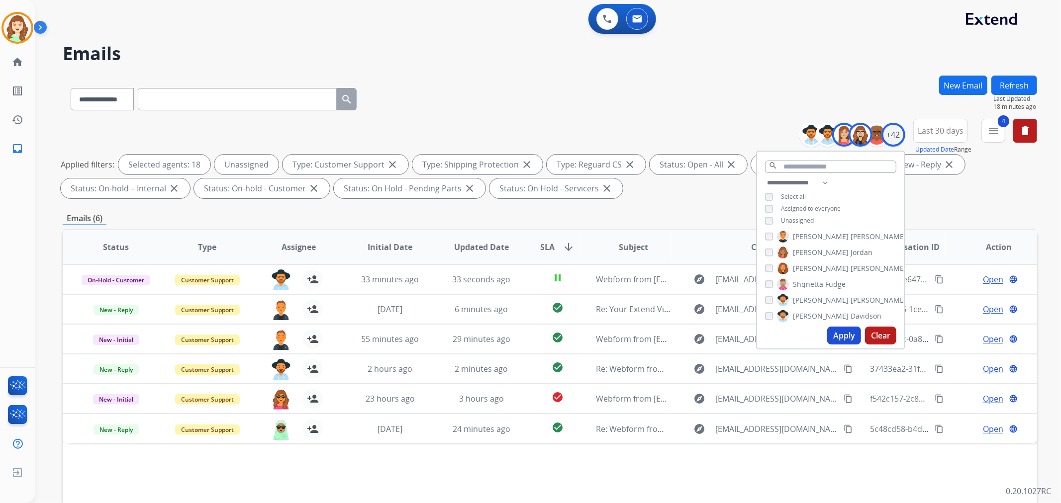
scroll to position [552, 0]
click at [879, 335] on button "Clear" at bounding box center [880, 336] width 31 height 18
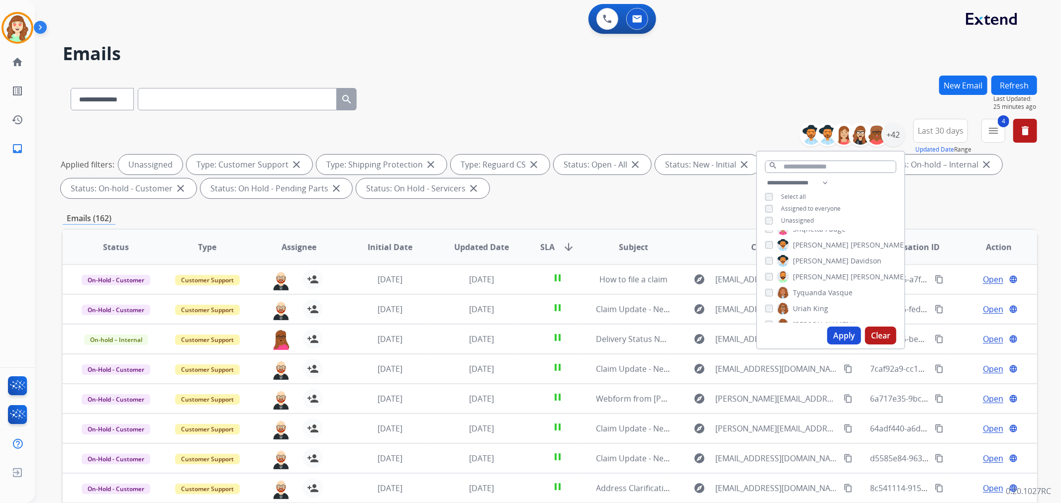
click at [844, 337] on button "Apply" at bounding box center [844, 336] width 34 height 18
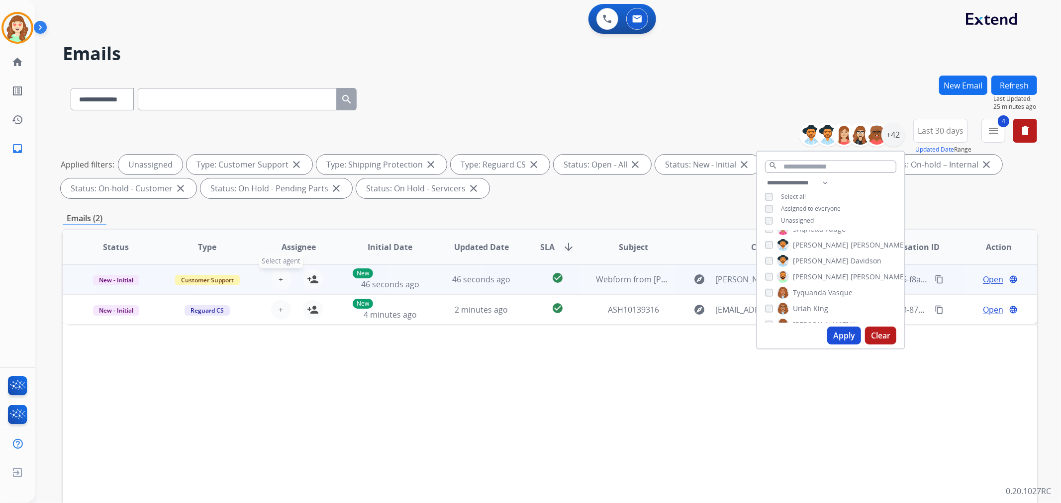
click at [282, 278] on button "+ Select agent" at bounding box center [281, 280] width 20 height 20
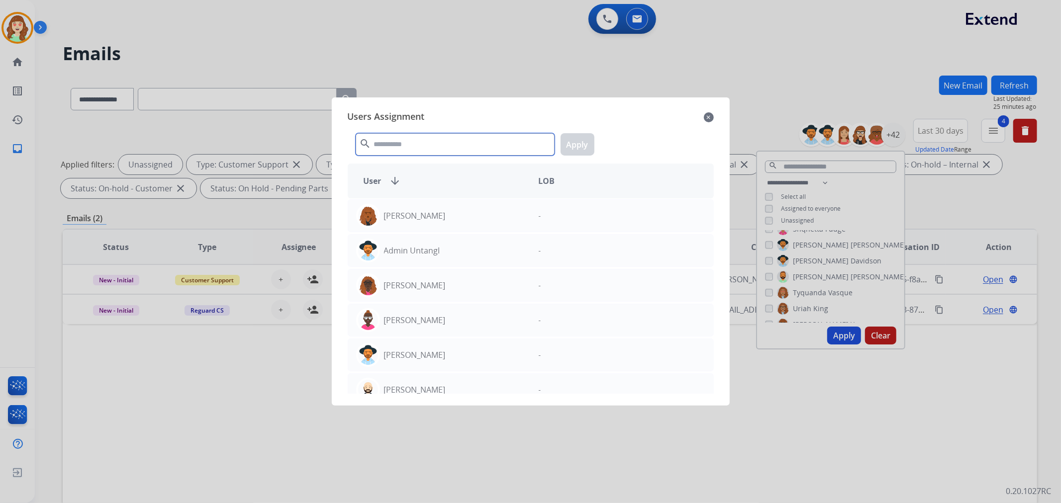
click at [414, 135] on input "text" at bounding box center [455, 144] width 199 height 22
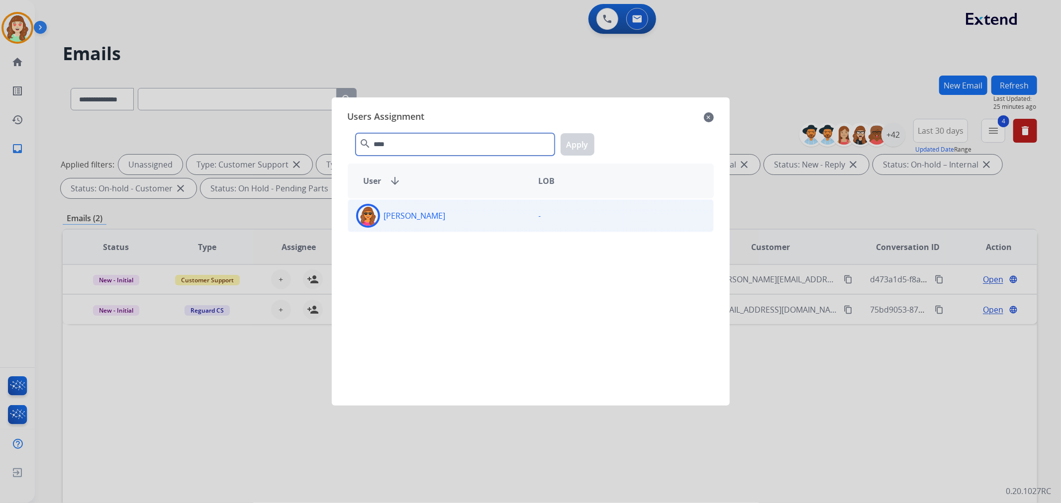
type input "****"
click at [456, 224] on div "[PERSON_NAME]" at bounding box center [439, 216] width 183 height 24
click at [577, 147] on button "Apply" at bounding box center [577, 144] width 34 height 22
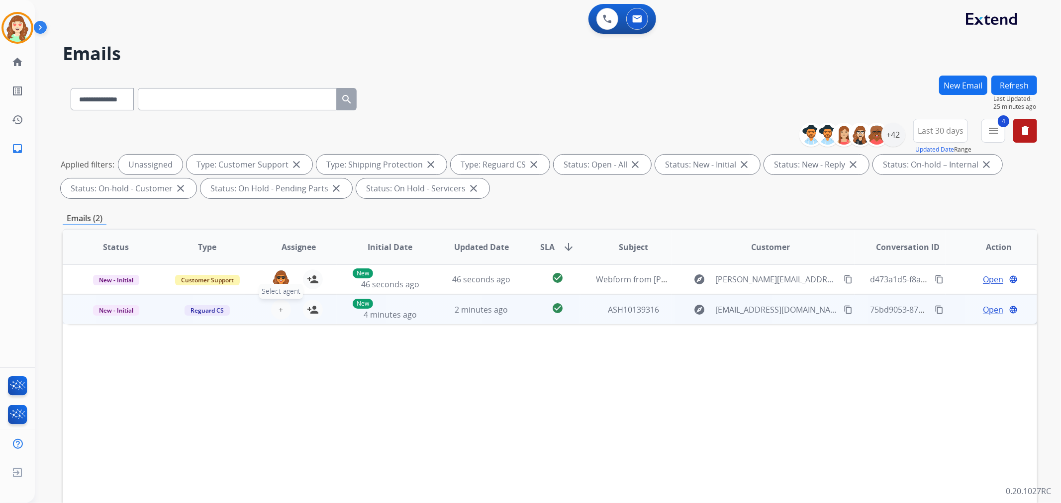
click at [279, 314] on span "+" at bounding box center [280, 310] width 4 height 12
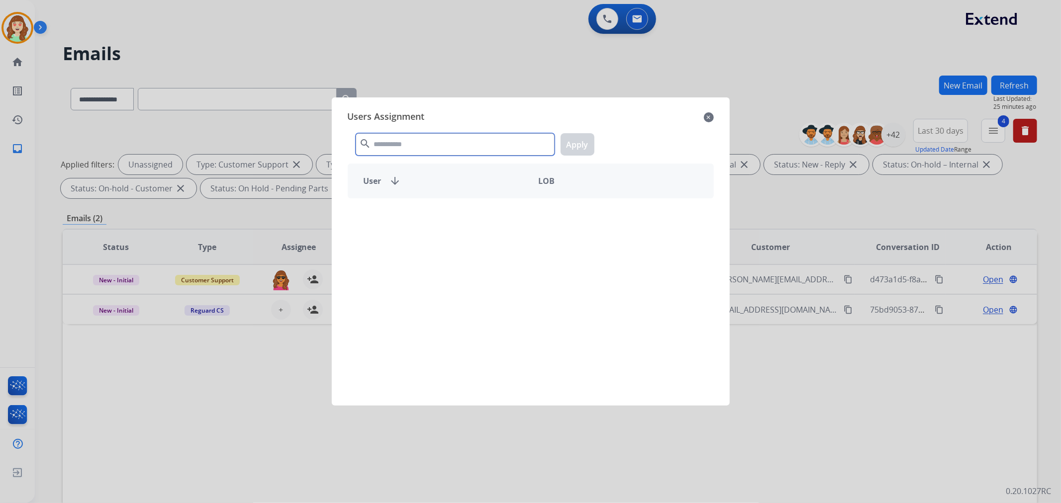
click at [371, 145] on input "text" at bounding box center [455, 144] width 199 height 22
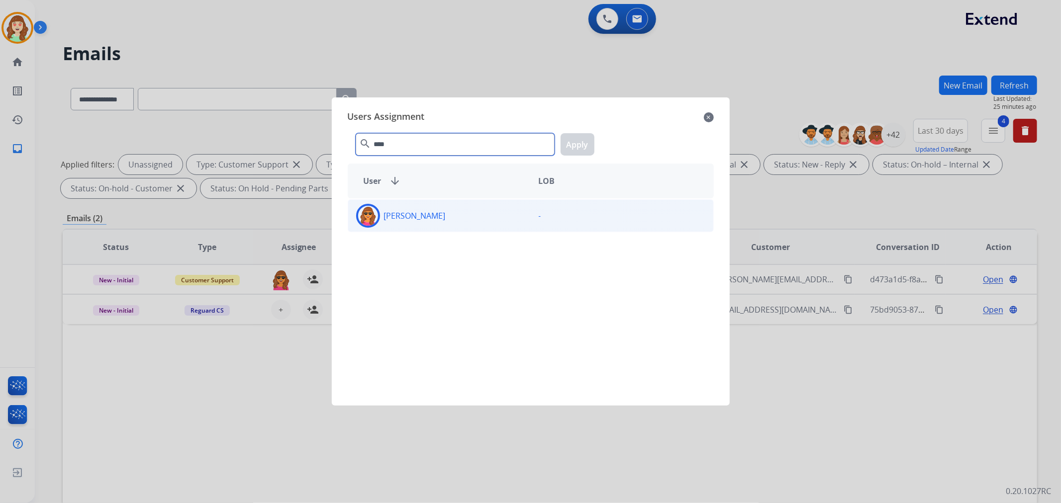
type input "****"
drag, startPoint x: 455, startPoint y: 220, endPoint x: 550, endPoint y: 176, distance: 105.2
click at [464, 217] on div "[PERSON_NAME]" at bounding box center [439, 216] width 183 height 24
click at [575, 147] on button "Apply" at bounding box center [577, 144] width 34 height 22
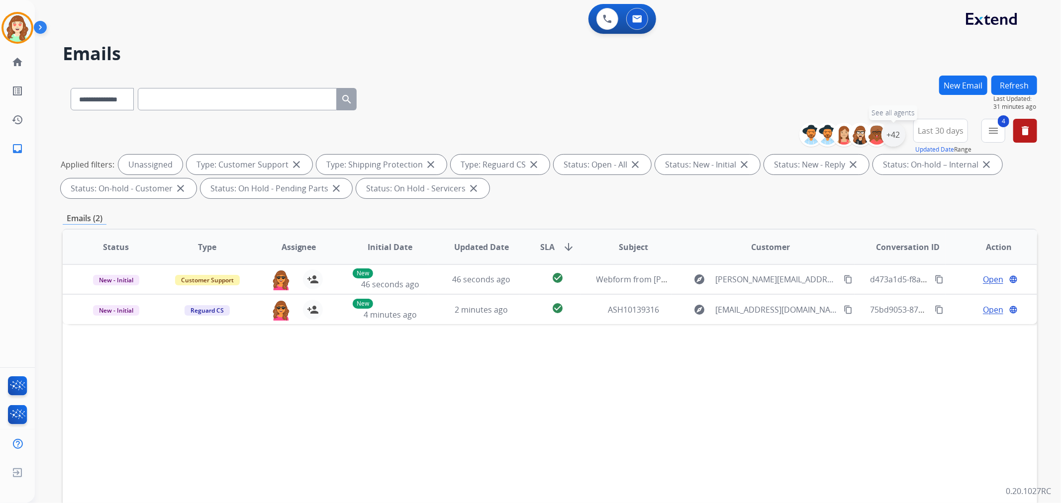
drag, startPoint x: 891, startPoint y: 138, endPoint x: 896, endPoint y: 134, distance: 6.1
click at [896, 134] on div "+42" at bounding box center [893, 135] width 24 height 24
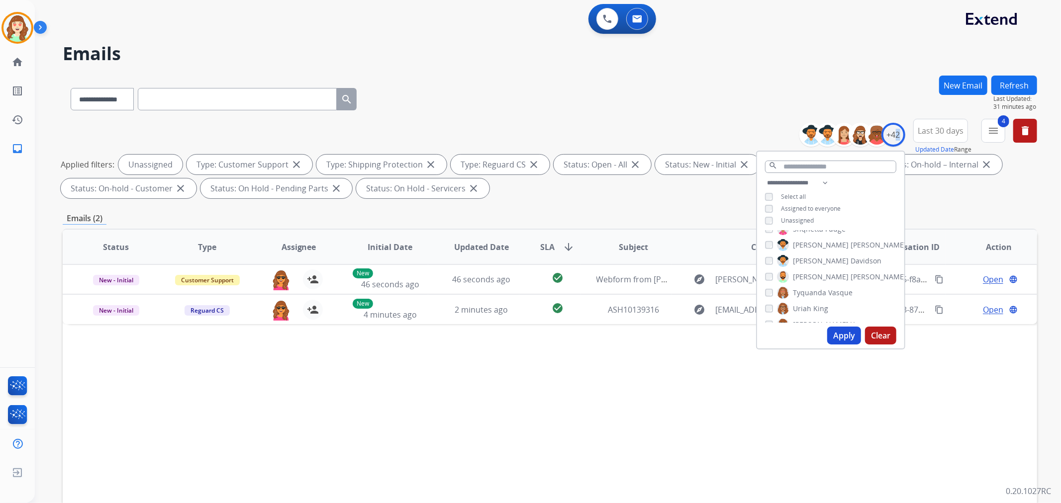
click at [842, 339] on button "Apply" at bounding box center [844, 336] width 34 height 18
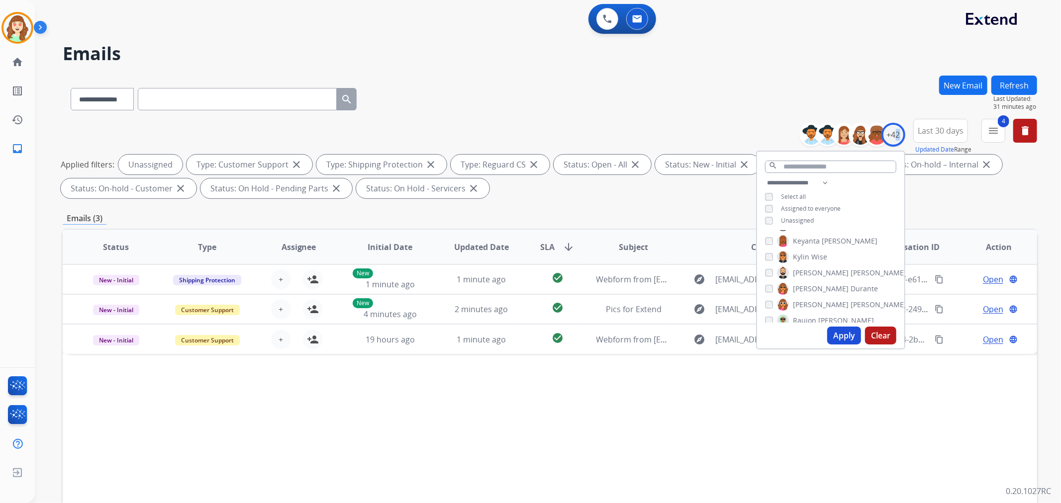
scroll to position [416, 0]
click at [844, 336] on button "Apply" at bounding box center [844, 336] width 34 height 18
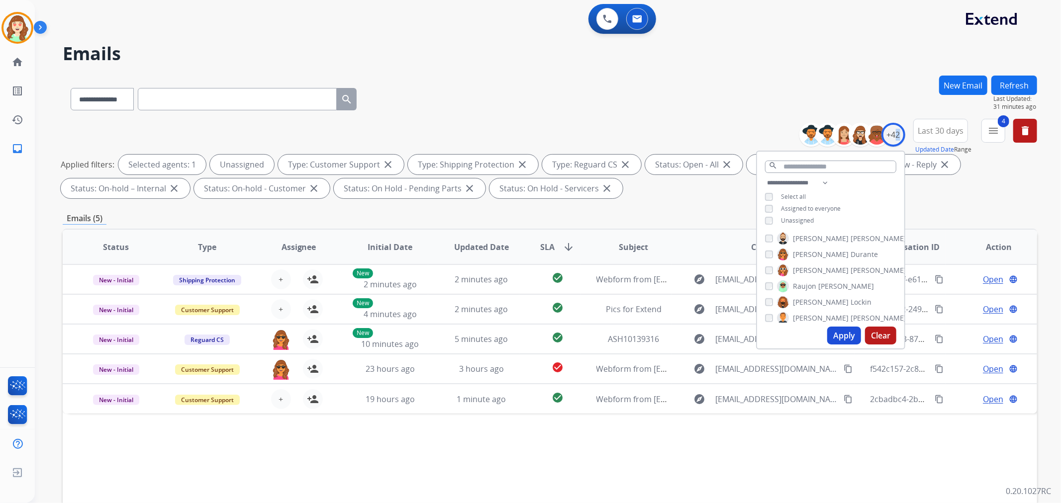
click at [837, 335] on button "Apply" at bounding box center [844, 336] width 34 height 18
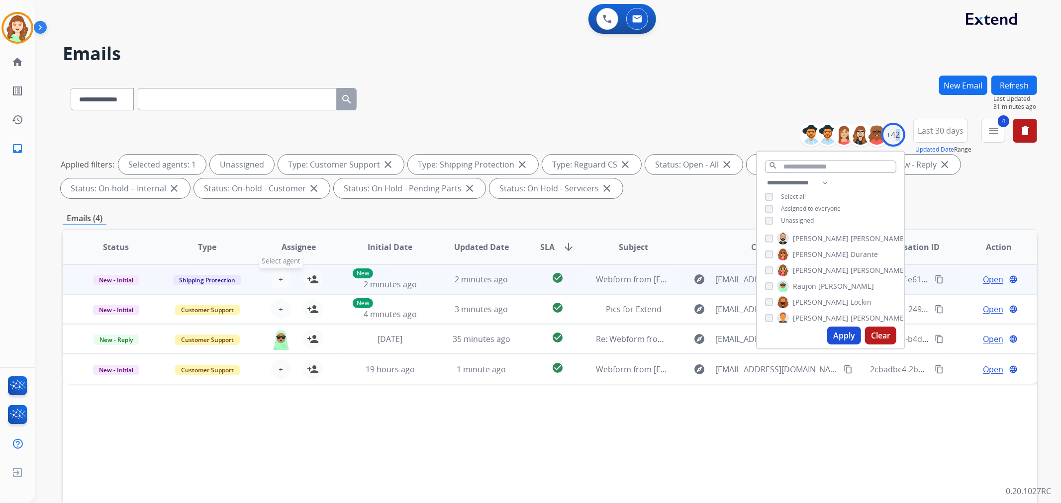
click at [278, 275] on span "+" at bounding box center [280, 280] width 4 height 12
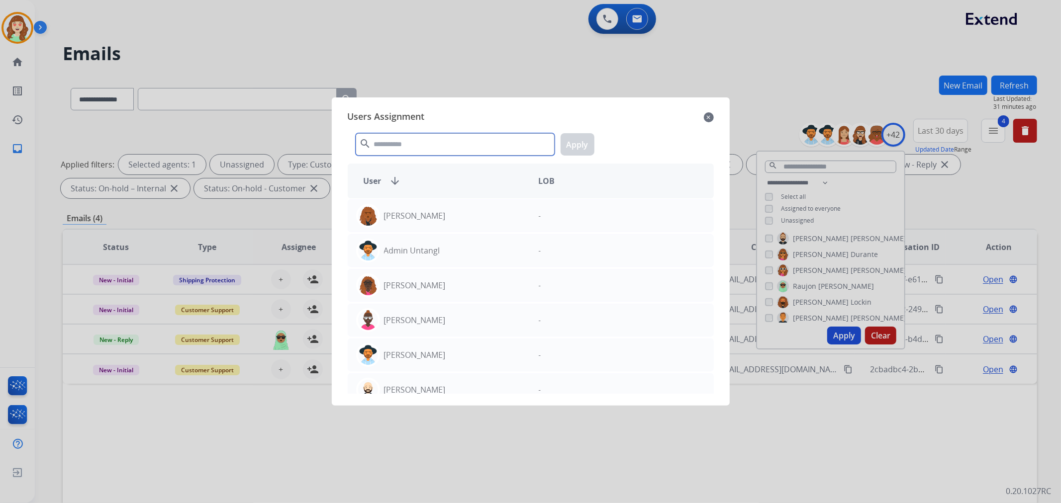
click at [432, 136] on input "text" at bounding box center [455, 144] width 199 height 22
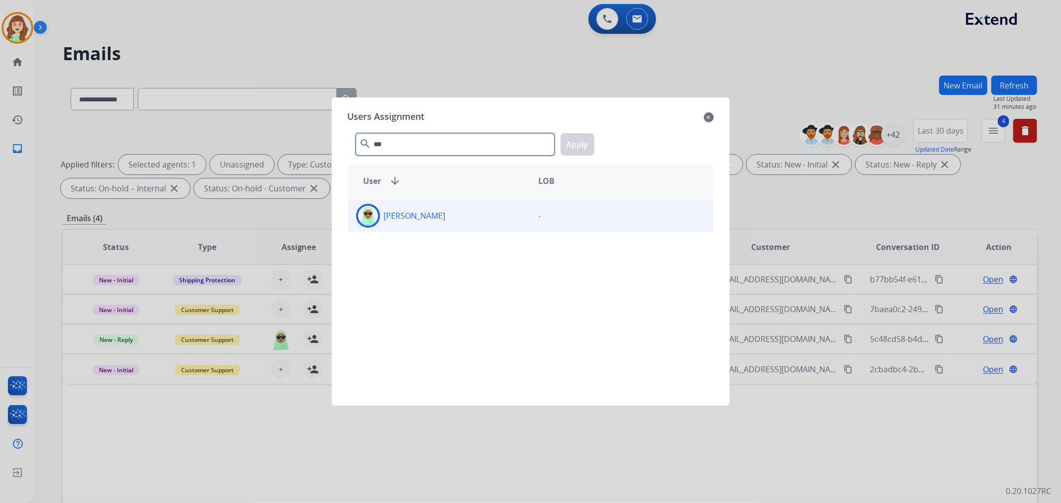
type input "***"
drag, startPoint x: 443, startPoint y: 226, endPoint x: 557, endPoint y: 161, distance: 131.9
click at [450, 222] on div "[PERSON_NAME]" at bounding box center [439, 216] width 183 height 24
click at [584, 142] on button "Apply" at bounding box center [577, 144] width 34 height 22
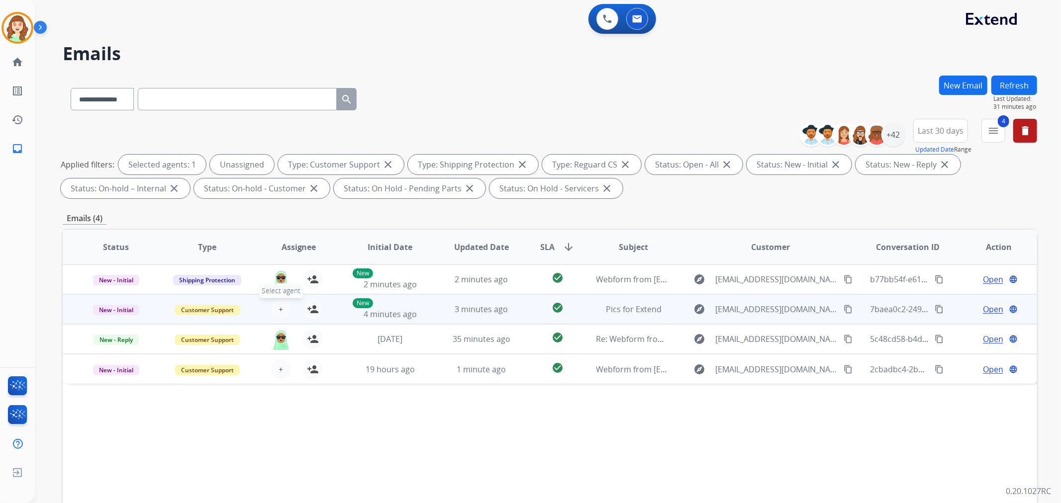
click at [281, 307] on button "+ Select agent" at bounding box center [281, 309] width 20 height 20
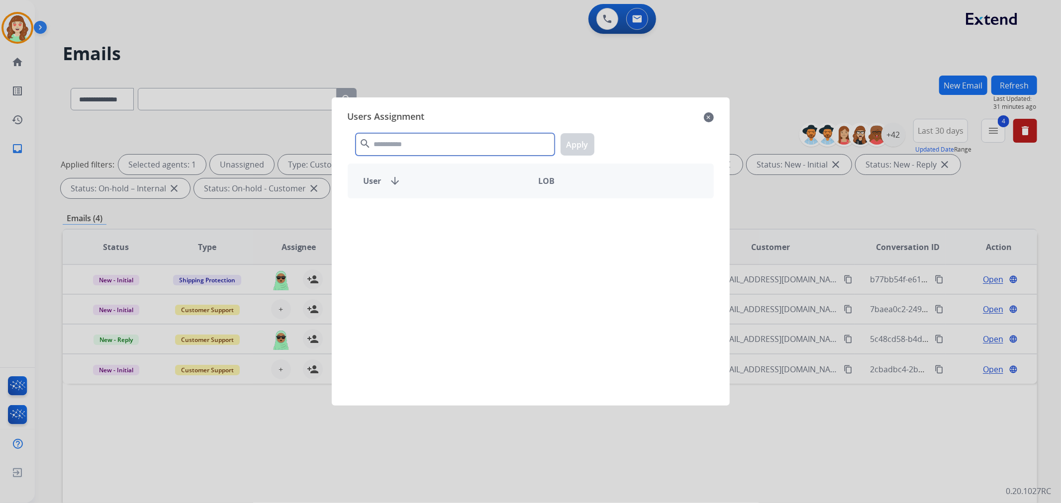
click at [388, 139] on input "text" at bounding box center [455, 144] width 199 height 22
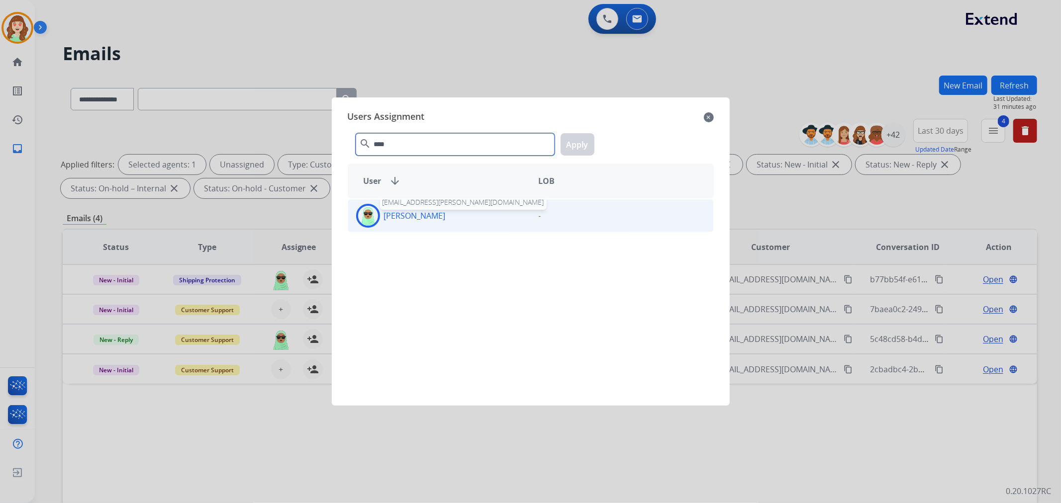
type input "****"
drag, startPoint x: 412, startPoint y: 215, endPoint x: 536, endPoint y: 190, distance: 126.3
click at [424, 215] on p "[PERSON_NAME]" at bounding box center [415, 216] width 62 height 12
click at [584, 147] on button "Apply" at bounding box center [577, 144] width 34 height 22
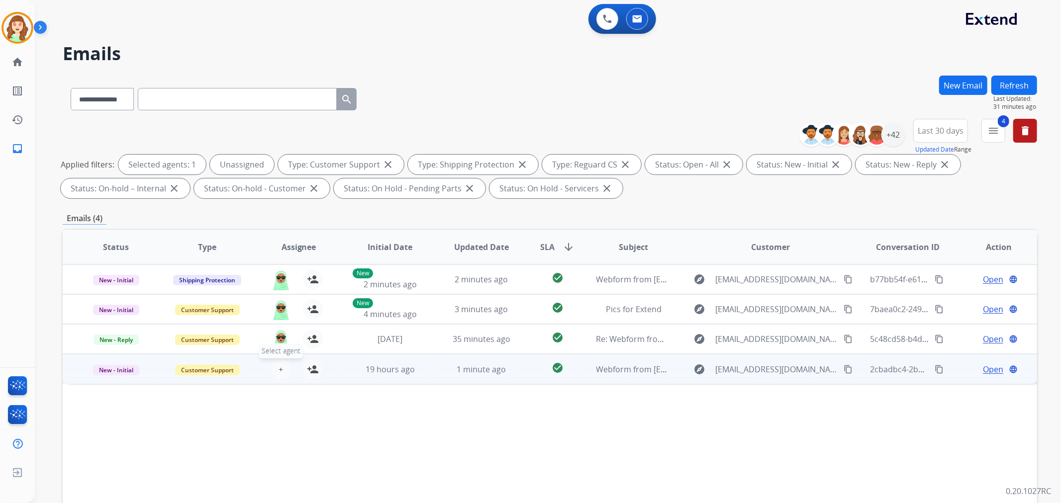
click at [279, 371] on span "+" at bounding box center [280, 370] width 4 height 12
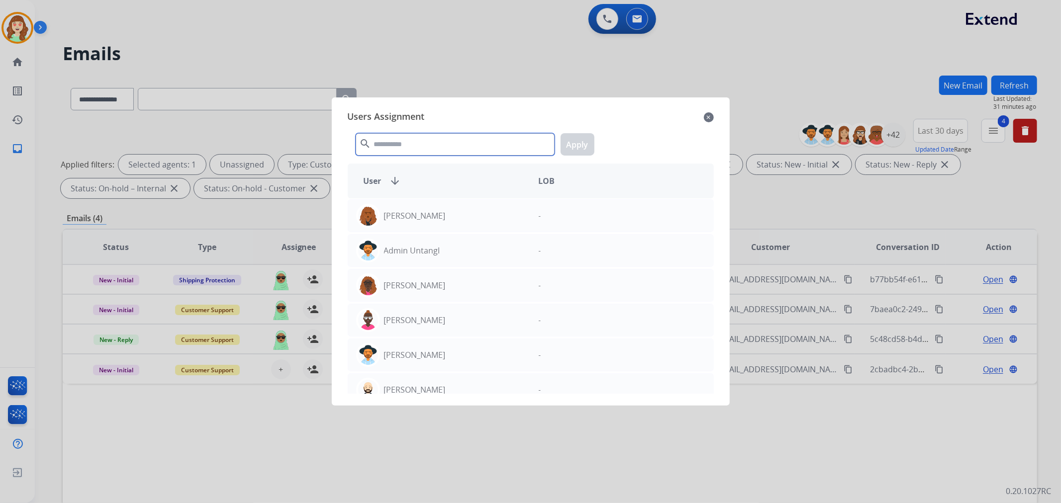
click at [419, 139] on input "text" at bounding box center [455, 144] width 199 height 22
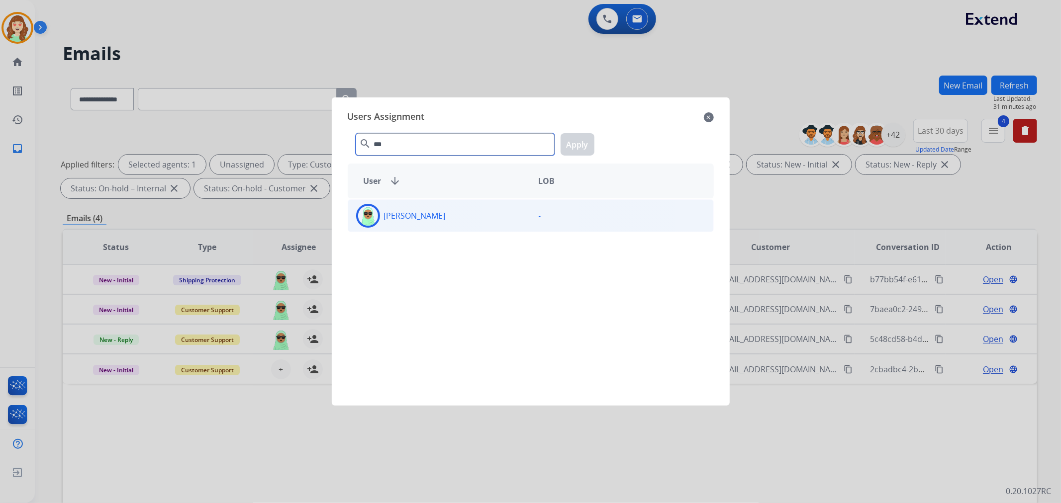
type input "***"
drag, startPoint x: 440, startPoint y: 219, endPoint x: 588, endPoint y: 162, distance: 158.4
click at [453, 212] on div "[PERSON_NAME]" at bounding box center [439, 216] width 183 height 24
drag, startPoint x: 566, startPoint y: 140, endPoint x: 783, endPoint y: 132, distance: 217.4
click at [575, 141] on button "Apply" at bounding box center [577, 144] width 34 height 22
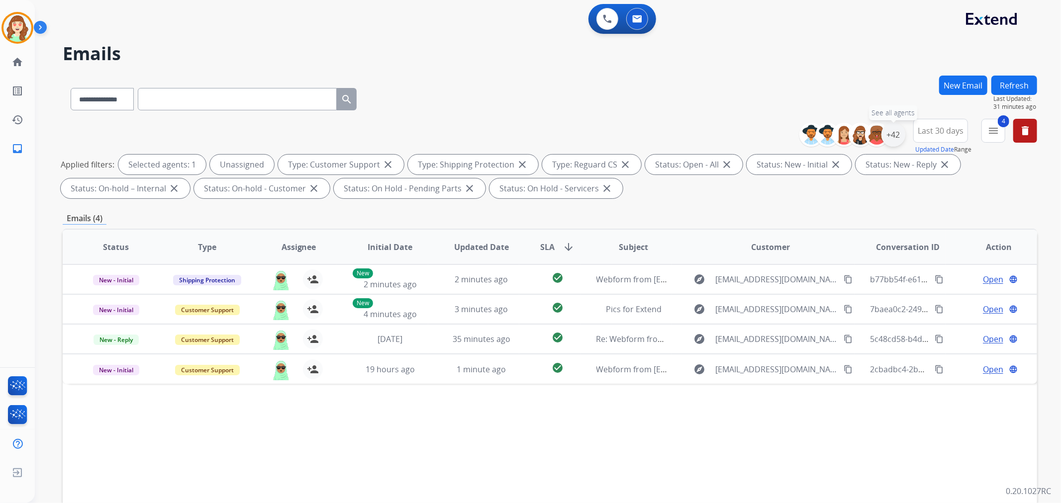
click at [892, 137] on div "+42" at bounding box center [893, 135] width 24 height 24
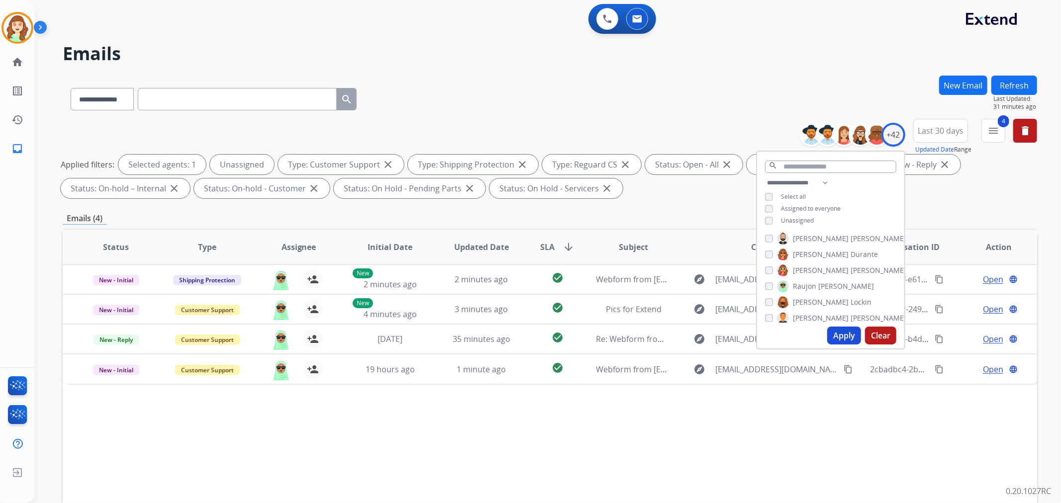
drag, startPoint x: 847, startPoint y: 335, endPoint x: 769, endPoint y: 291, distance: 89.5
click at [846, 334] on button "Apply" at bounding box center [844, 336] width 34 height 18
click at [772, 285] on div "[PERSON_NAME]" at bounding box center [819, 286] width 109 height 12
click at [832, 327] on button "Apply" at bounding box center [844, 336] width 34 height 18
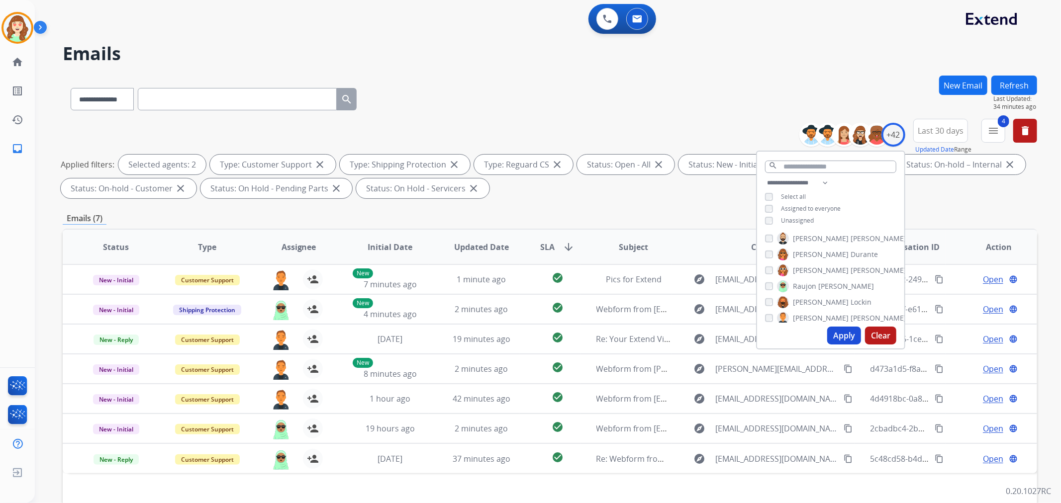
scroll to position [471, 0]
click at [762, 217] on div "**********" at bounding box center [830, 203] width 147 height 52
click at [841, 335] on button "Apply" at bounding box center [844, 336] width 34 height 18
click at [771, 260] on div "[PERSON_NAME]" at bounding box center [835, 263] width 141 height 12
click at [849, 335] on button "Apply" at bounding box center [844, 336] width 34 height 18
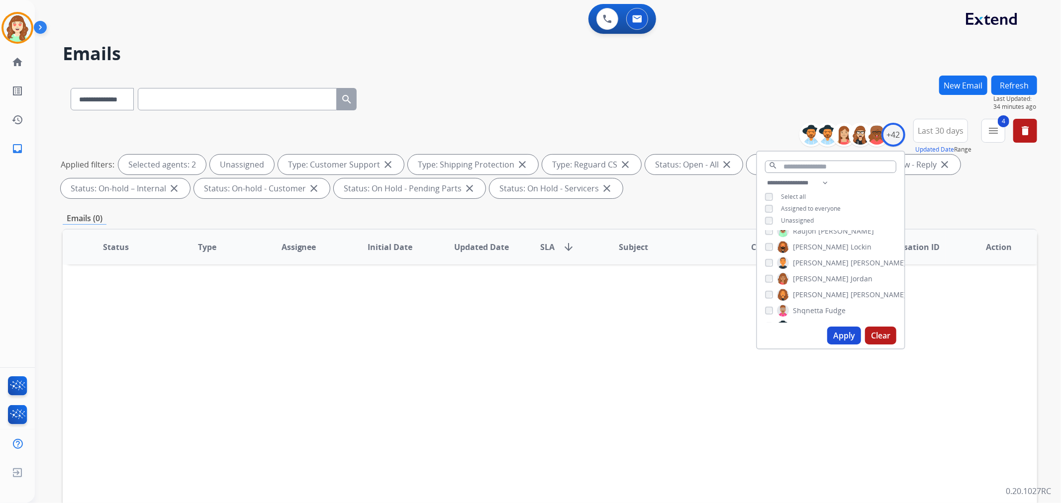
click at [844, 336] on button "Apply" at bounding box center [844, 336] width 34 height 18
click at [848, 339] on button "Apply" at bounding box center [844, 336] width 34 height 18
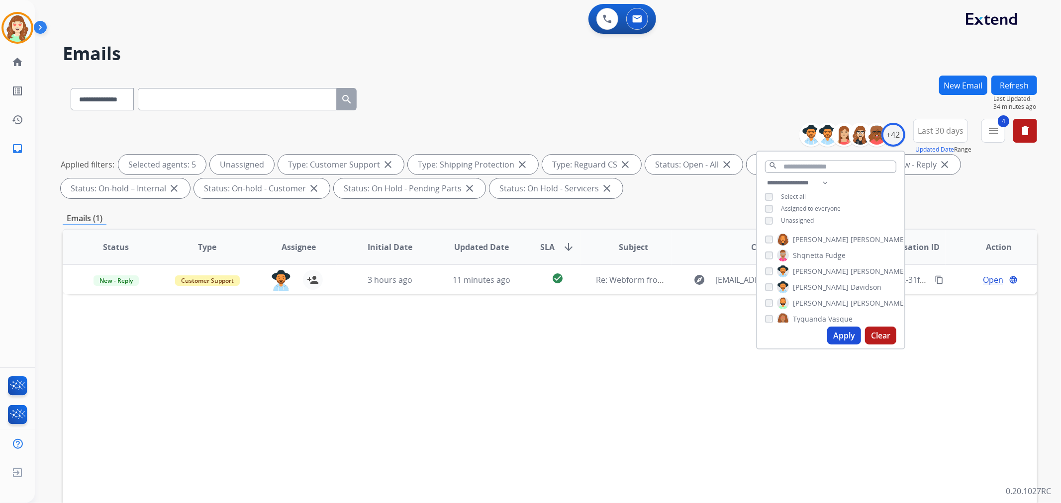
click at [836, 330] on button "Apply" at bounding box center [844, 336] width 34 height 18
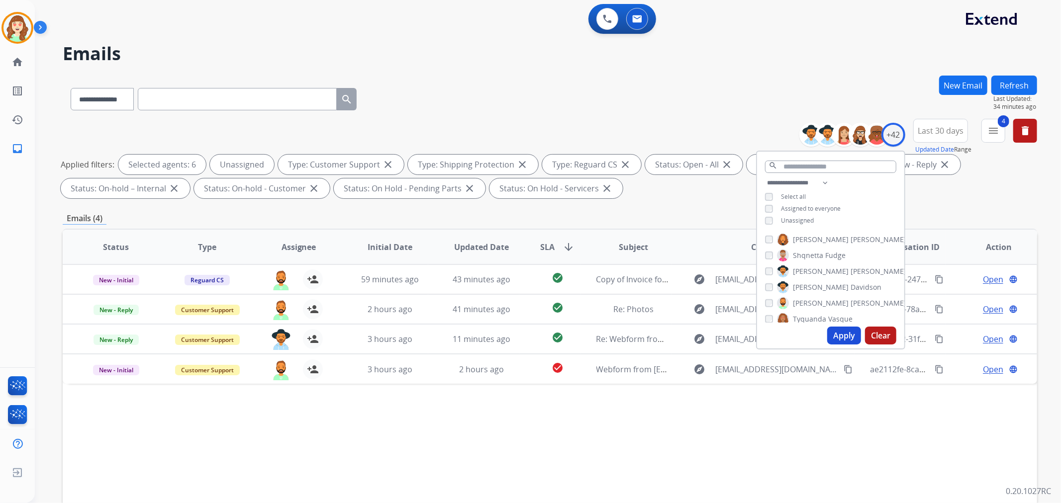
click at [846, 334] on button "Apply" at bounding box center [844, 336] width 34 height 18
click at [844, 330] on button "Apply" at bounding box center [844, 336] width 34 height 18
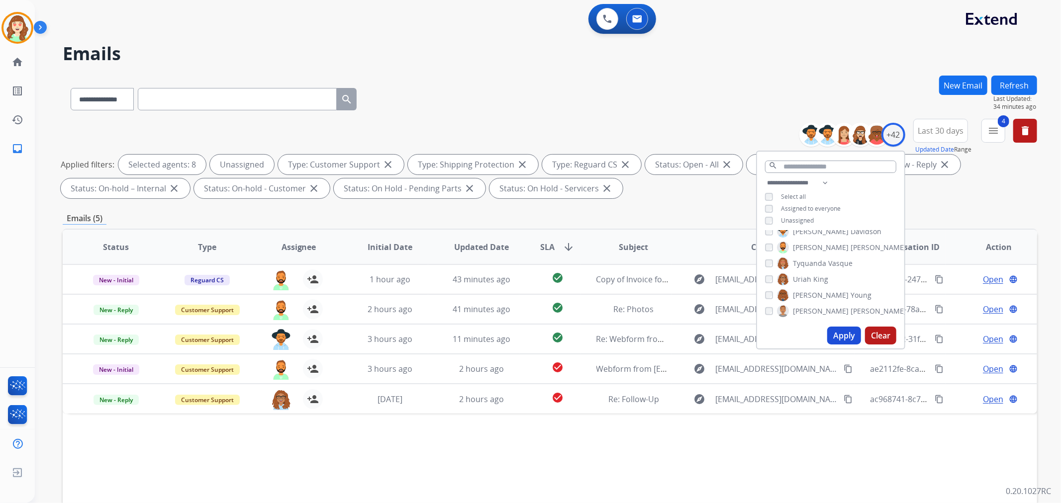
click at [835, 327] on button "Apply" at bounding box center [844, 336] width 34 height 18
drag, startPoint x: 844, startPoint y: 330, endPoint x: 443, endPoint y: 386, distance: 405.2
click at [842, 330] on button "Apply" at bounding box center [844, 336] width 34 height 18
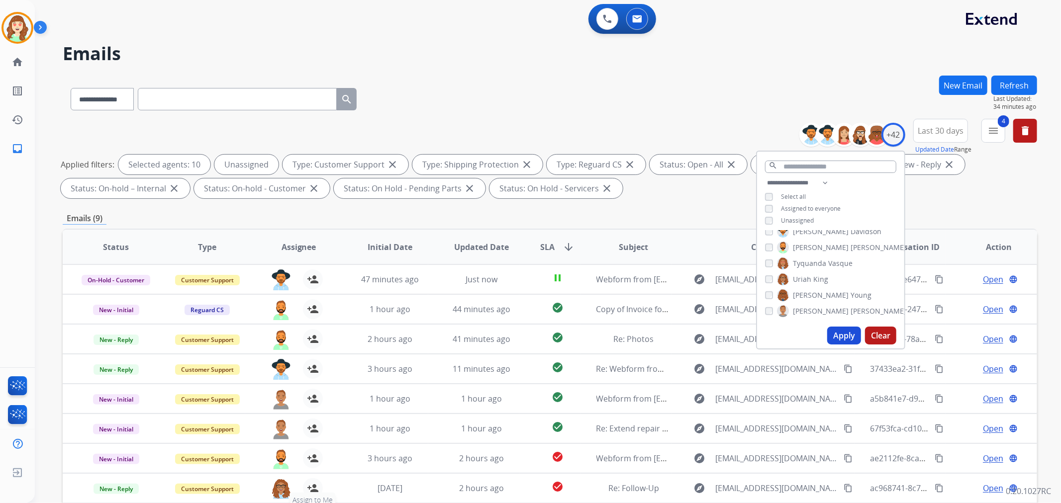
scroll to position [110, 0]
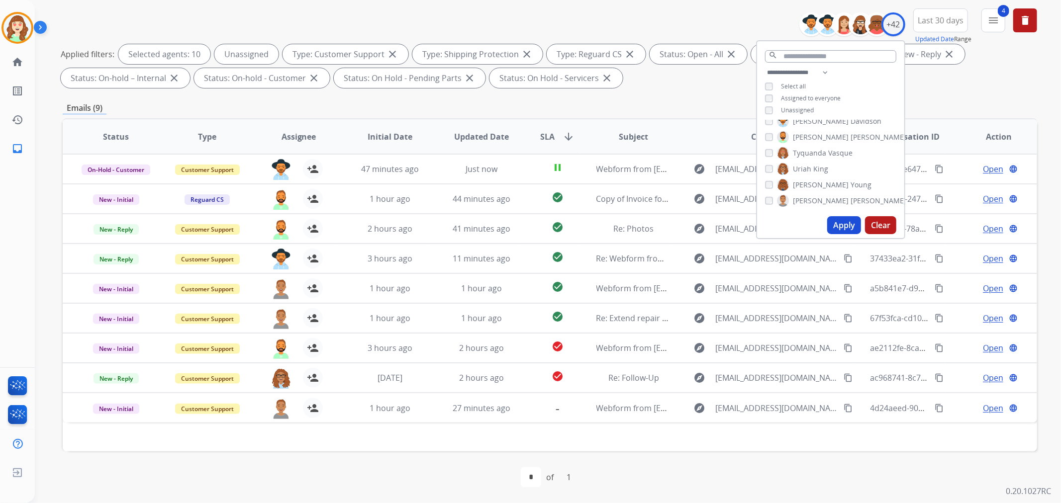
click at [881, 223] on button "Clear" at bounding box center [880, 225] width 31 height 18
